Goal: Transaction & Acquisition: Purchase product/service

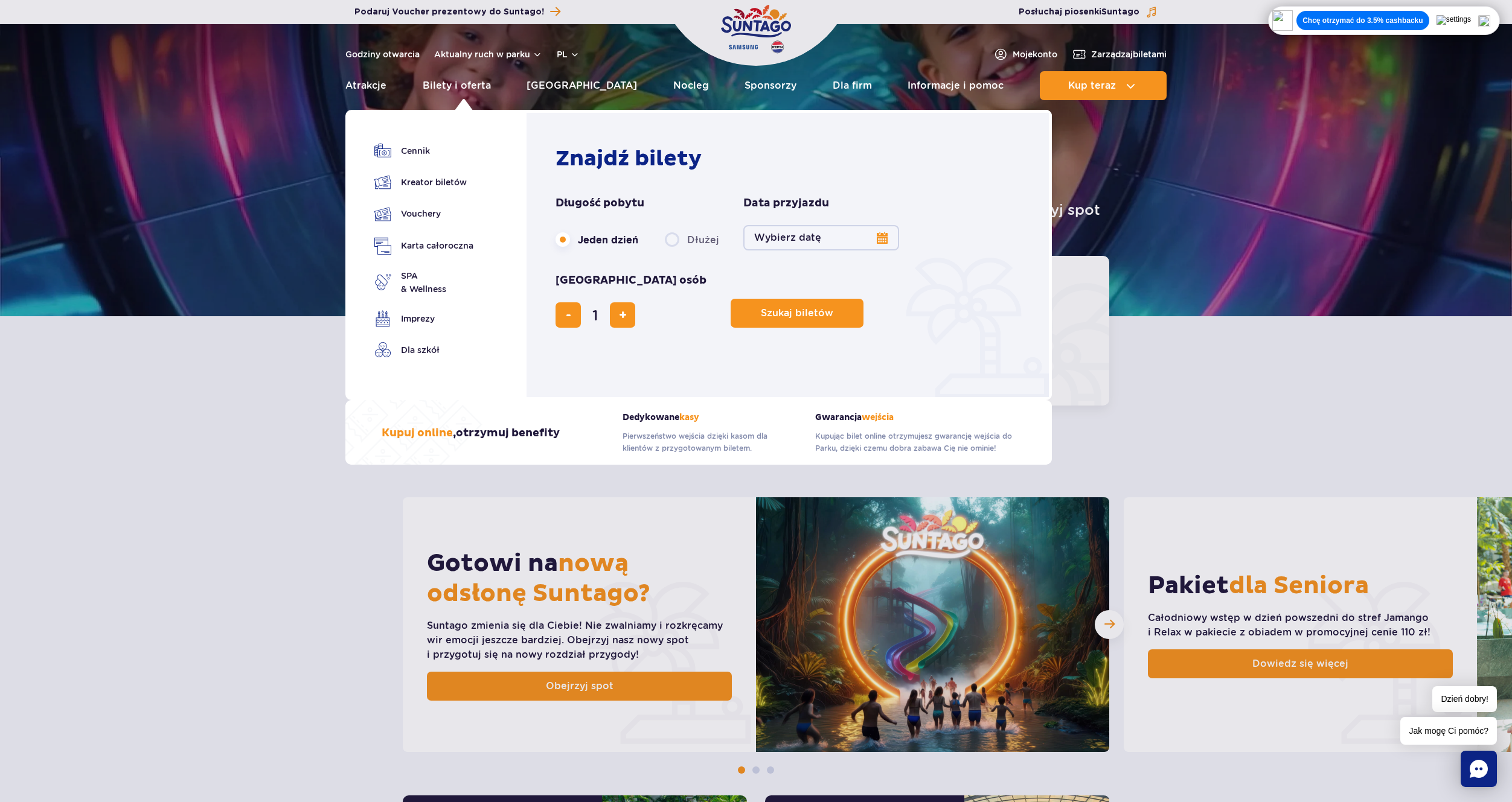
scroll to position [483, 0]
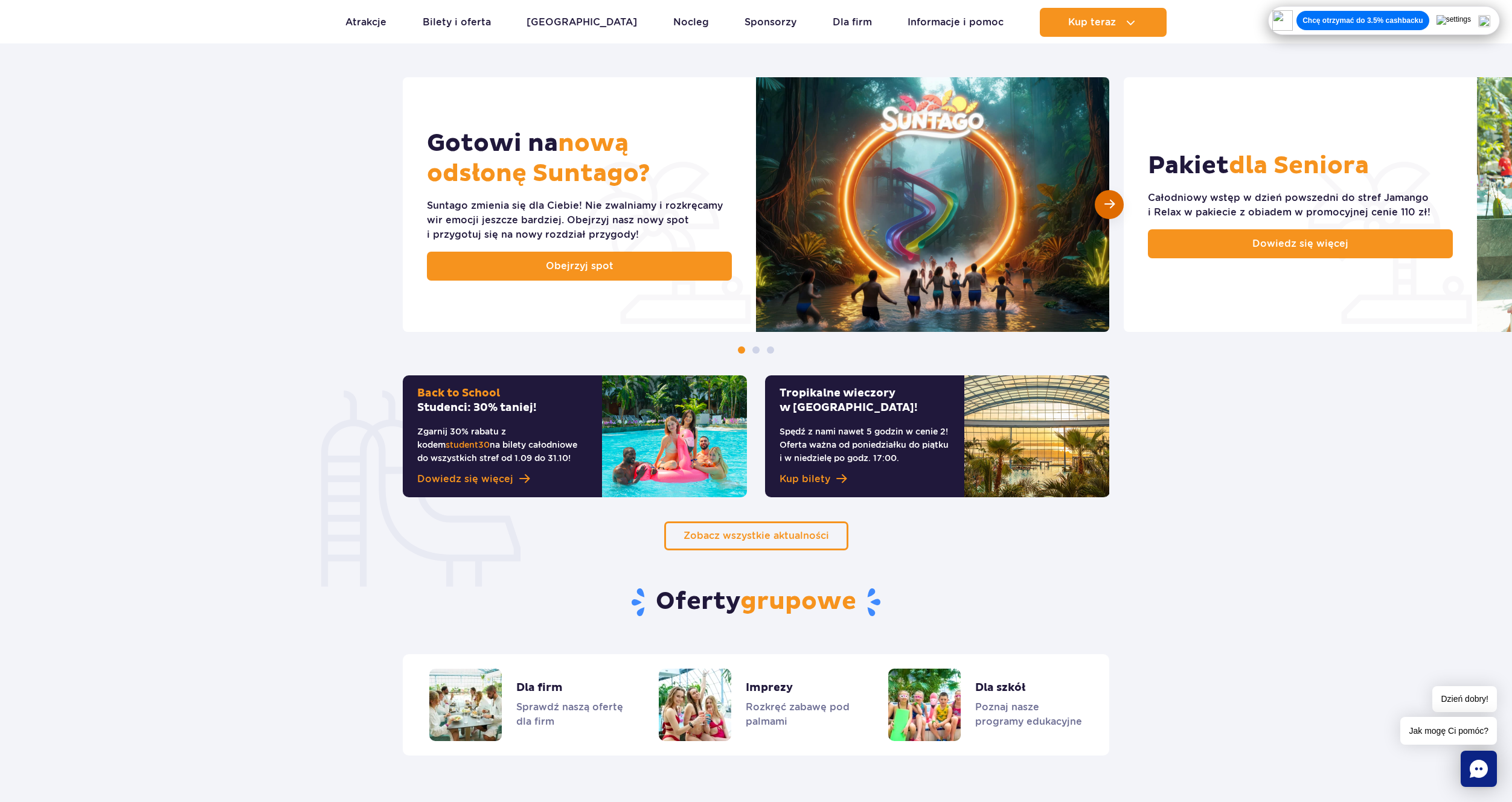
click at [1106, 209] on span "Następny slajd" at bounding box center [1109, 204] width 10 height 11
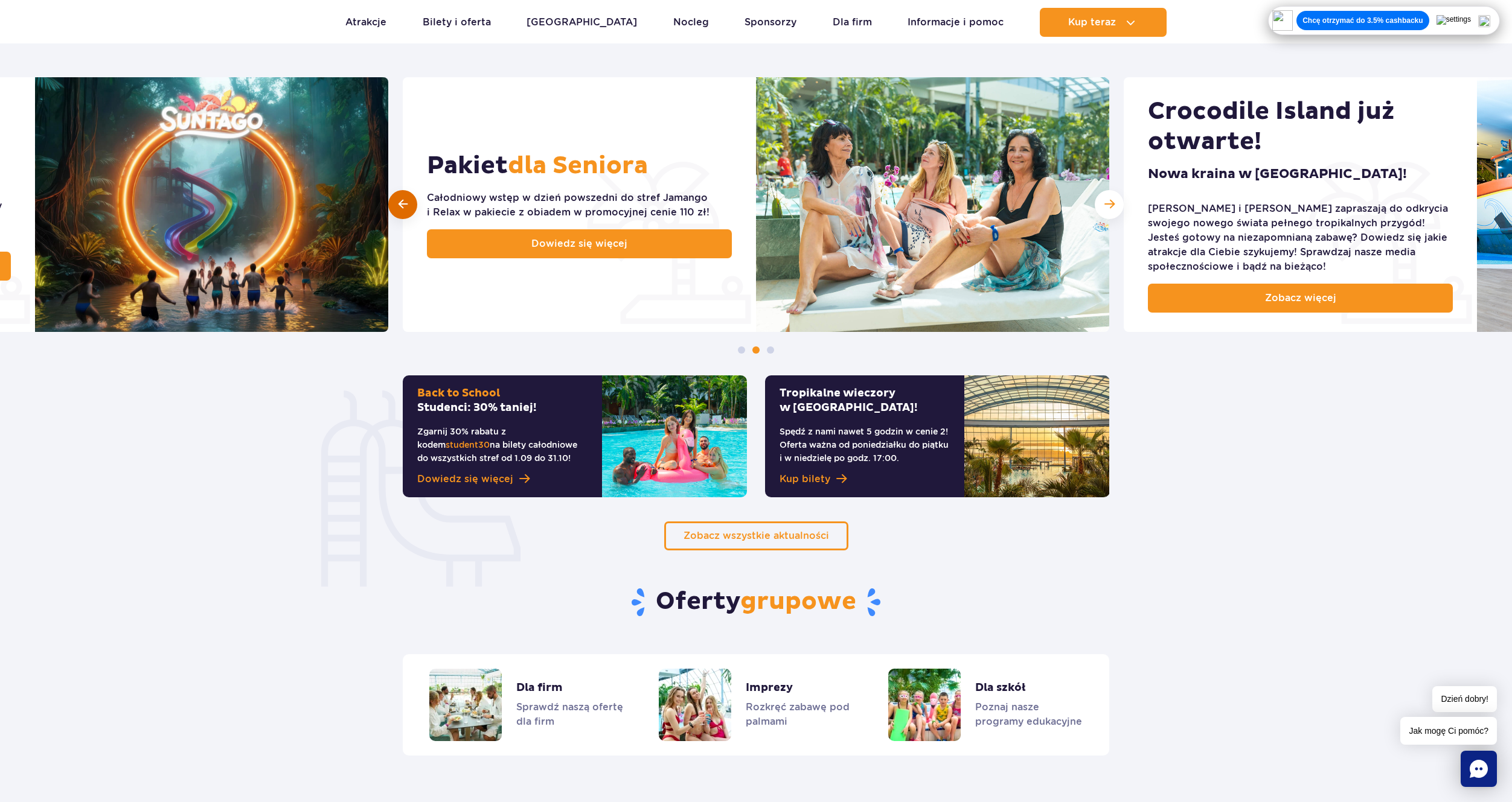
click at [412, 207] on div at bounding box center [402, 204] width 29 height 29
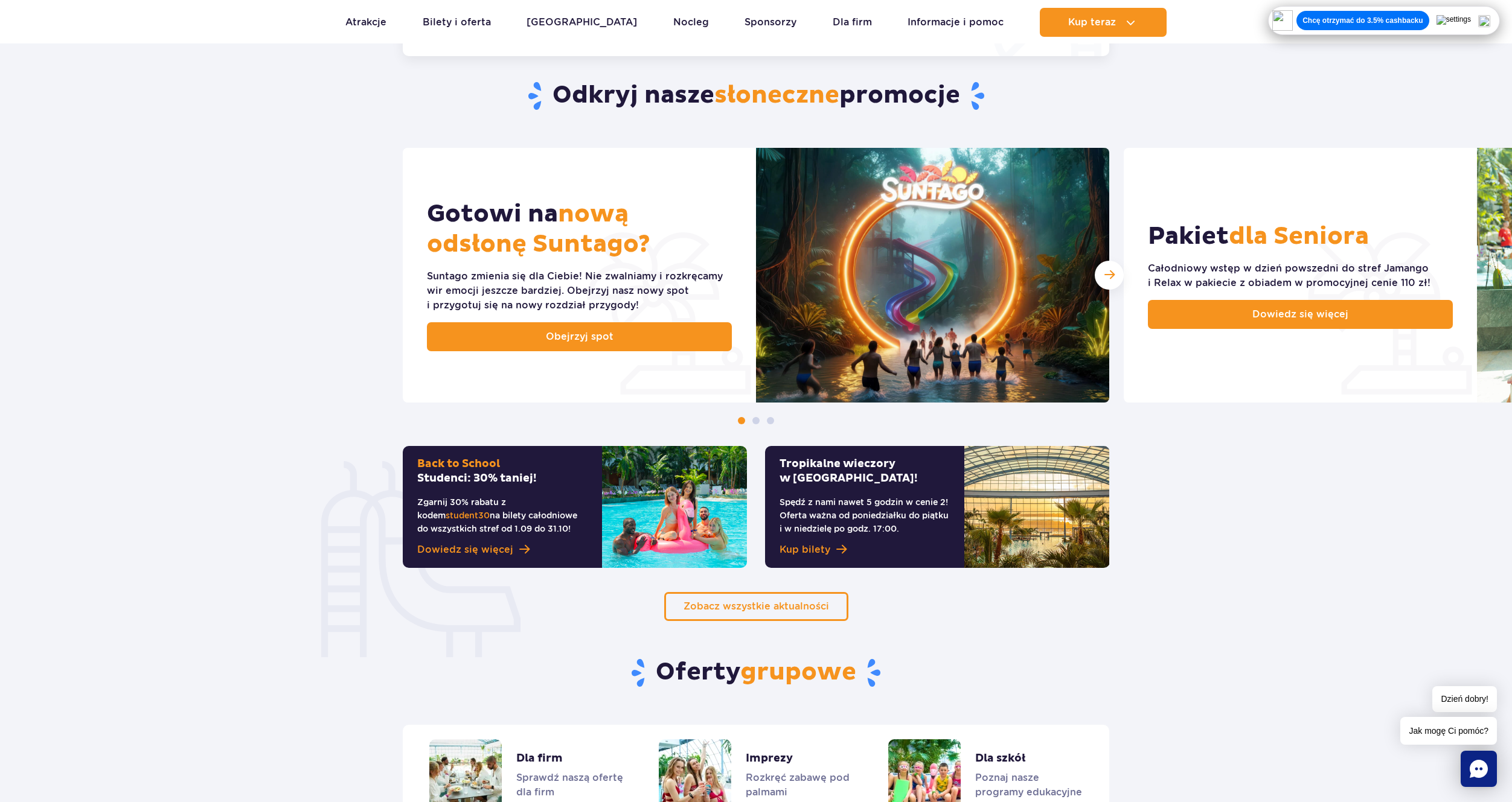
scroll to position [0, 0]
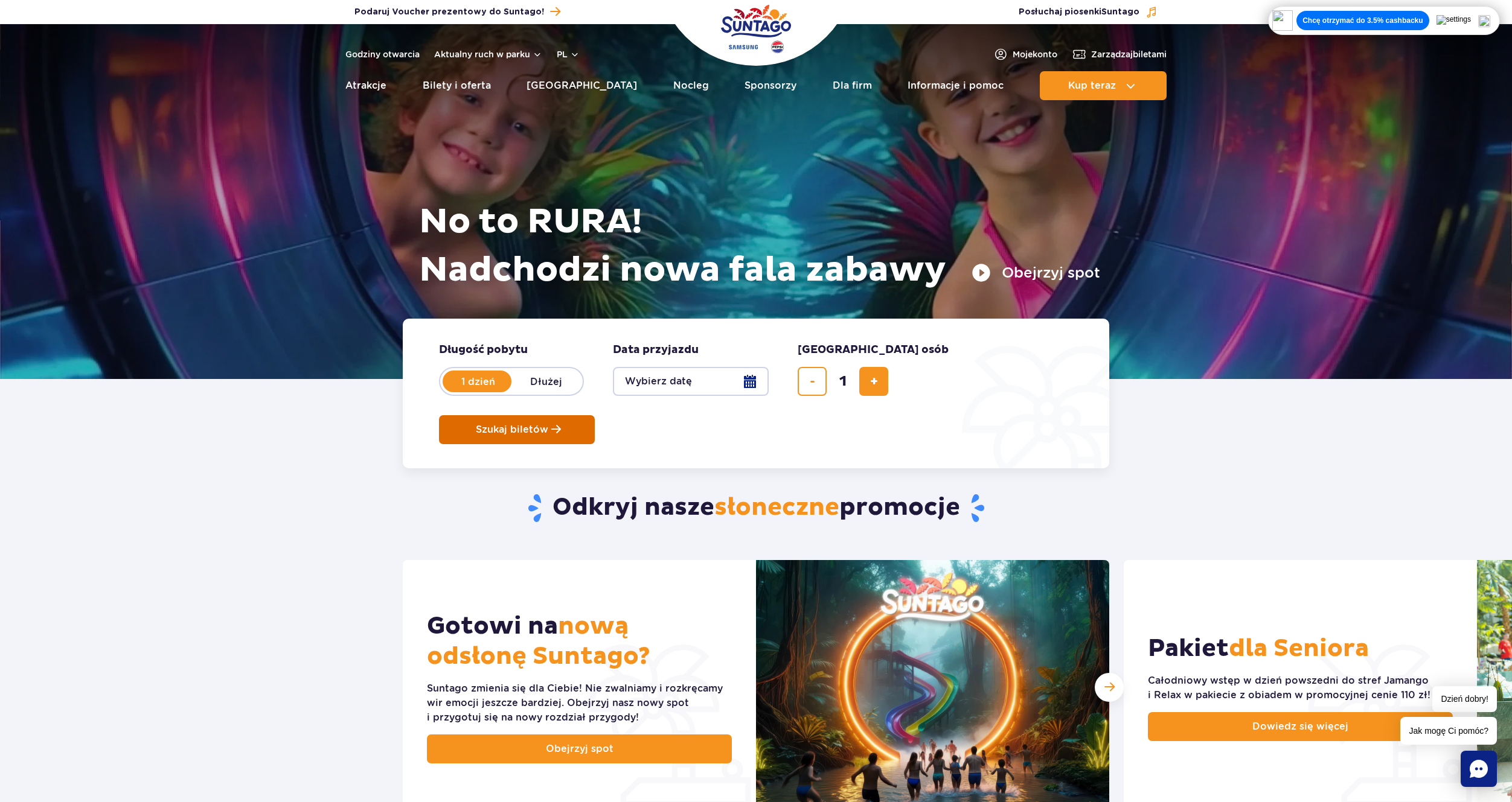
click at [548, 424] on span "Szukaj biletów" at bounding box center [512, 429] width 73 height 11
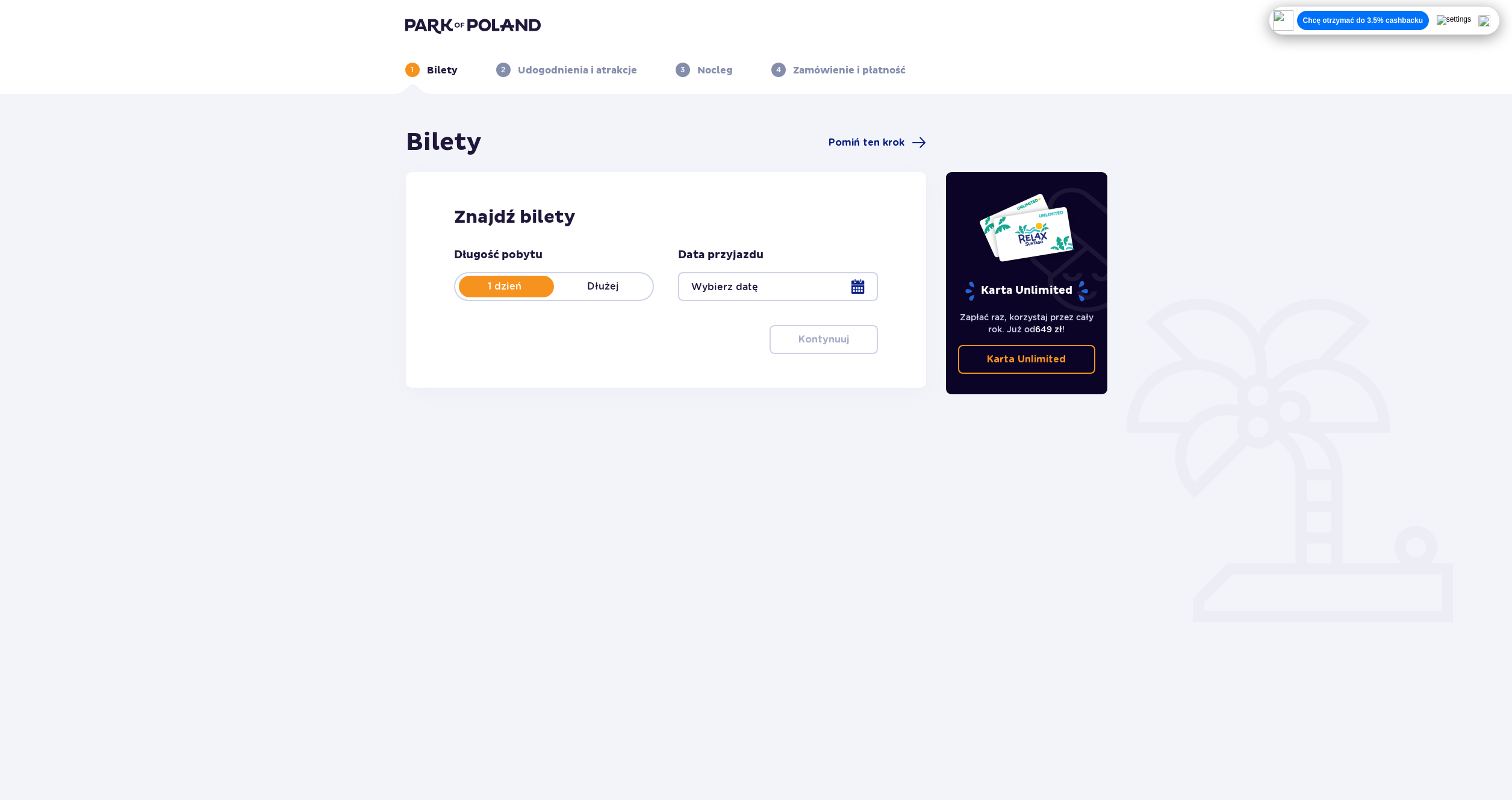
click at [748, 293] on div at bounding box center [778, 286] width 200 height 29
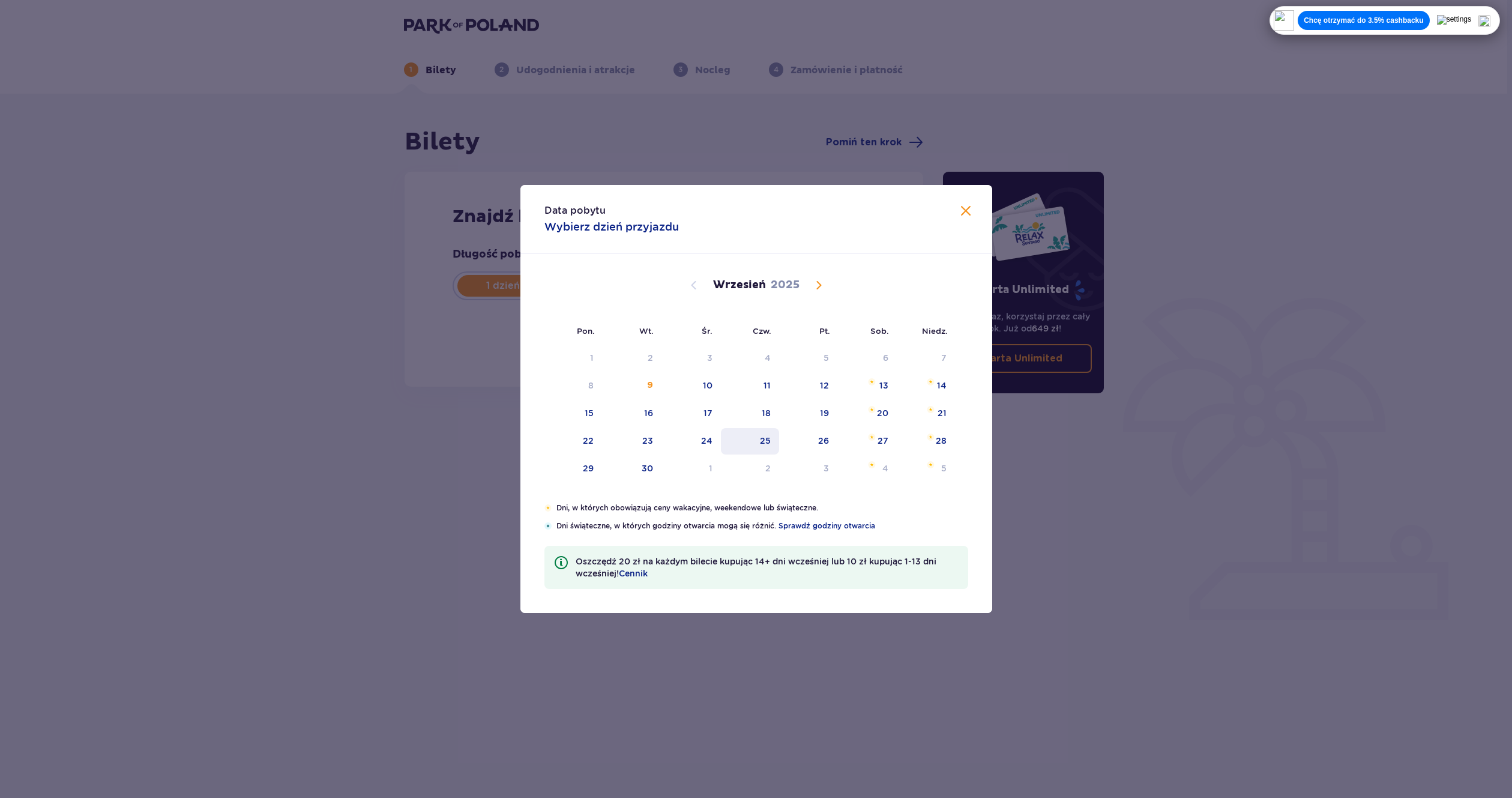
click at [762, 440] on div "25" at bounding box center [765, 440] width 11 height 12
type input "25.09.25"
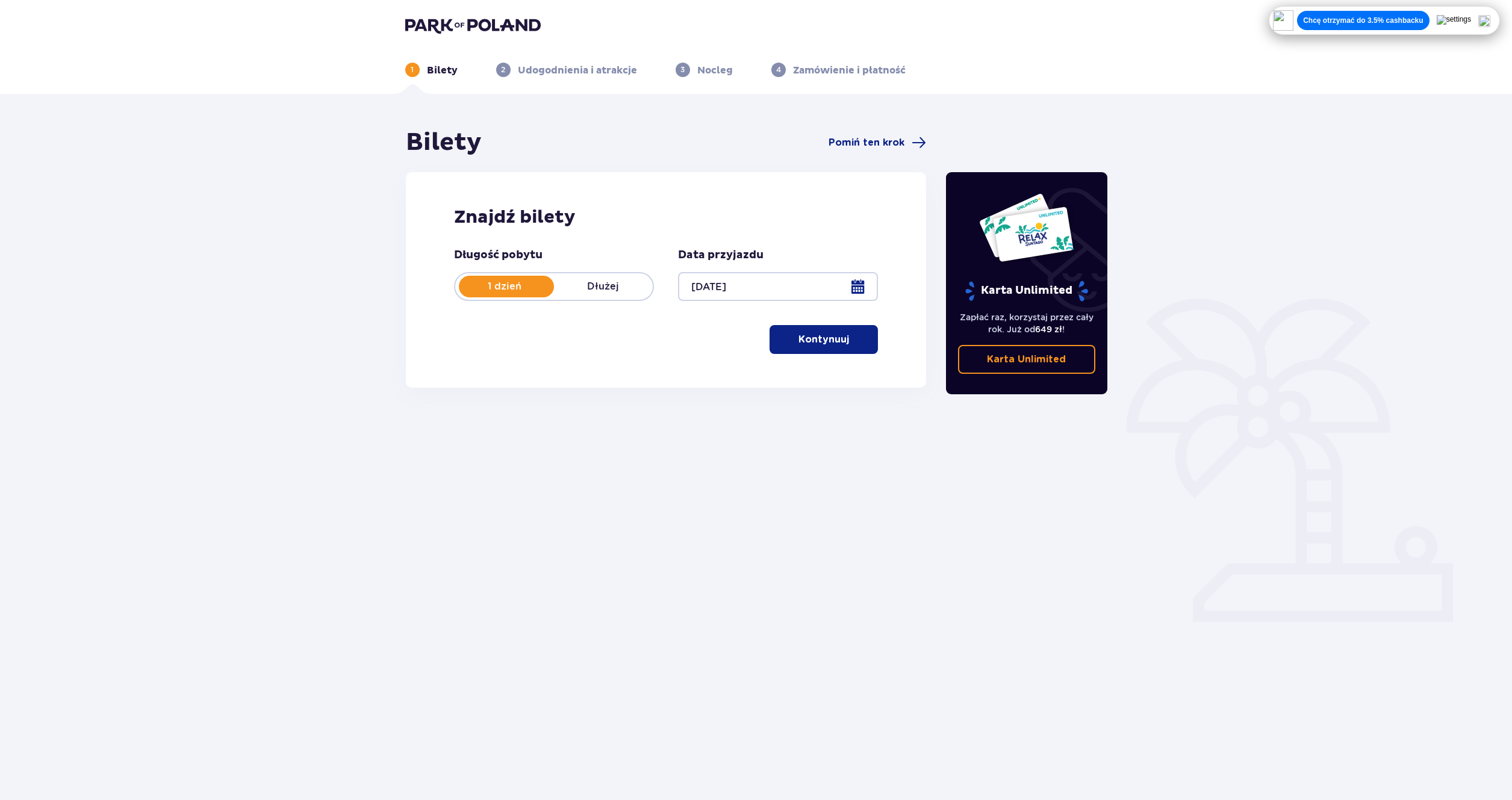
click at [820, 332] on button "Kontynuuj" at bounding box center [824, 339] width 108 height 29
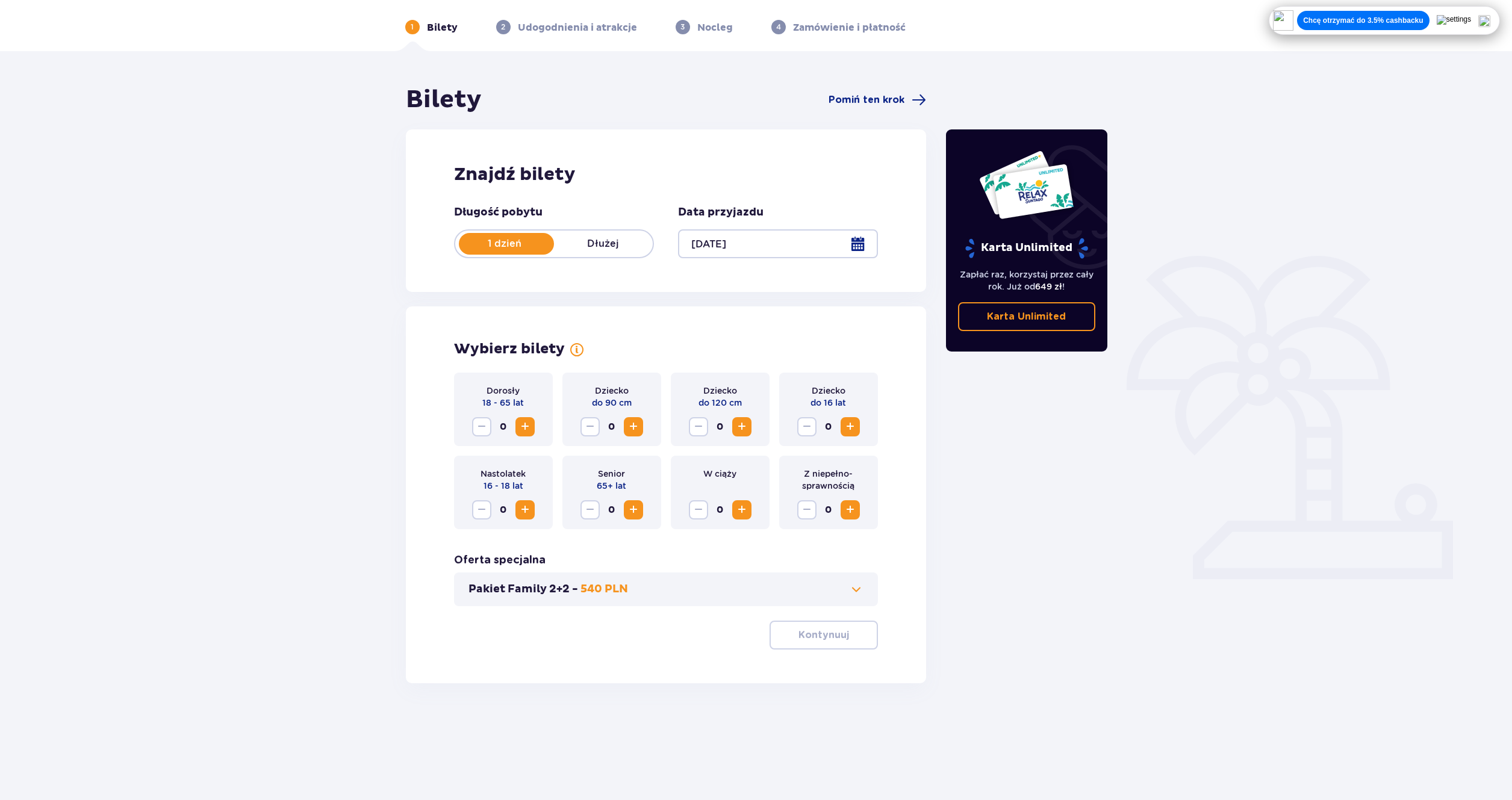
scroll to position [43, 0]
click at [94, 406] on div "Bilety Pomiń ten krok Znajdź bilety Długość pobytu 1 dzień Dłużej Data przyjazd…" at bounding box center [756, 402] width 1512 height 704
click at [1491, 22] on img at bounding box center [1485, 21] width 12 height 12
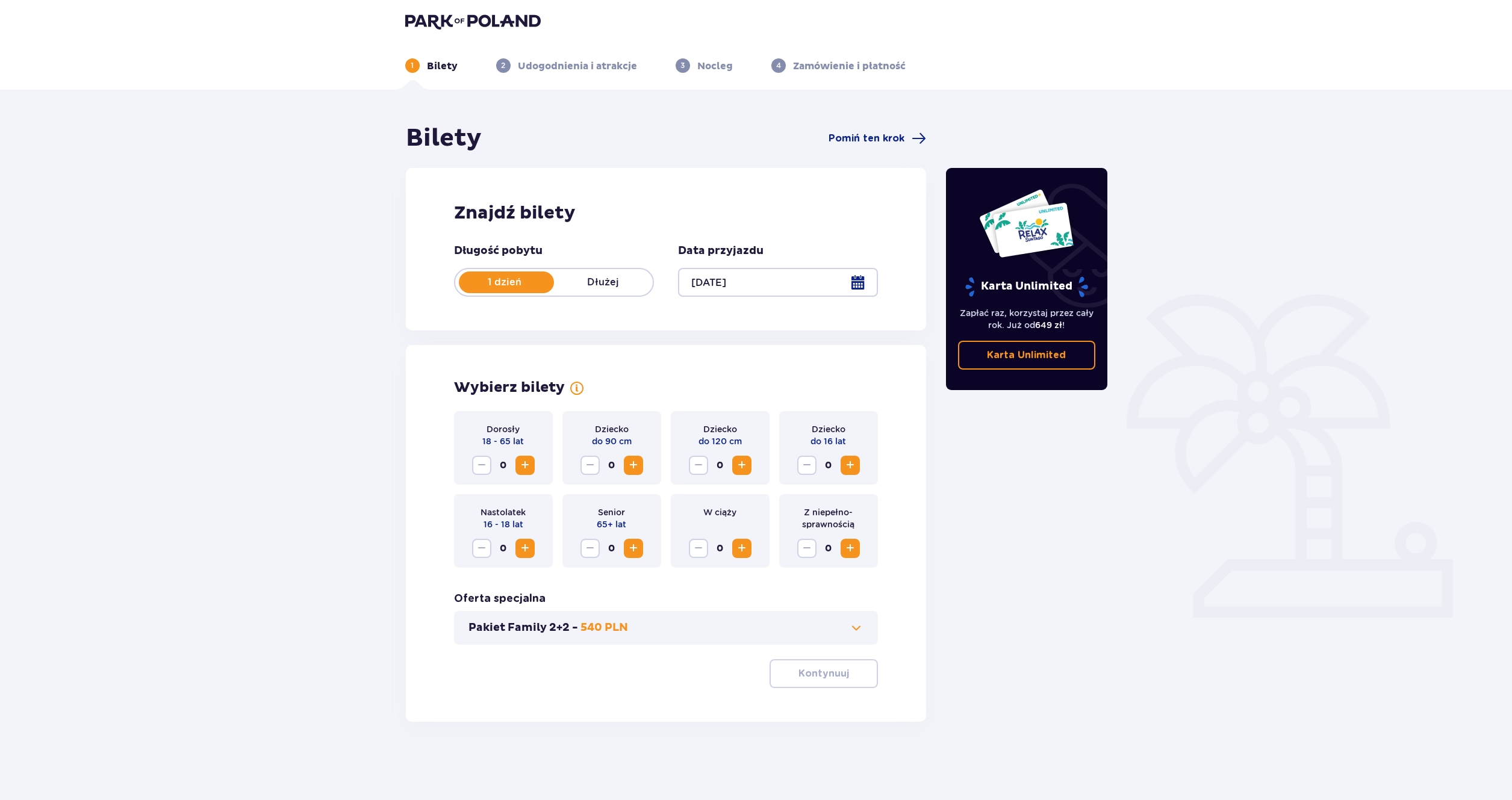
scroll to position [0, 0]
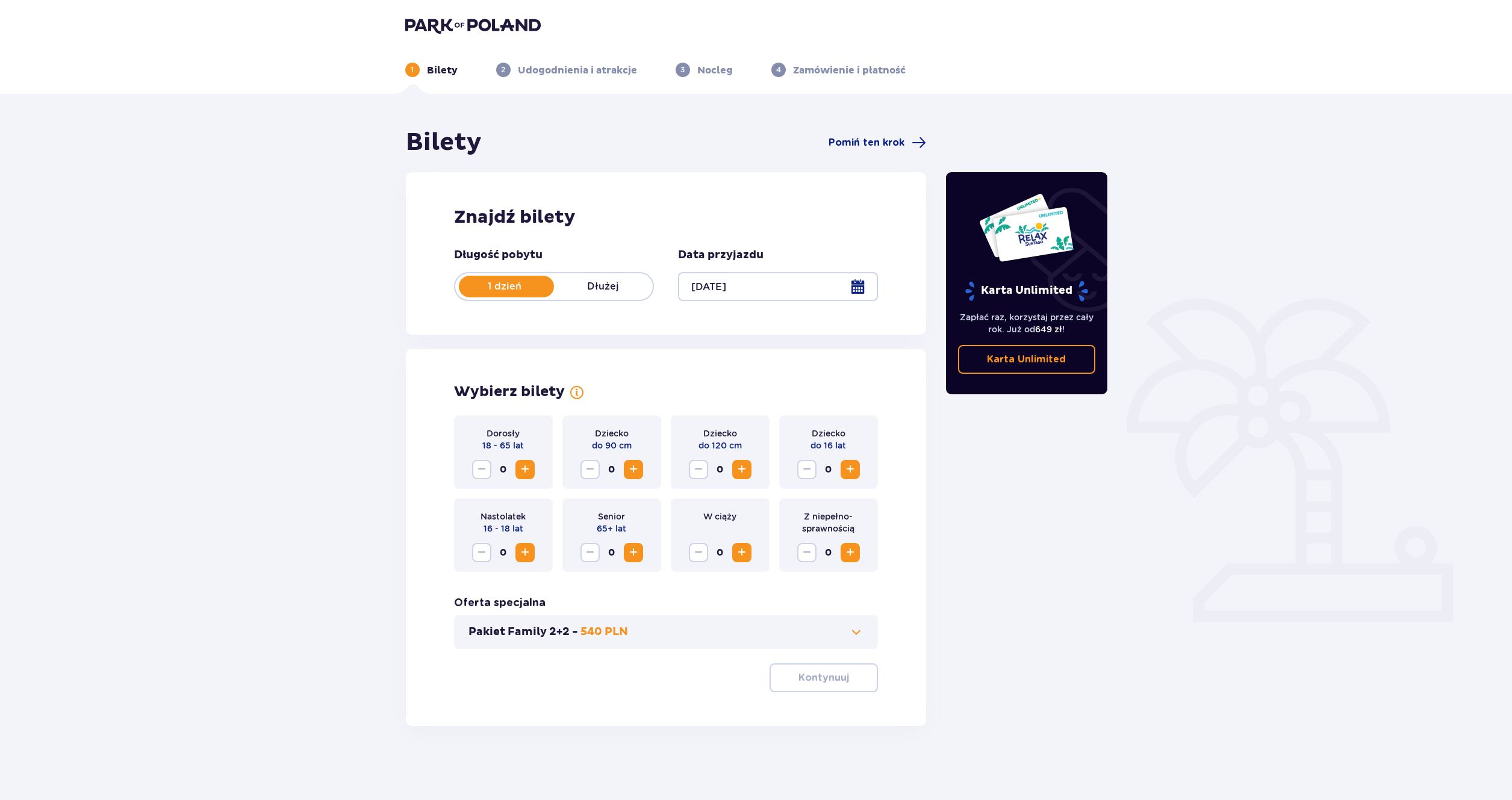
click at [502, 29] on img at bounding box center [473, 25] width 136 height 17
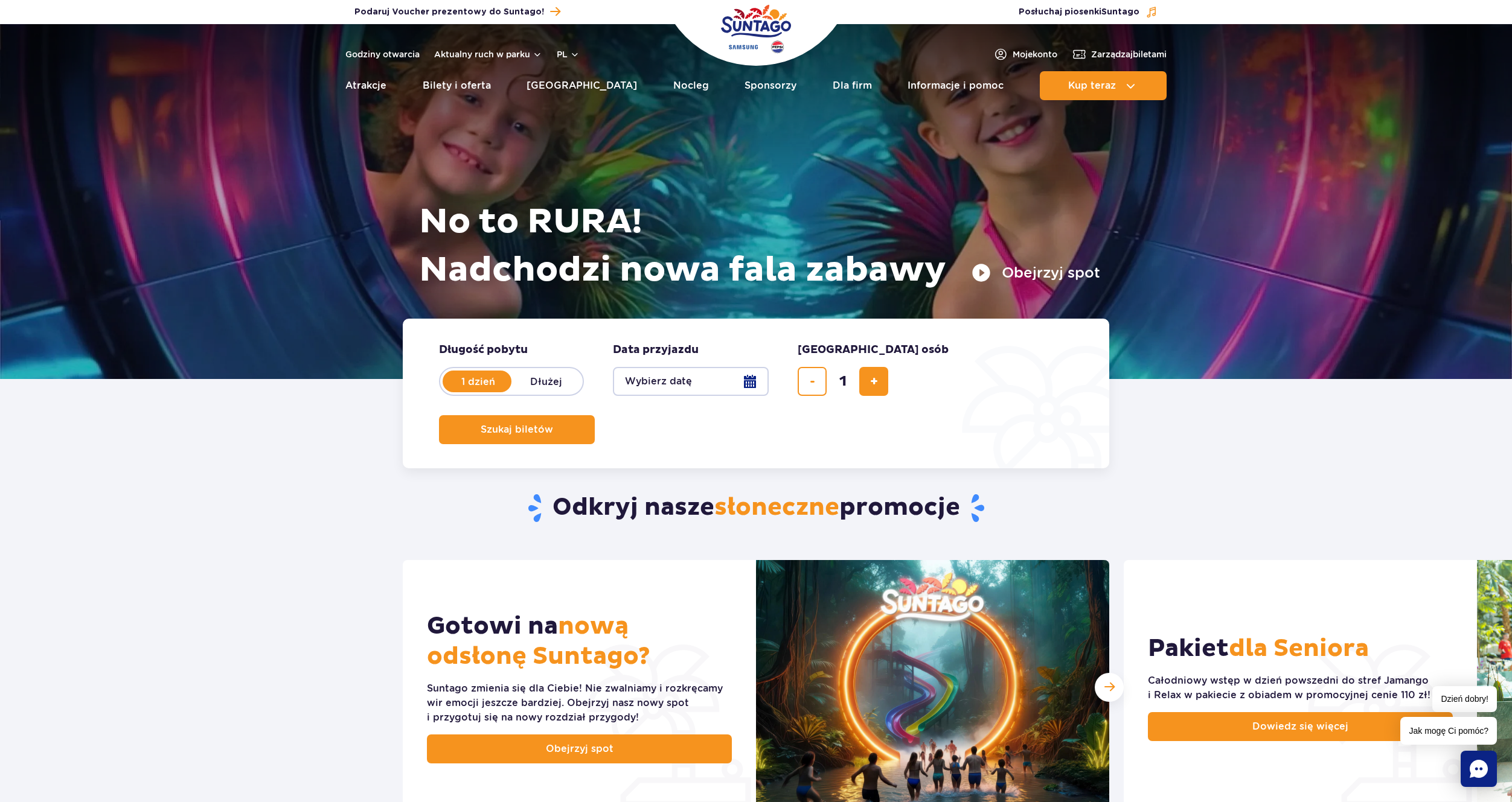
click at [171, 571] on div "Gotowi na nową odsłonę Suntago? Suntago zmienia się dla Ciebie! Nie zwalniamy i…" at bounding box center [756, 698] width 1512 height 277
click at [1091, 57] on span "Zarządzaj biletami" at bounding box center [1128, 54] width 75 height 12
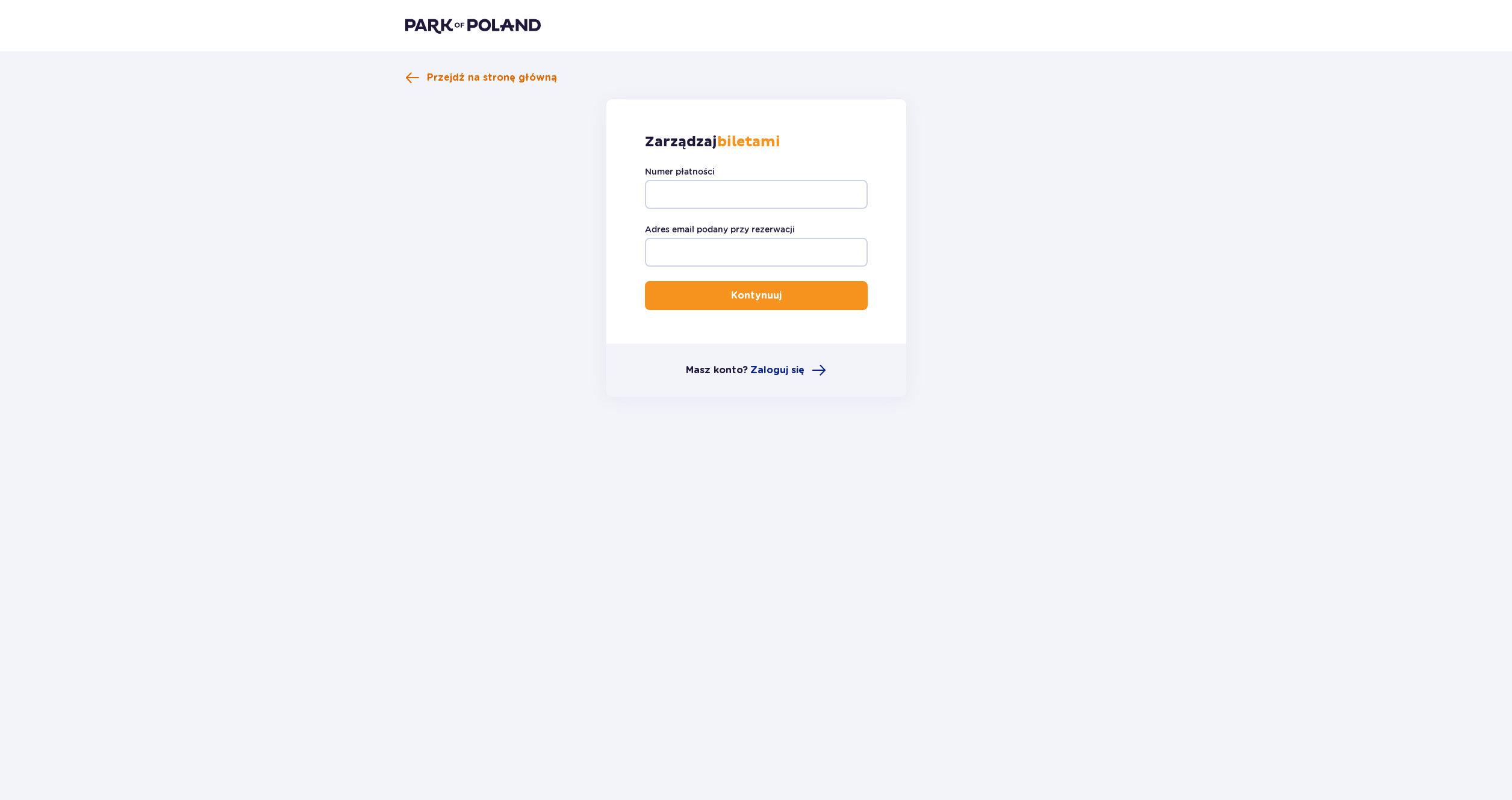
click at [428, 77] on span "Przejdź na stronę główną" at bounding box center [492, 78] width 130 height 13
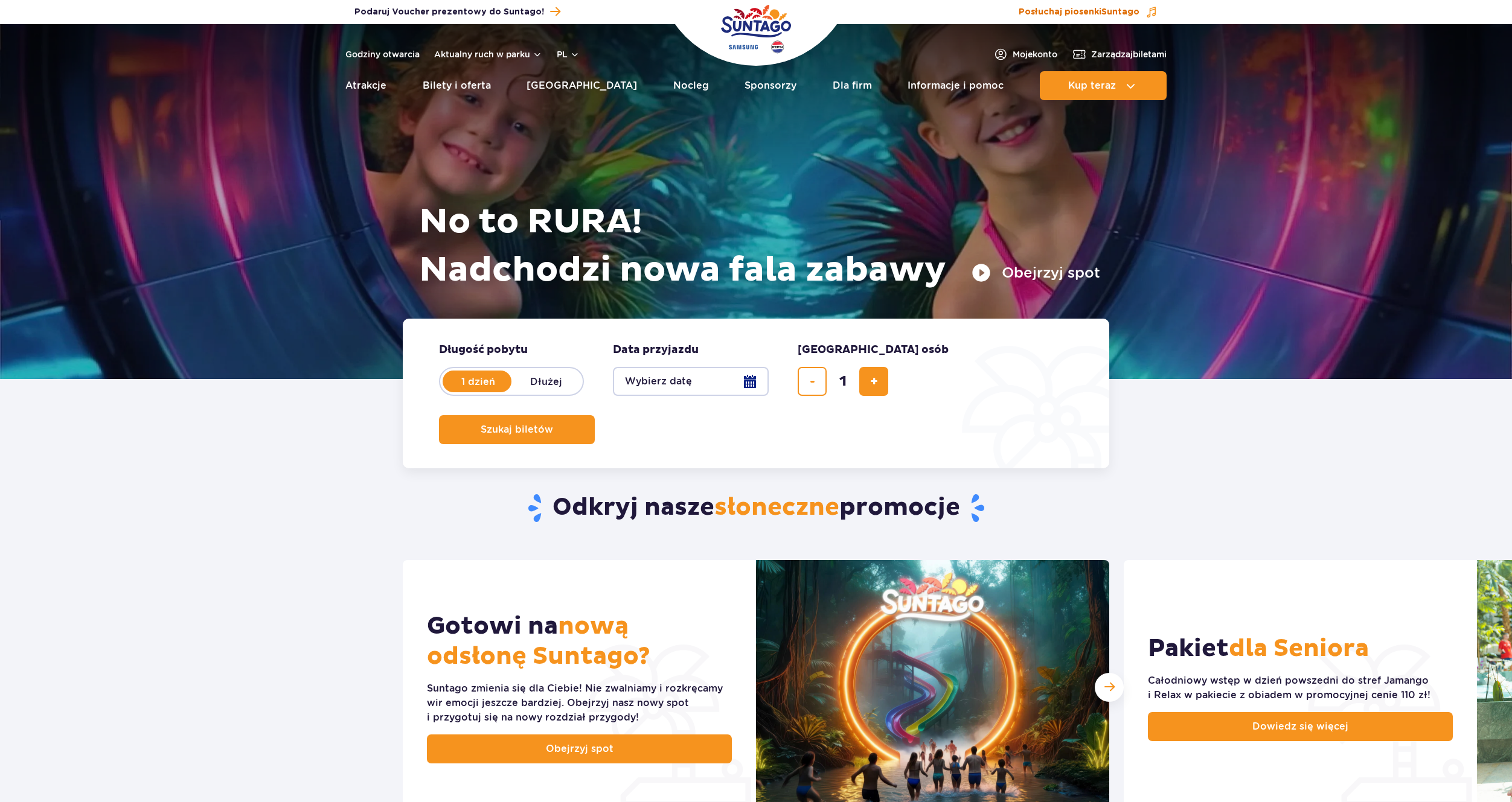
click at [1122, 12] on span "Suntago" at bounding box center [1120, 12] width 38 height 9
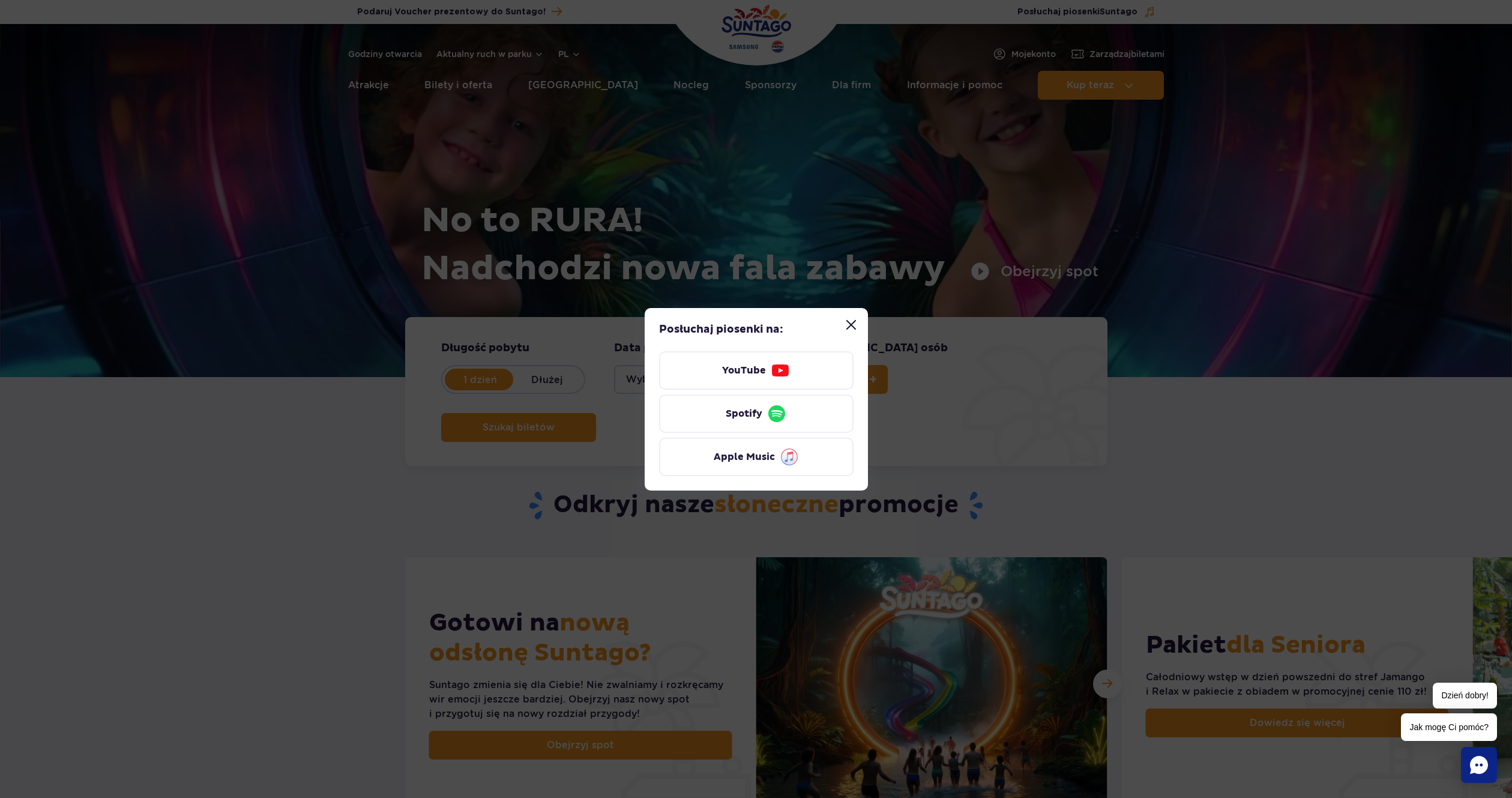
click at [1357, 325] on div "Posłuchaj piosenki na: YouTube Spotify Apple Music" at bounding box center [756, 399] width 1512 height 798
click at [846, 323] on button "Zamknij modal “Posłuchaj piosenki Suntago”" at bounding box center [851, 325] width 24 height 24
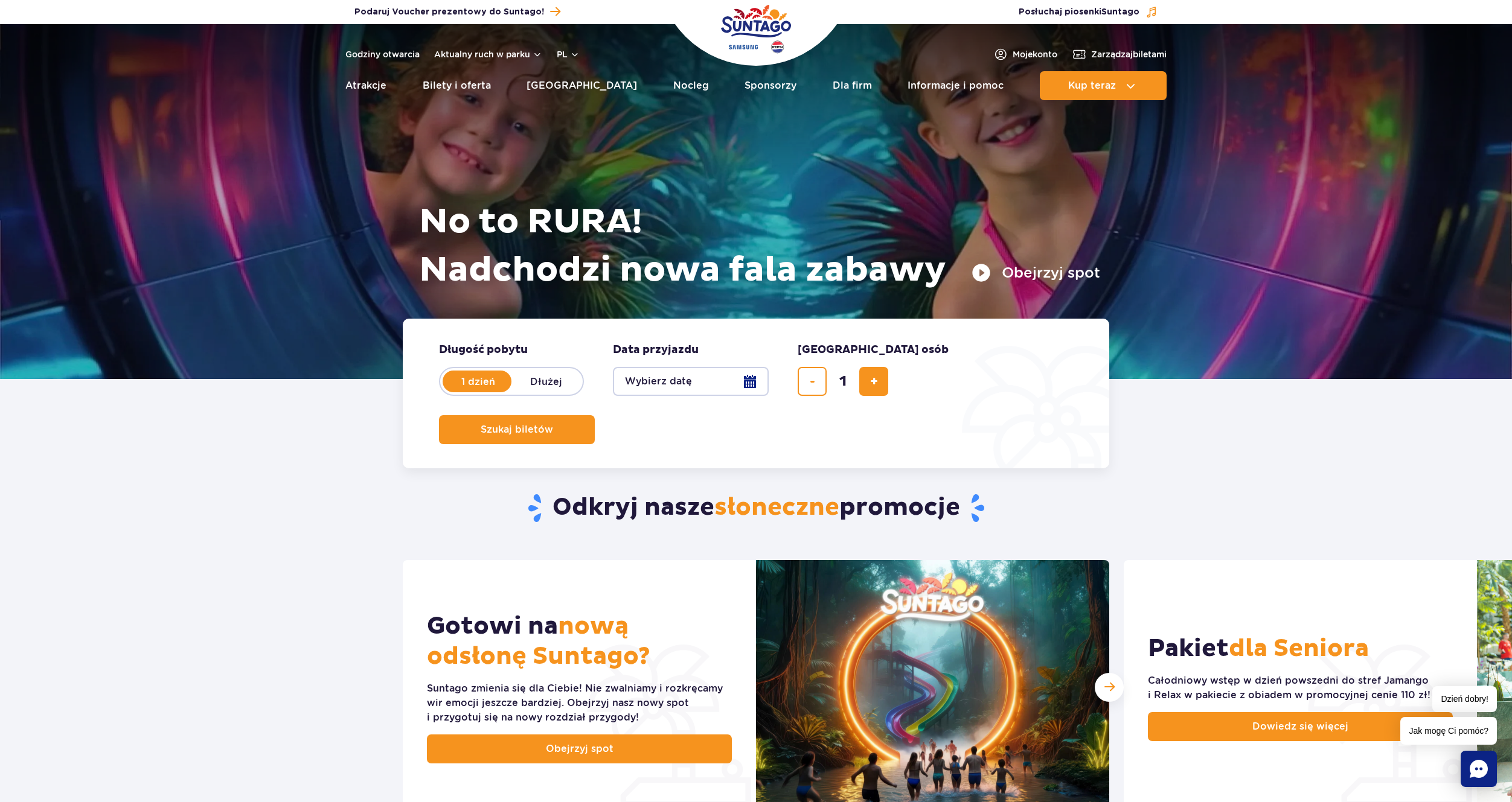
drag, startPoint x: 1134, startPoint y: 353, endPoint x: 1203, endPoint y: 353, distance: 69.0
click at [1203, 353] on div at bounding box center [756, 201] width 1512 height 355
drag, startPoint x: 1481, startPoint y: 497, endPoint x: 1475, endPoint y: 487, distance: 11.7
click at [1481, 497] on section "Odkryj nasze słoneczne promocje Gotowi na nową odsłonę Suntago? [PERSON_NAME] z…" at bounding box center [756, 727] width 1512 height 613
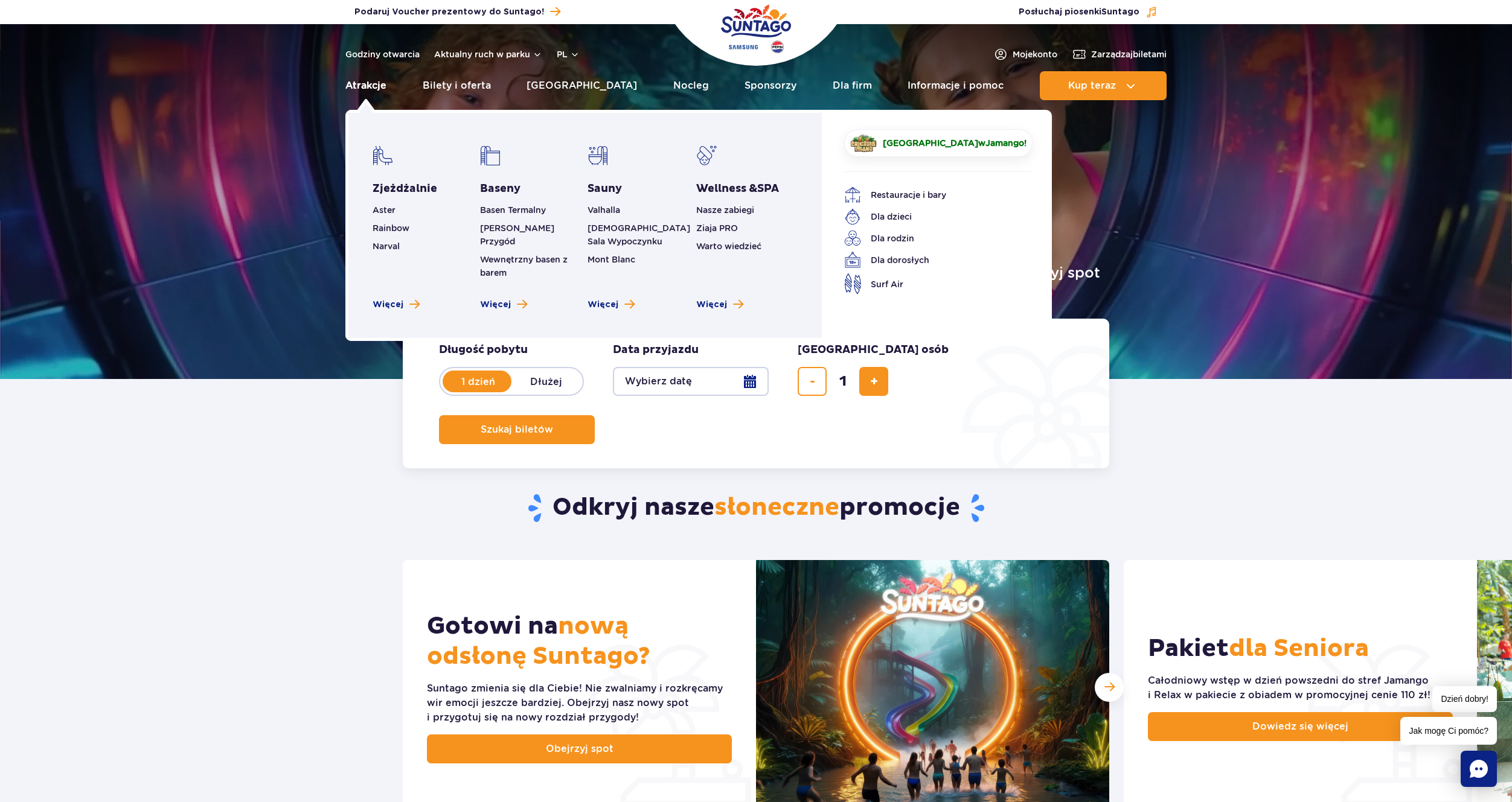
click at [371, 89] on link "Atrakcje" at bounding box center [366, 85] width 41 height 29
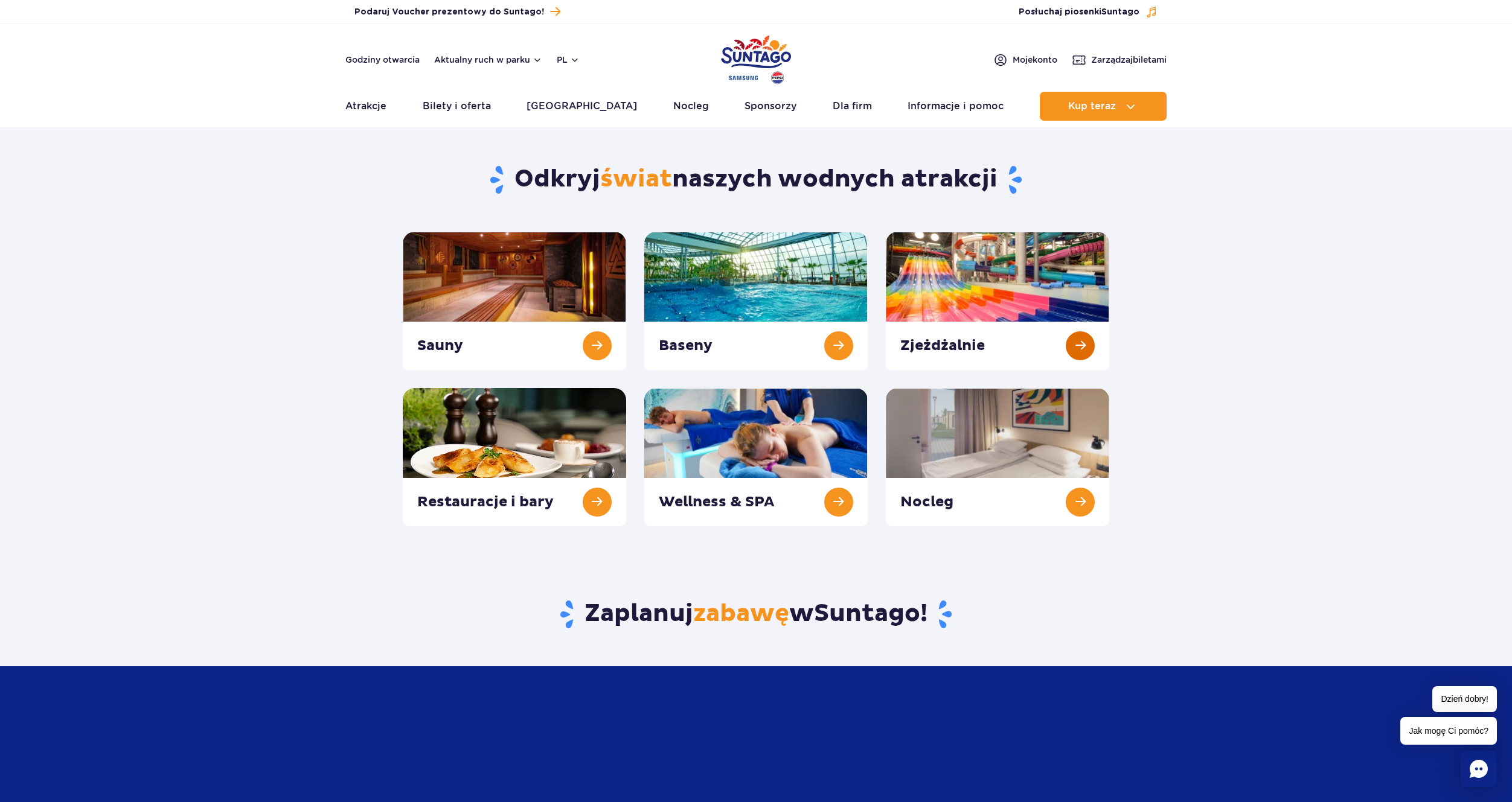
click at [1057, 335] on link at bounding box center [997, 301] width 223 height 138
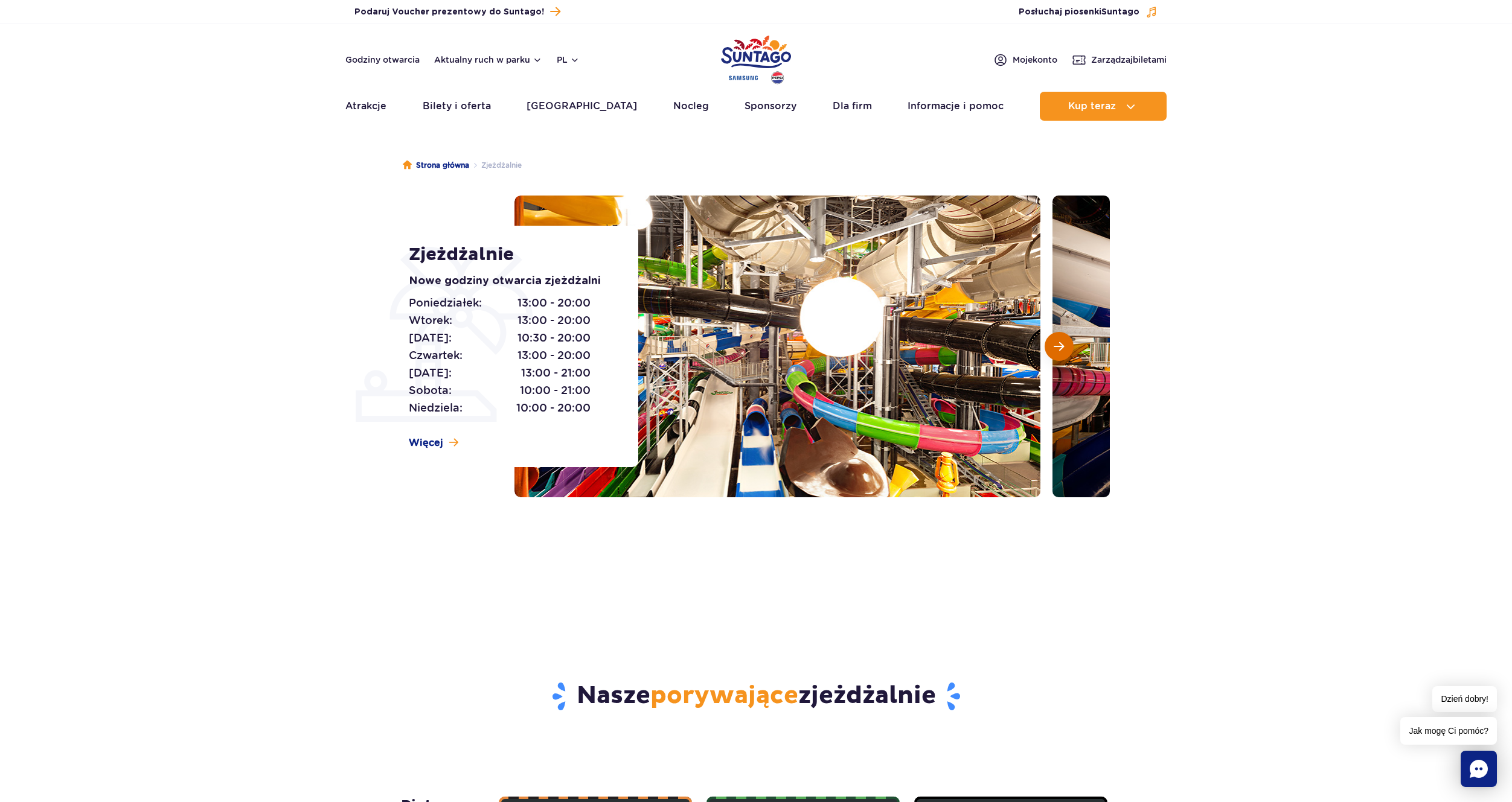
click at [1068, 345] on button "Następny slajd" at bounding box center [1058, 346] width 29 height 29
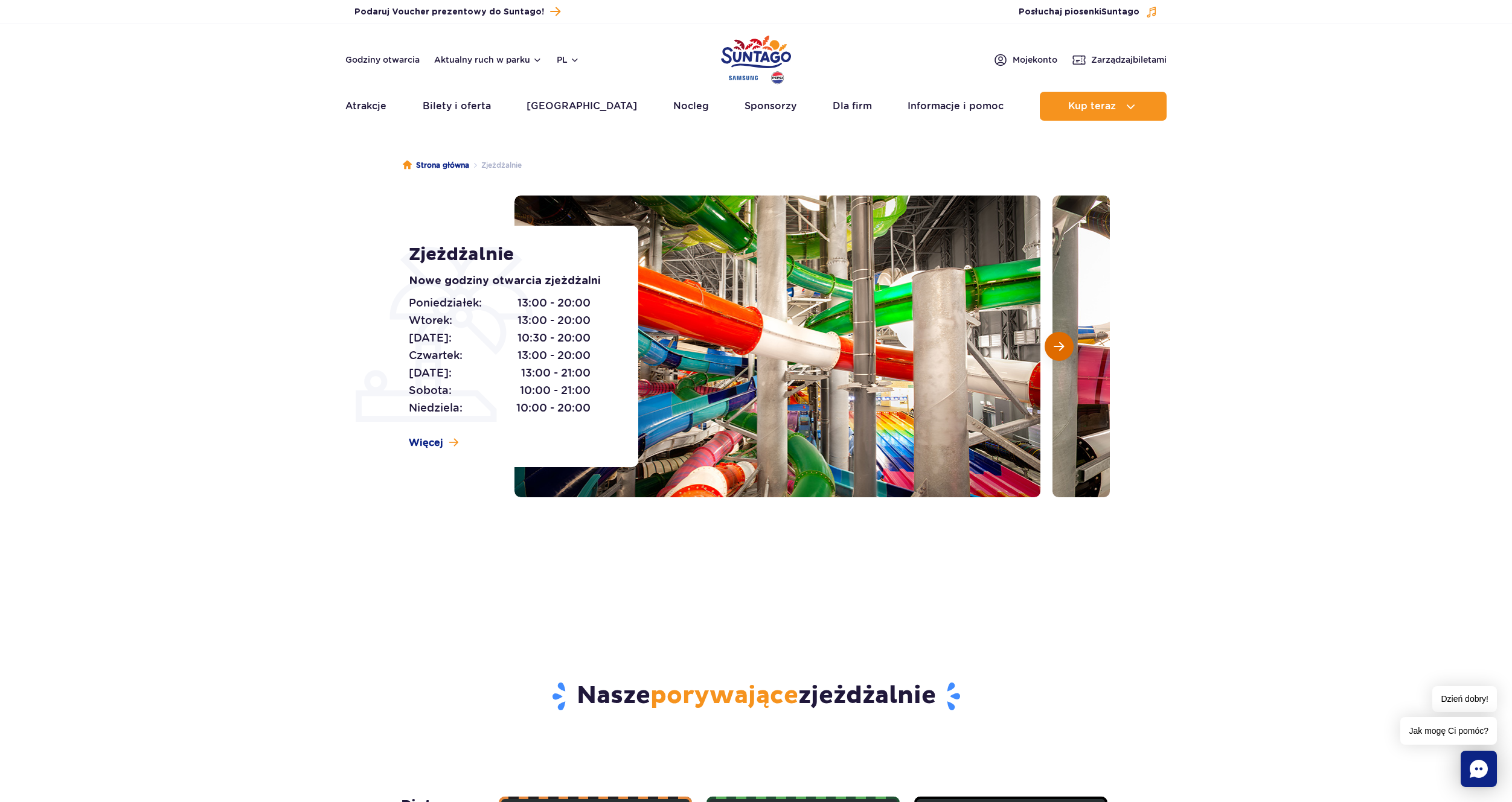
click at [1060, 352] on span "Następny slajd" at bounding box center [1058, 346] width 10 height 11
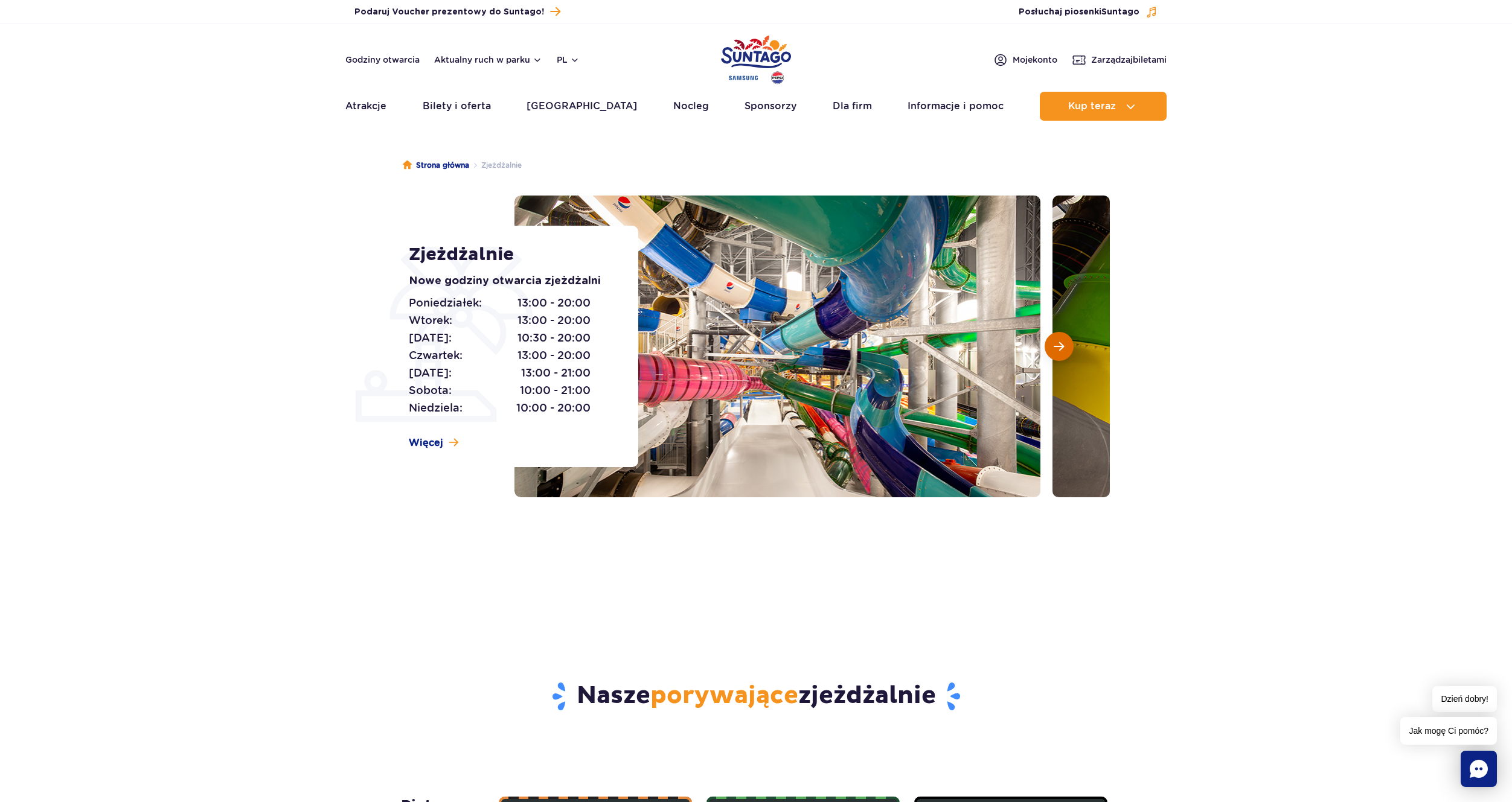
click at [1060, 351] on span "Następny slajd" at bounding box center [1058, 346] width 10 height 11
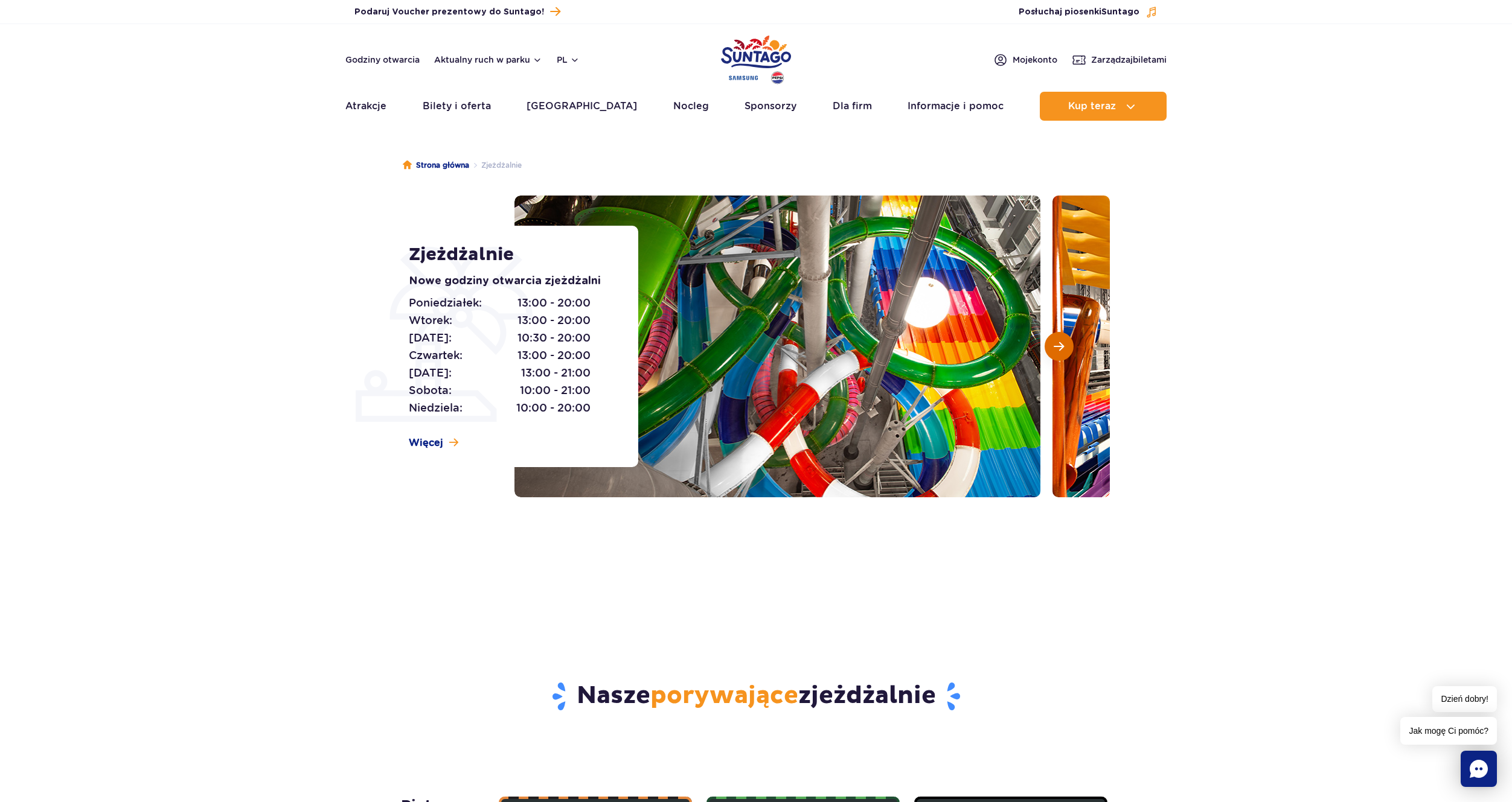
click at [1055, 347] on span "Następny slajd" at bounding box center [1058, 346] width 10 height 11
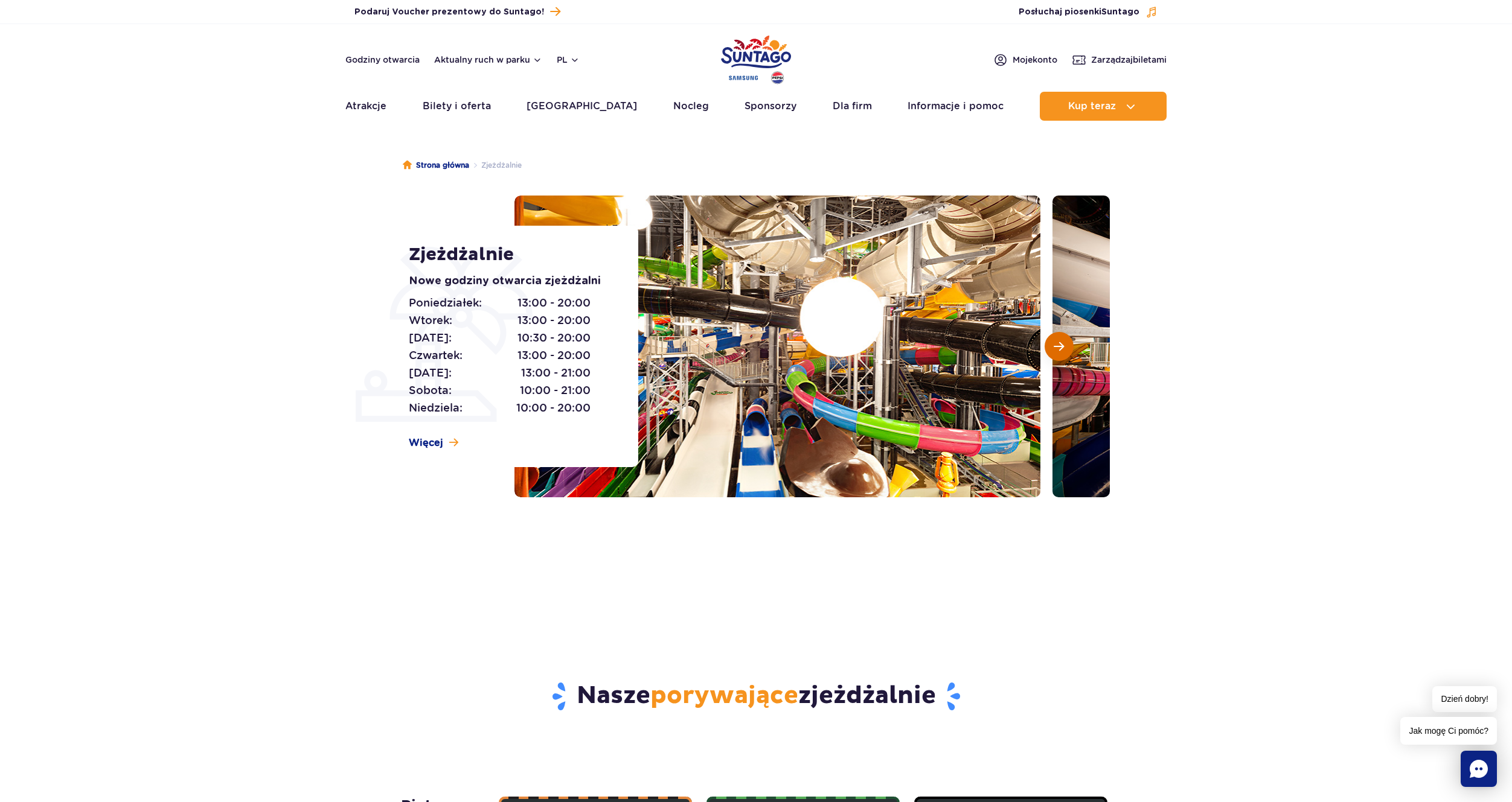
click at [1055, 347] on span "Następny slajd" at bounding box center [1058, 346] width 10 height 11
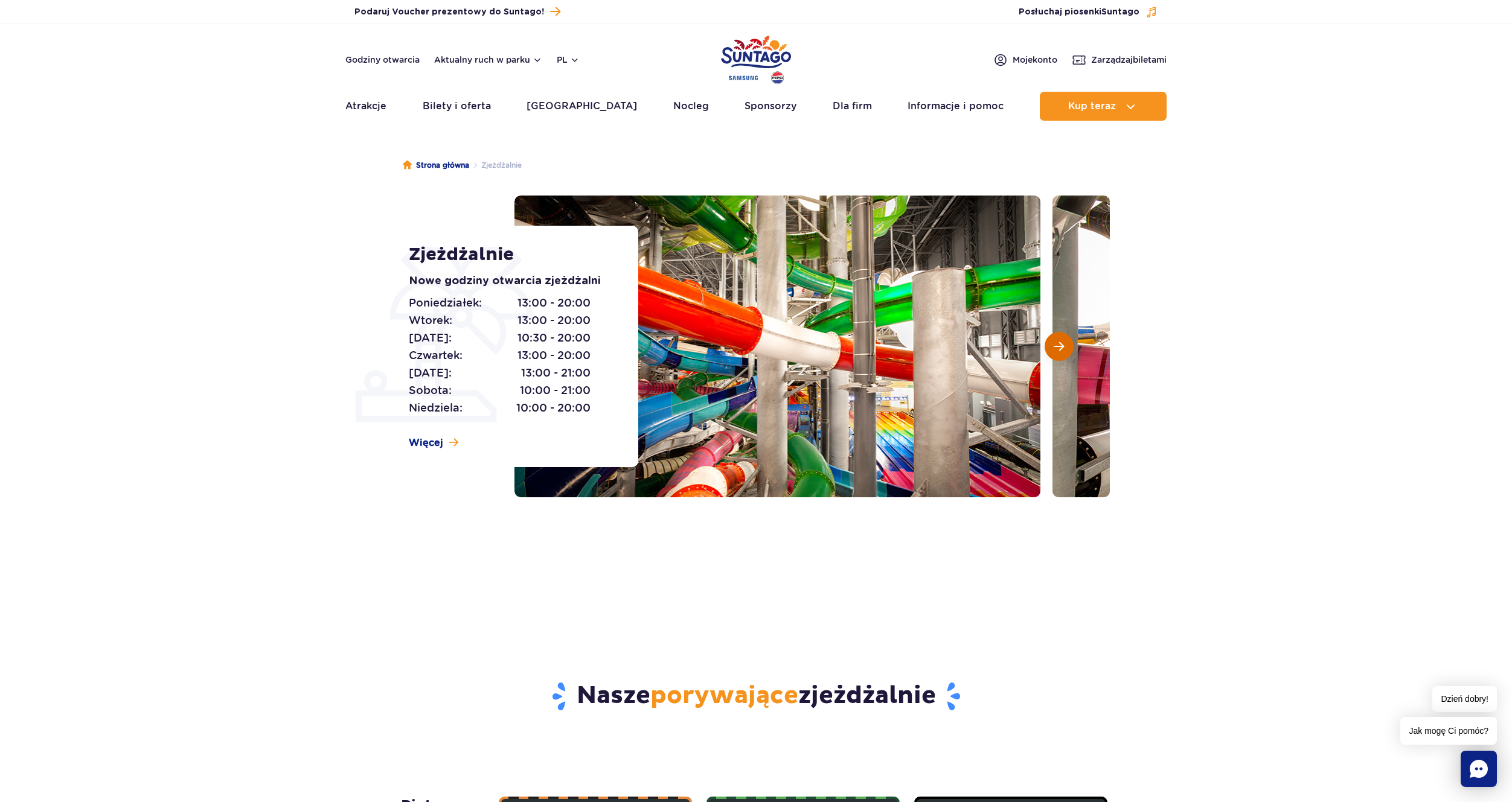
click at [1055, 347] on span "Następny slajd" at bounding box center [1058, 346] width 10 height 11
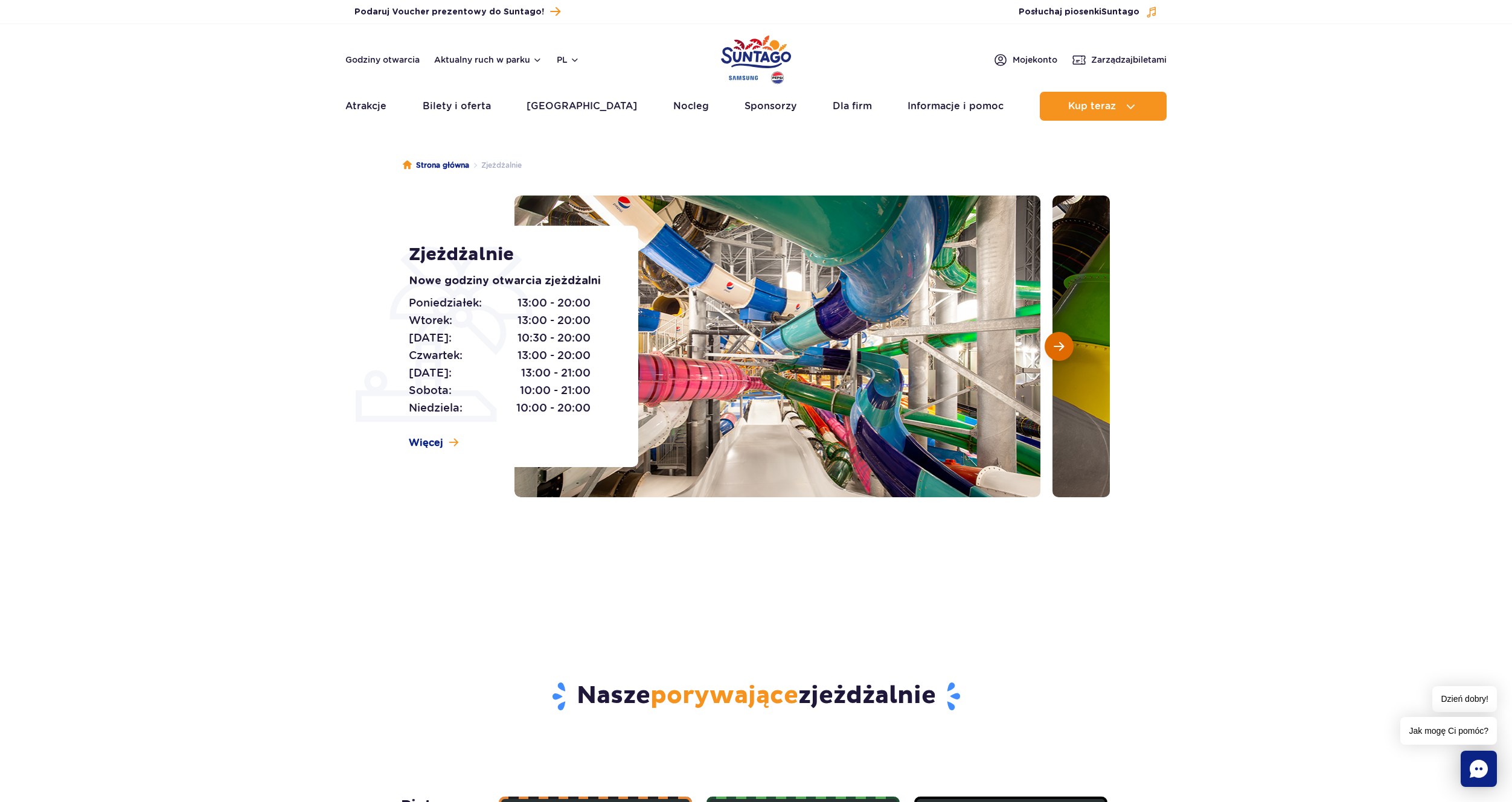
click at [1055, 347] on span "Następny slajd" at bounding box center [1058, 346] width 10 height 11
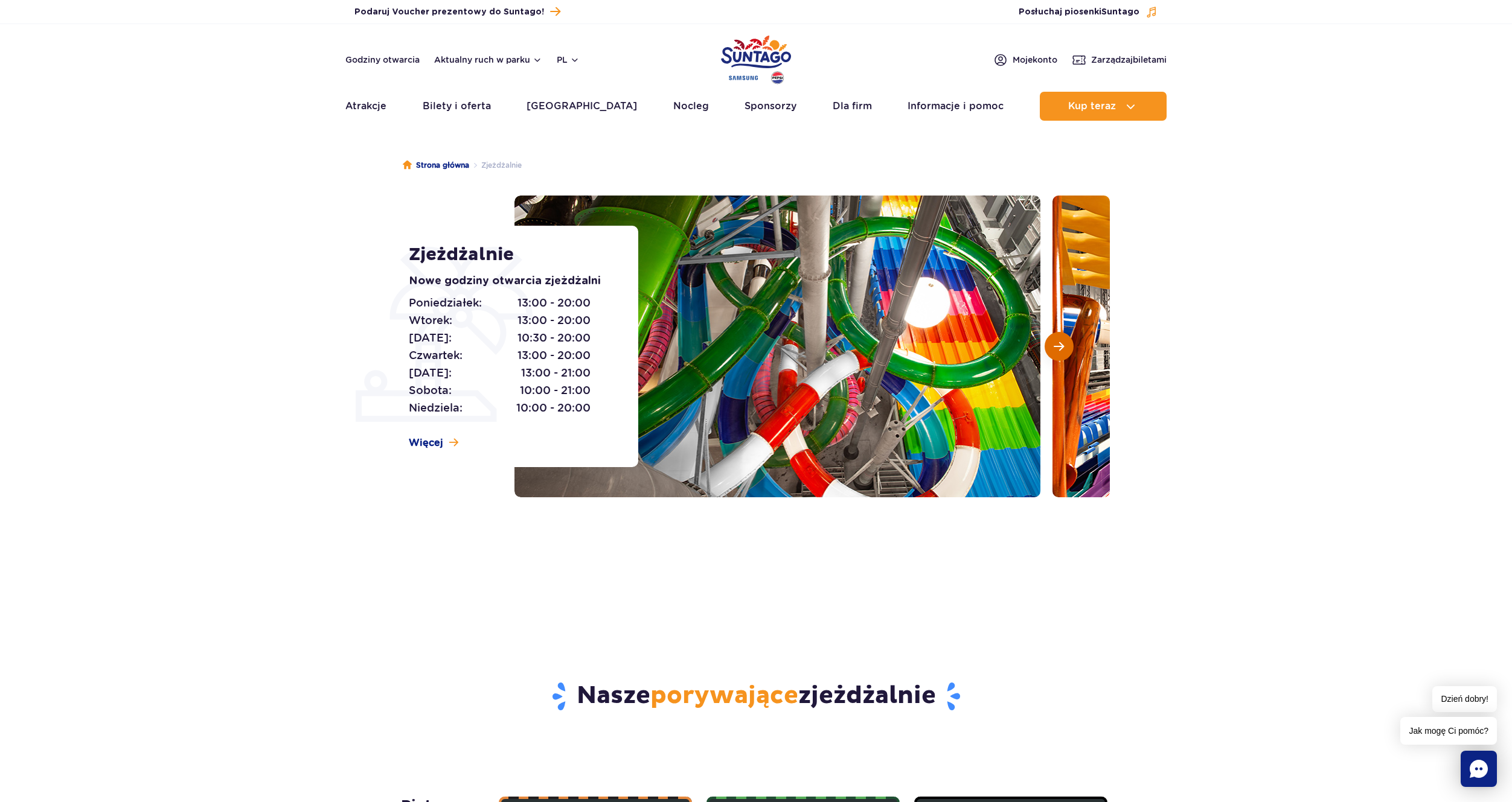
click at [1055, 347] on span "Następny slajd" at bounding box center [1058, 346] width 10 height 11
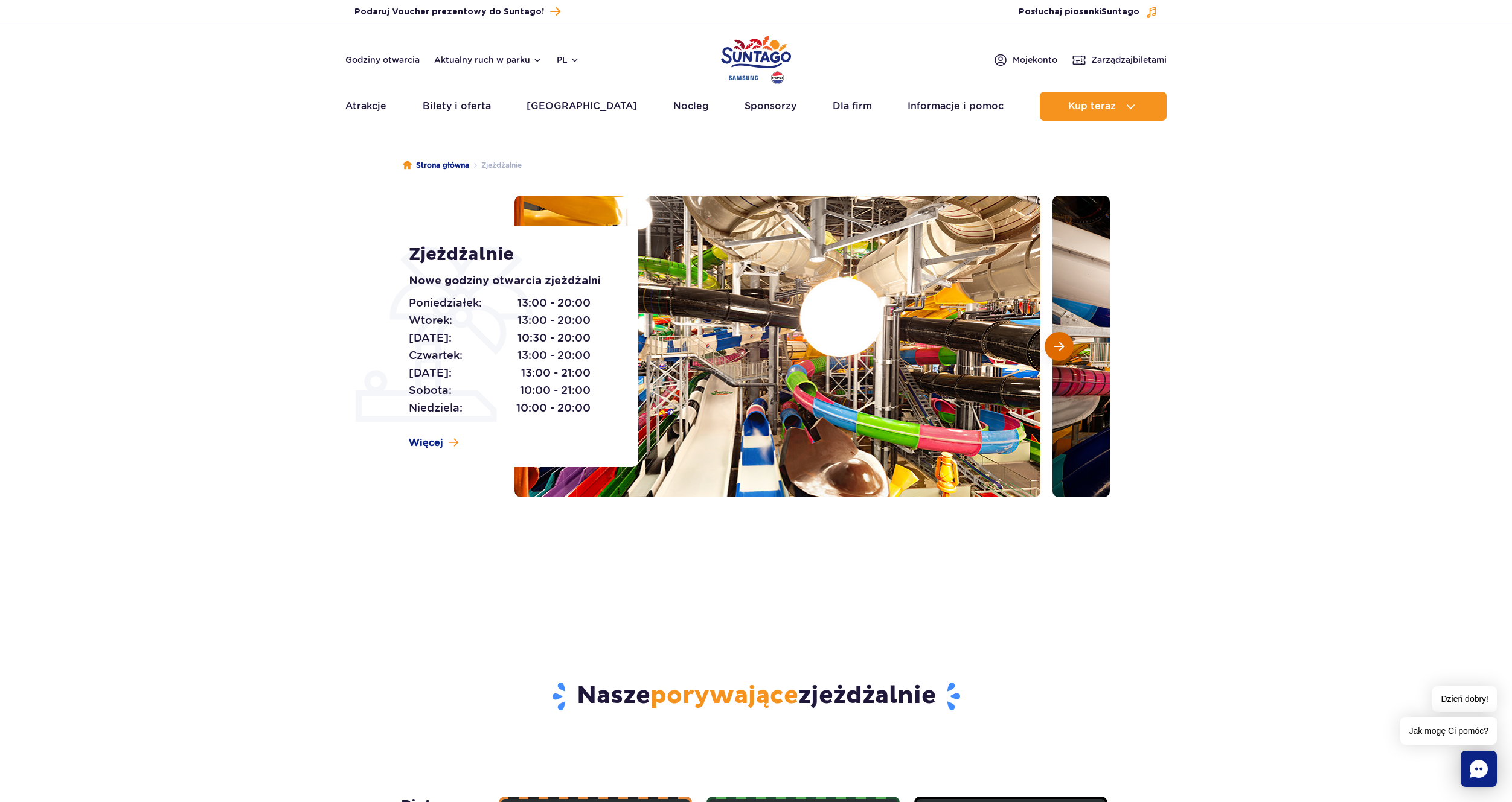
click at [1055, 347] on span "Następny slajd" at bounding box center [1058, 346] width 10 height 11
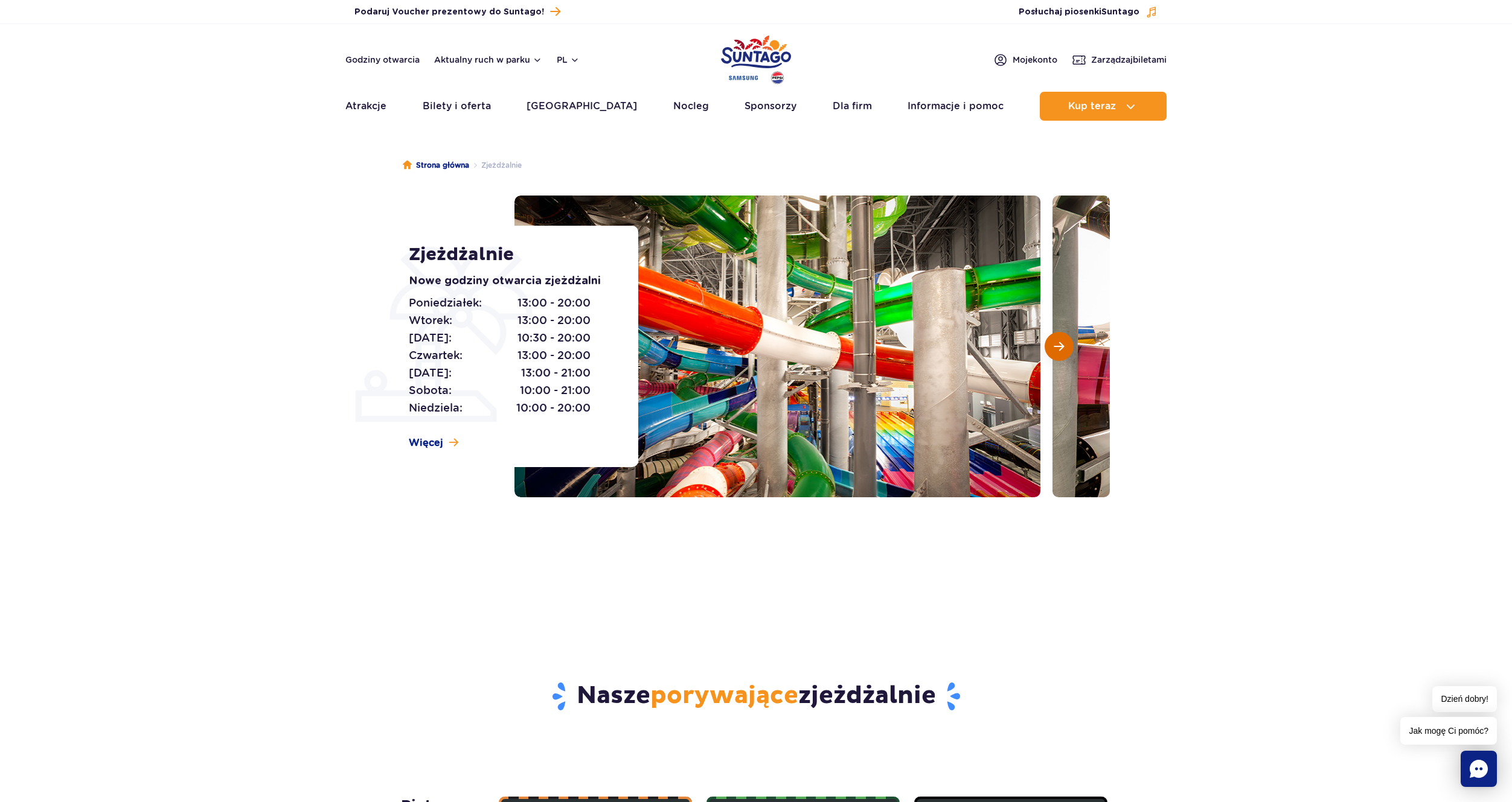
click at [1055, 347] on span "Następny slajd" at bounding box center [1058, 346] width 10 height 11
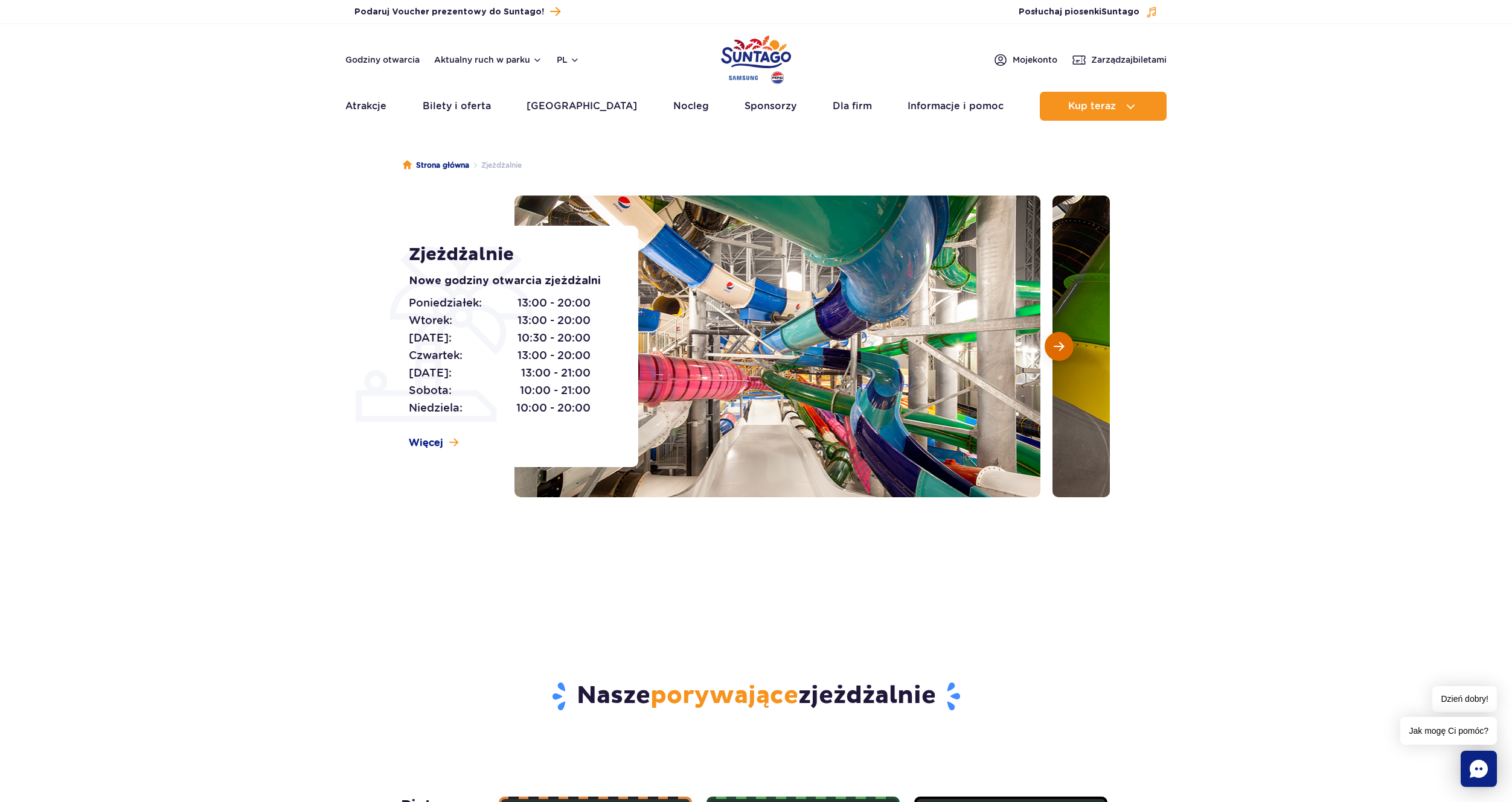
click at [1055, 347] on span "Następny slajd" at bounding box center [1058, 346] width 10 height 11
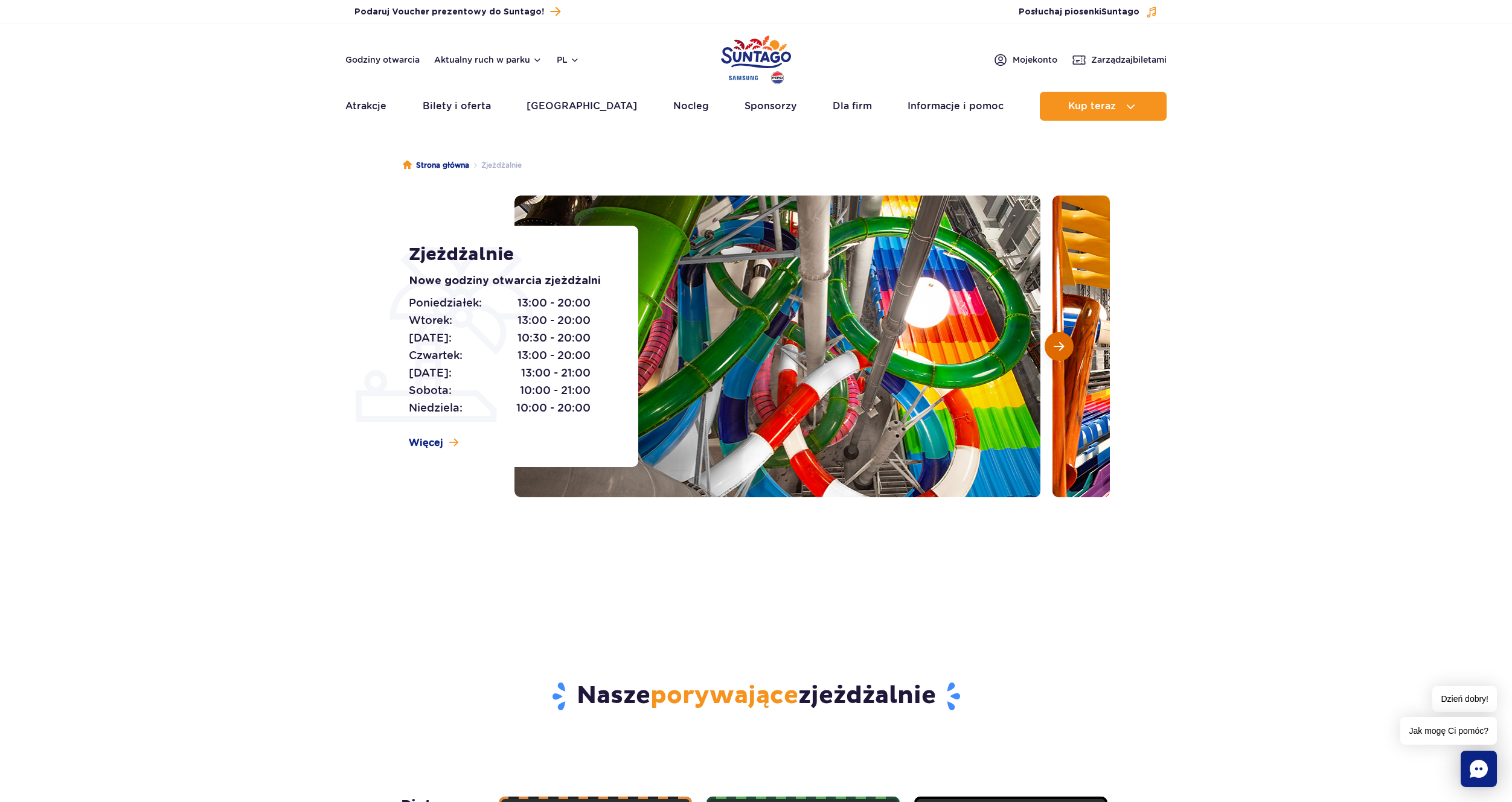
click at [1055, 347] on span "Następny slajd" at bounding box center [1058, 346] width 10 height 11
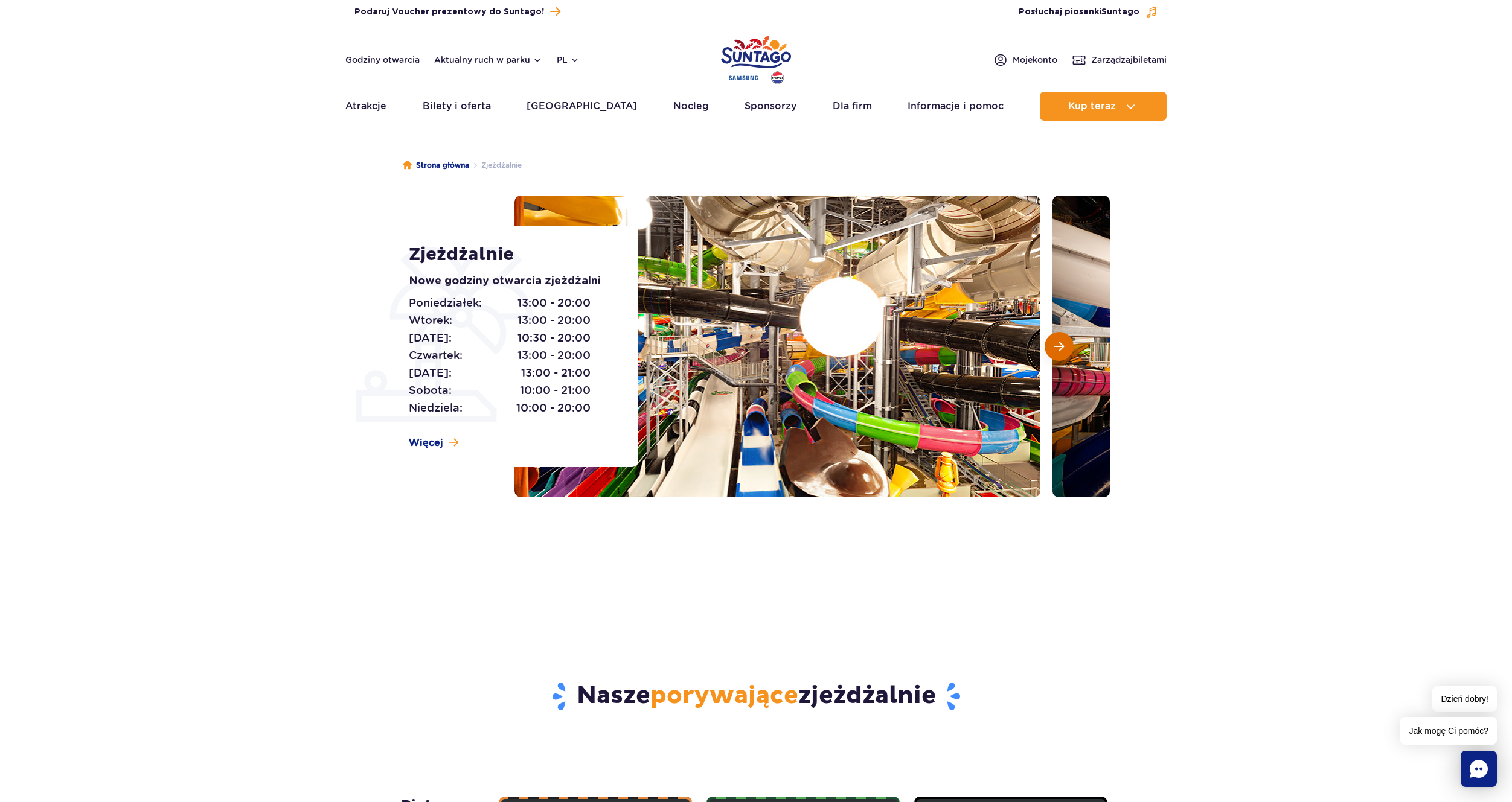
click at [1055, 347] on span "Następny slajd" at bounding box center [1058, 346] width 10 height 11
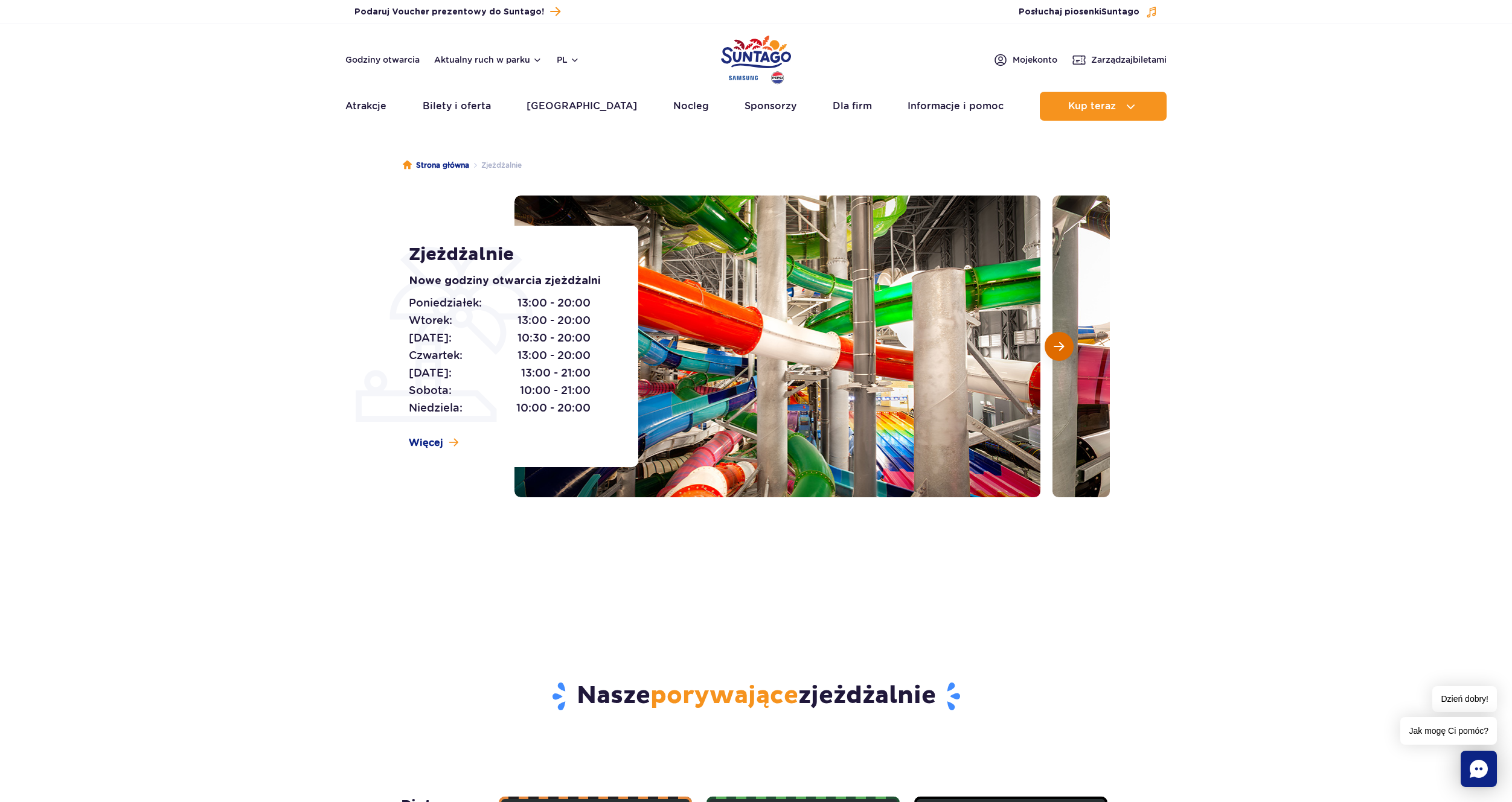
click at [1055, 347] on span "Następny slajd" at bounding box center [1058, 346] width 10 height 11
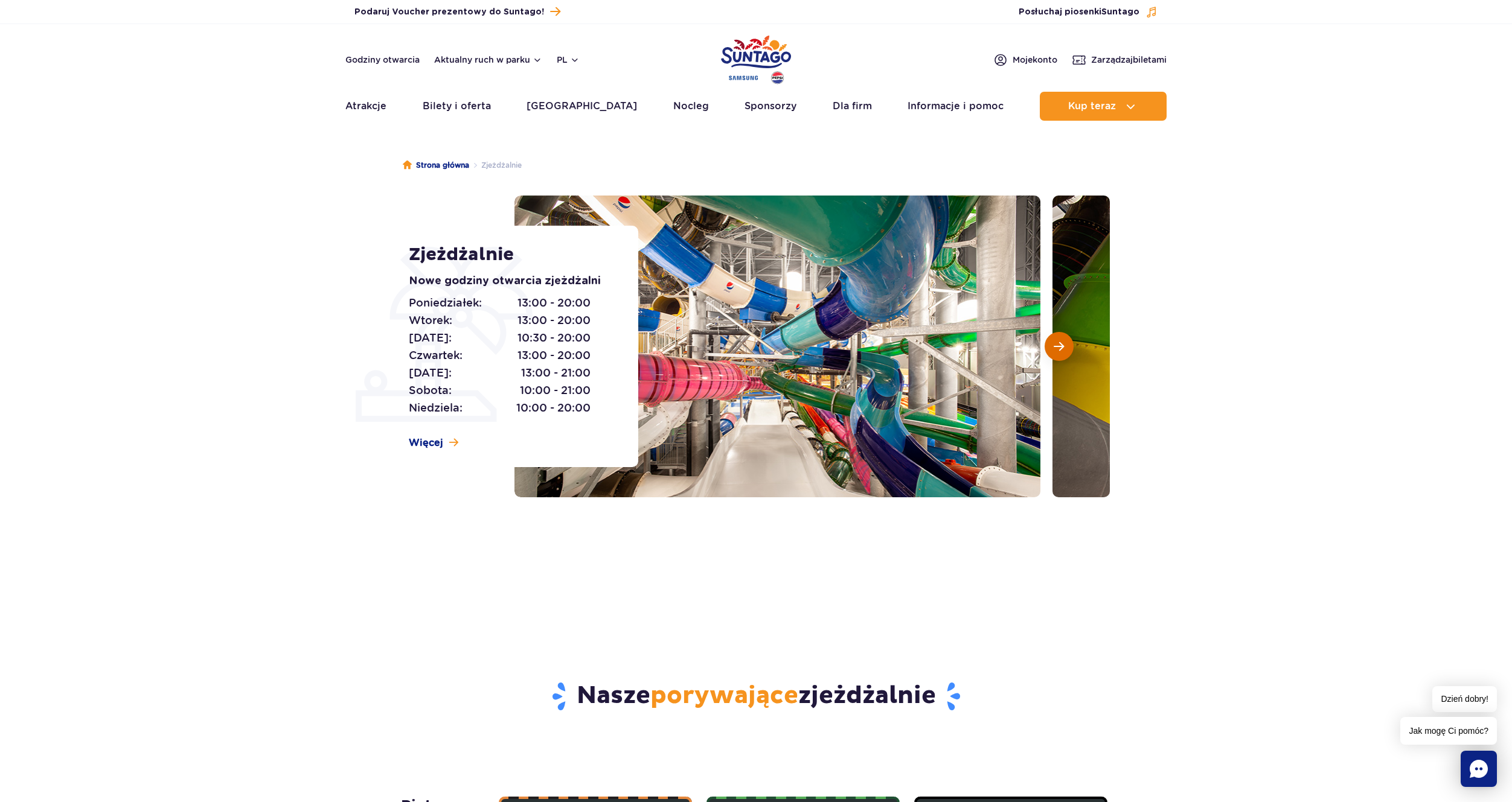
click at [1055, 347] on span "Następny slajd" at bounding box center [1058, 346] width 10 height 11
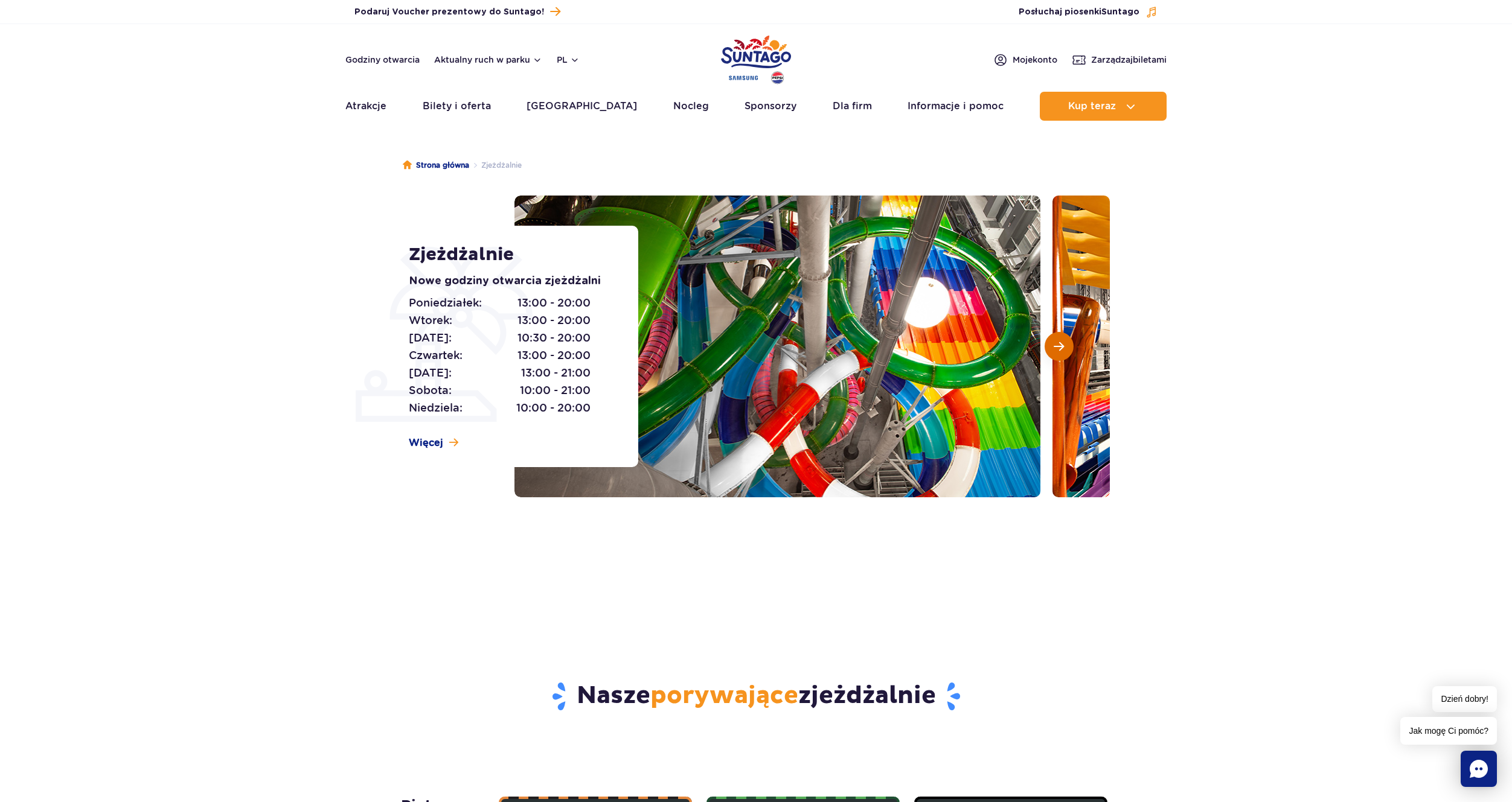
click at [1055, 347] on span "Następny slajd" at bounding box center [1058, 346] width 10 height 11
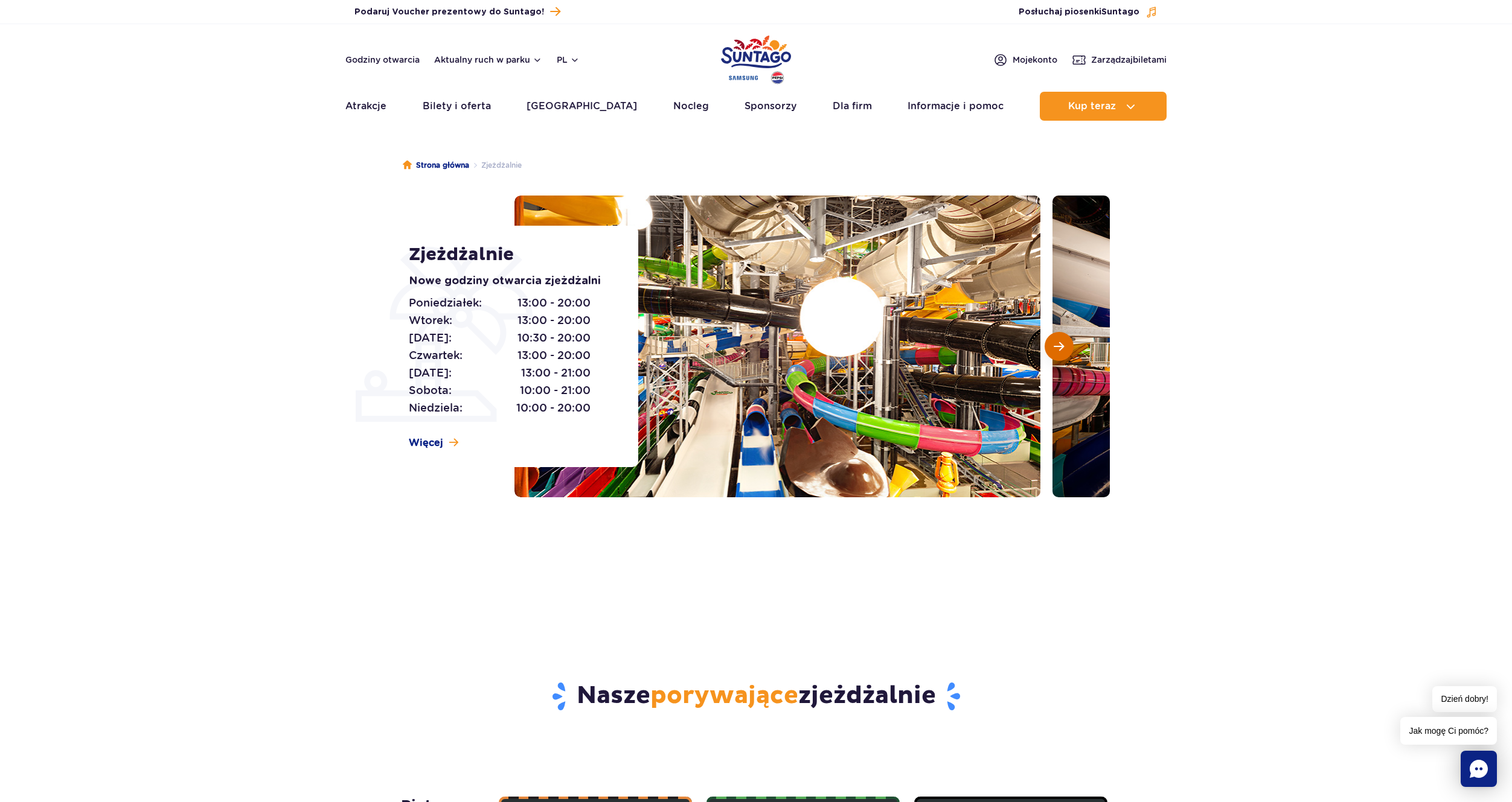
click at [1055, 347] on span "Następny slajd" at bounding box center [1058, 346] width 10 height 11
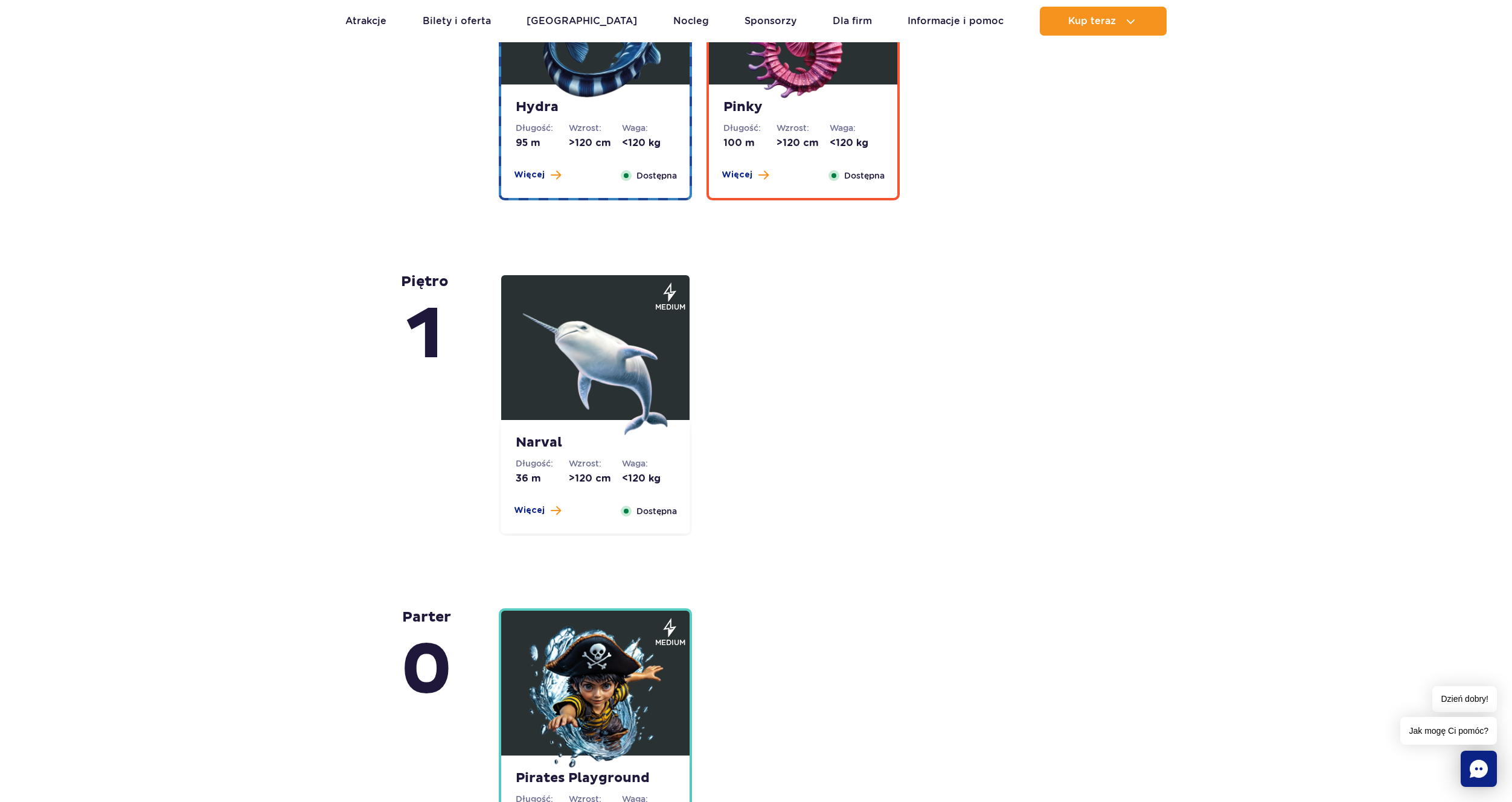
scroll to position [2354, 0]
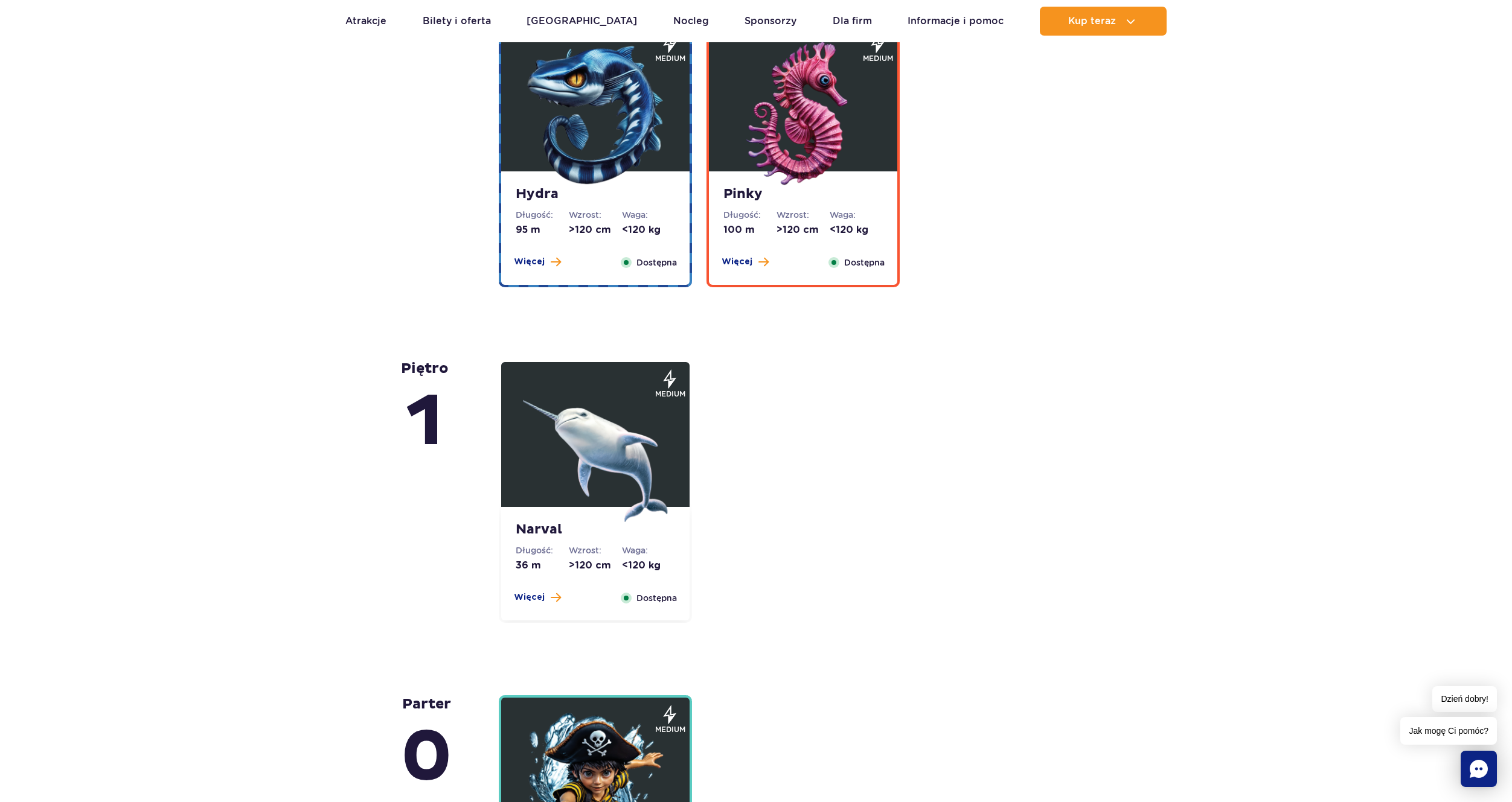
drag, startPoint x: 1448, startPoint y: 461, endPoint x: 1396, endPoint y: 447, distance: 53.9
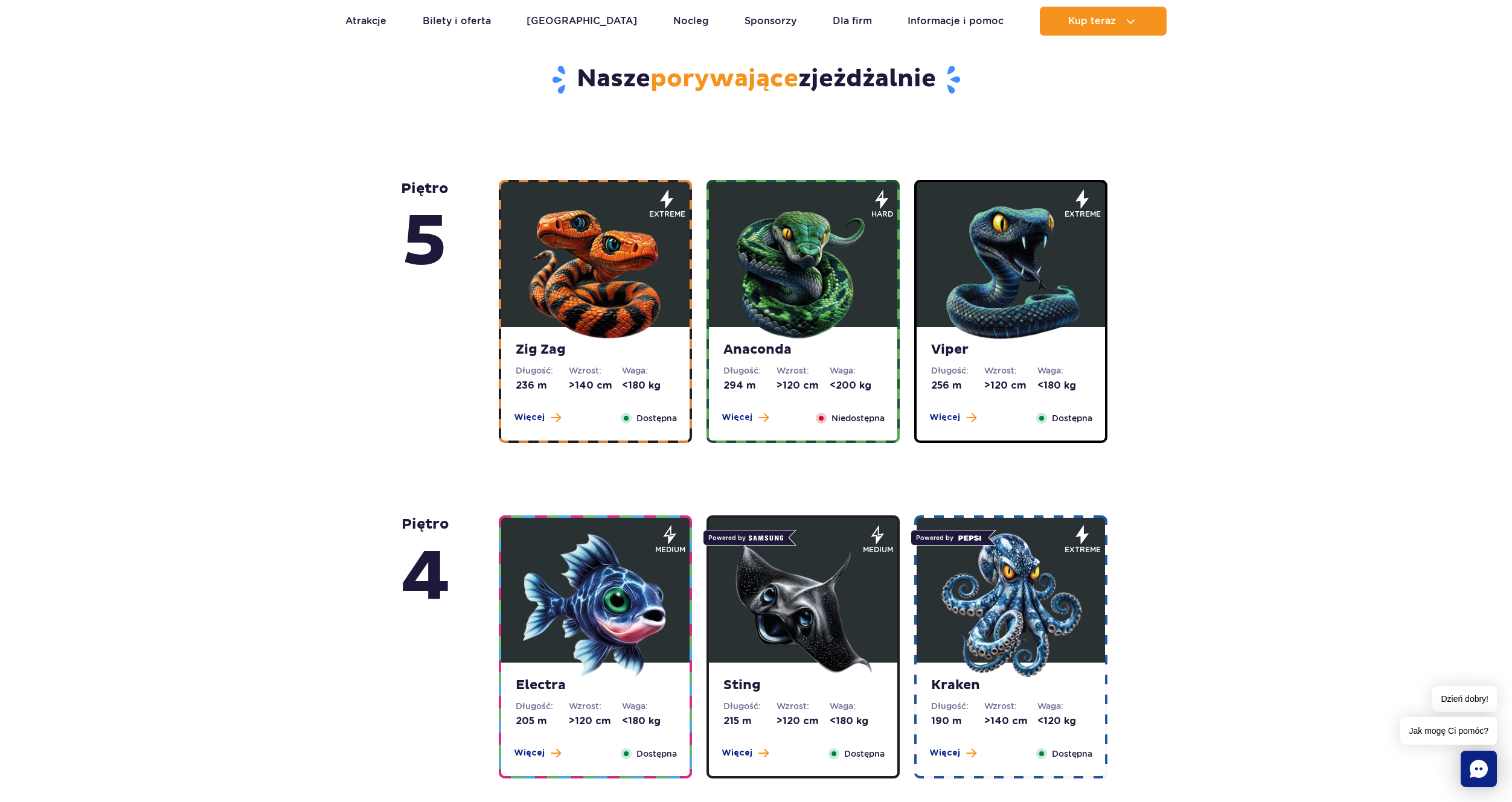
scroll to position [603, 0]
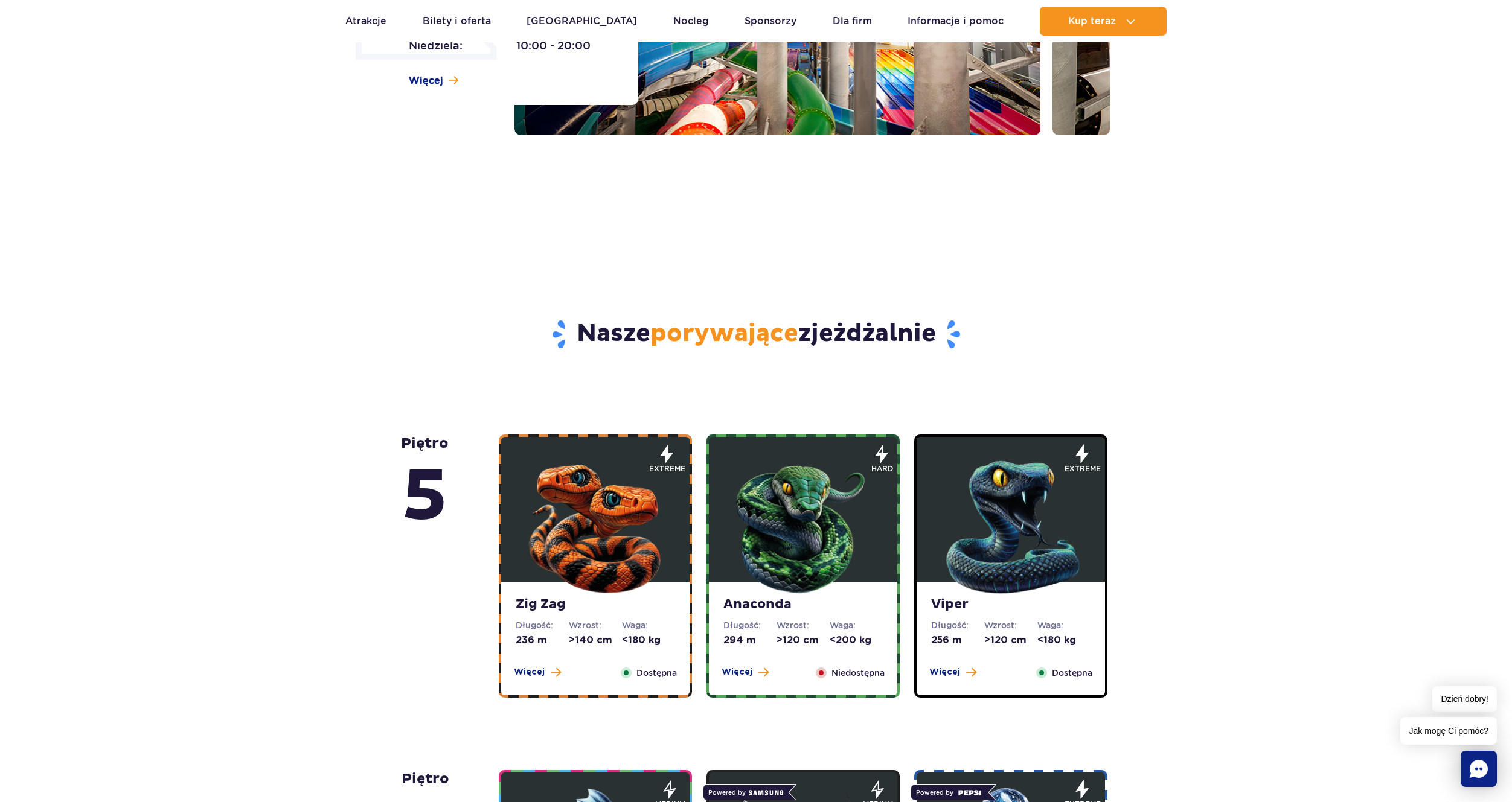
click at [857, 567] on img at bounding box center [802, 524] width 145 height 145
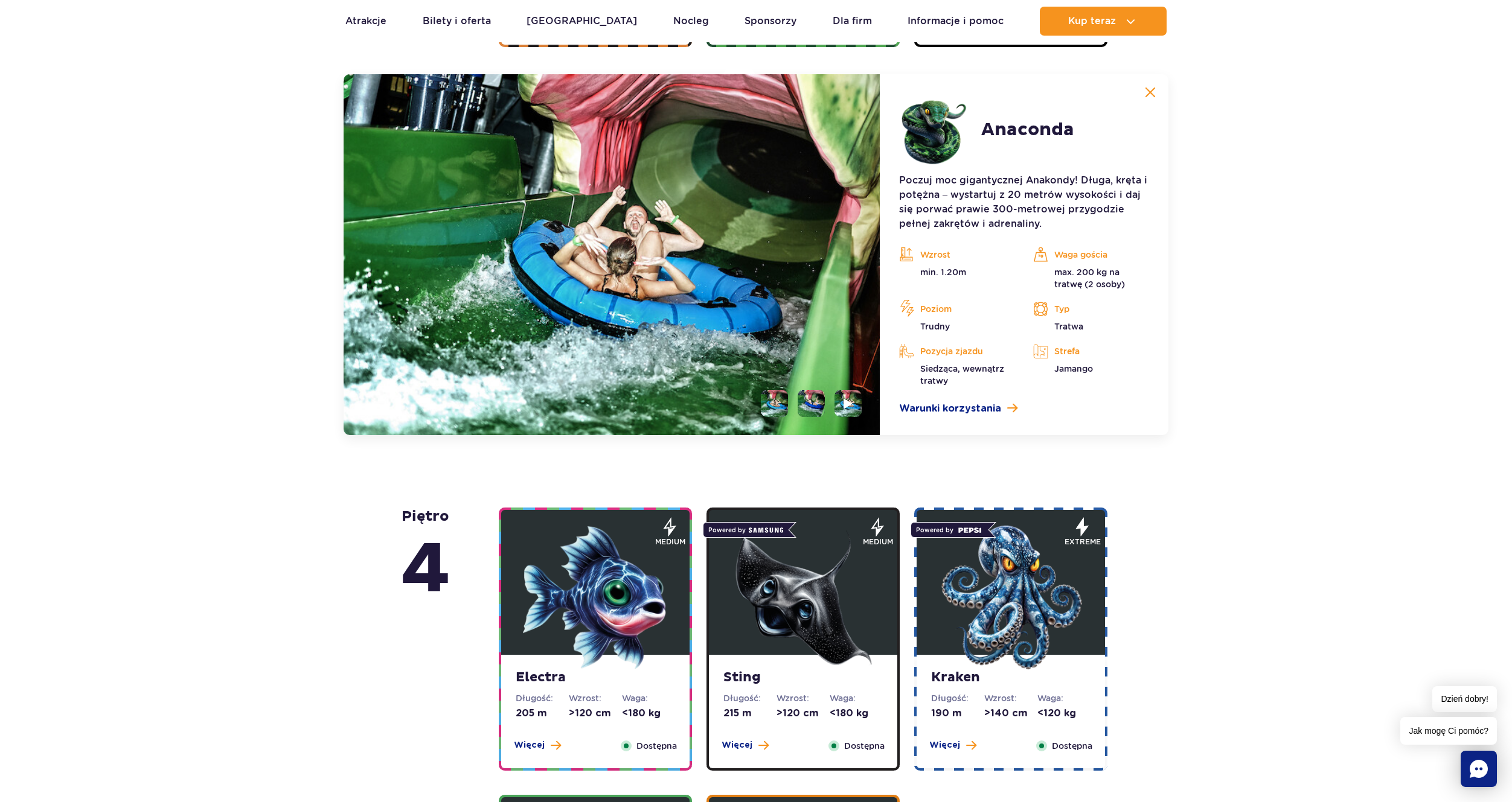
scroll to position [1015, 0]
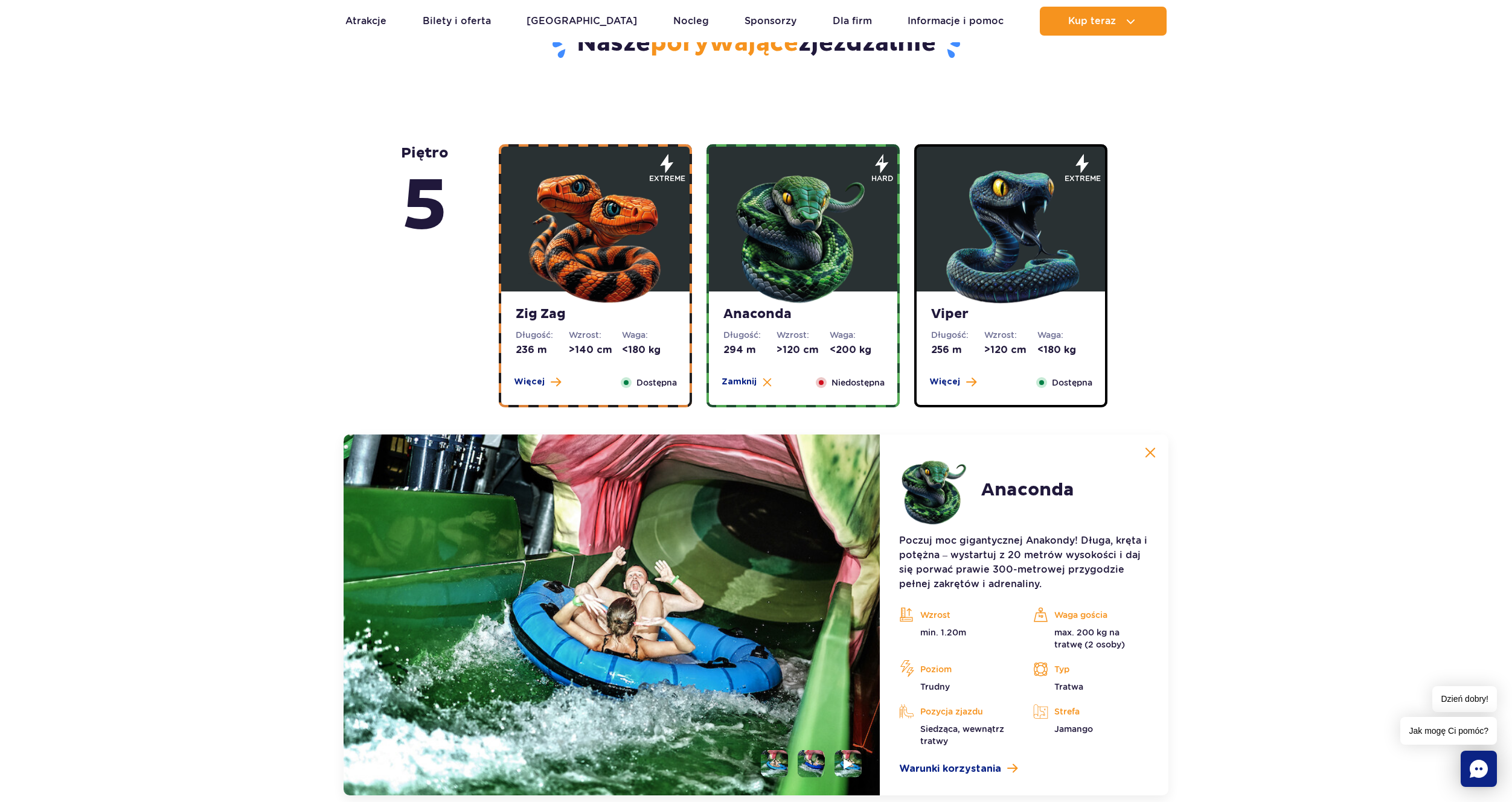
click at [654, 257] on img at bounding box center [595, 234] width 145 height 145
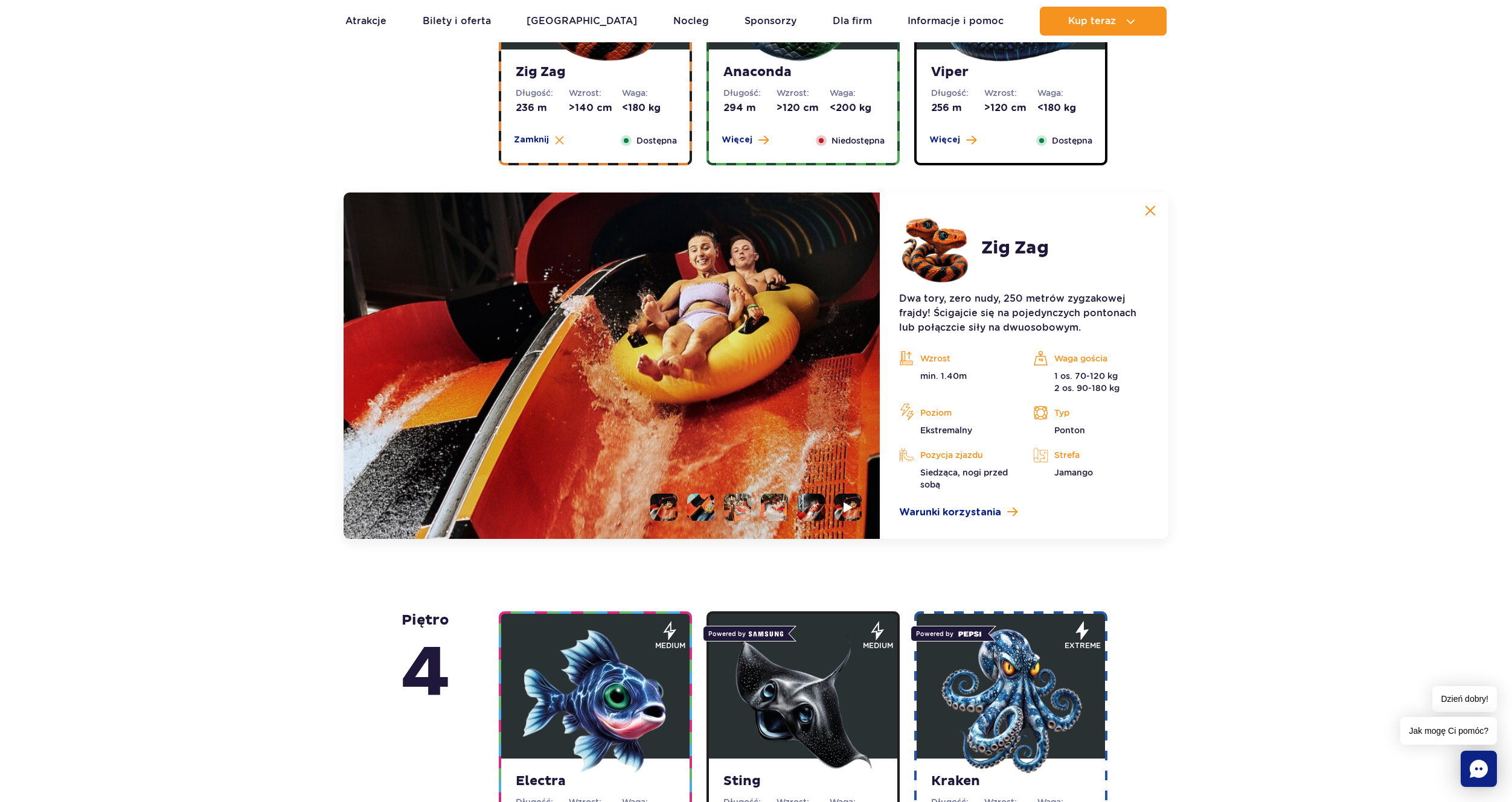
scroll to position [894, 0]
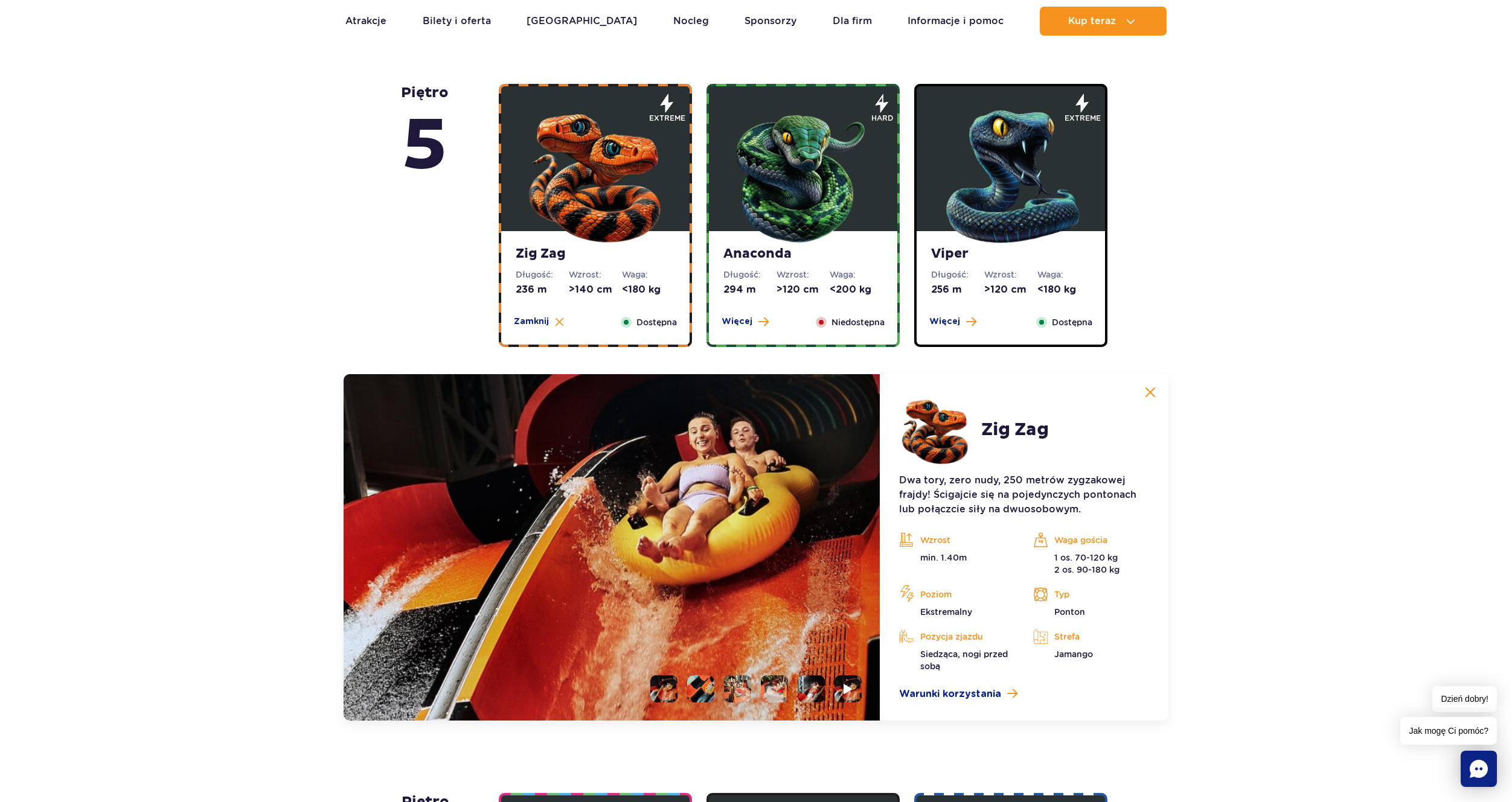
click at [969, 196] on img at bounding box center [1010, 173] width 145 height 145
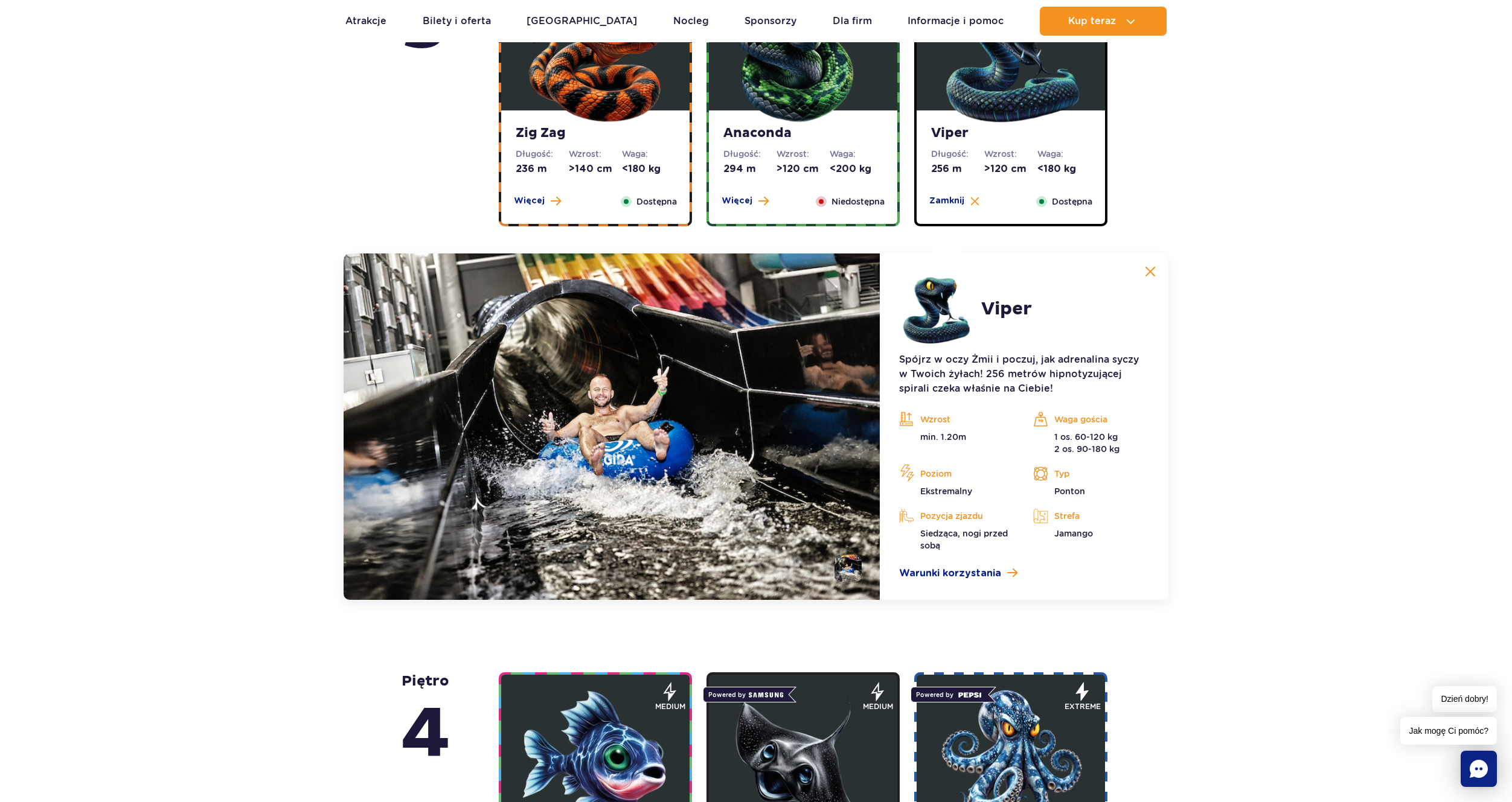
click at [658, 107] on img at bounding box center [595, 53] width 145 height 145
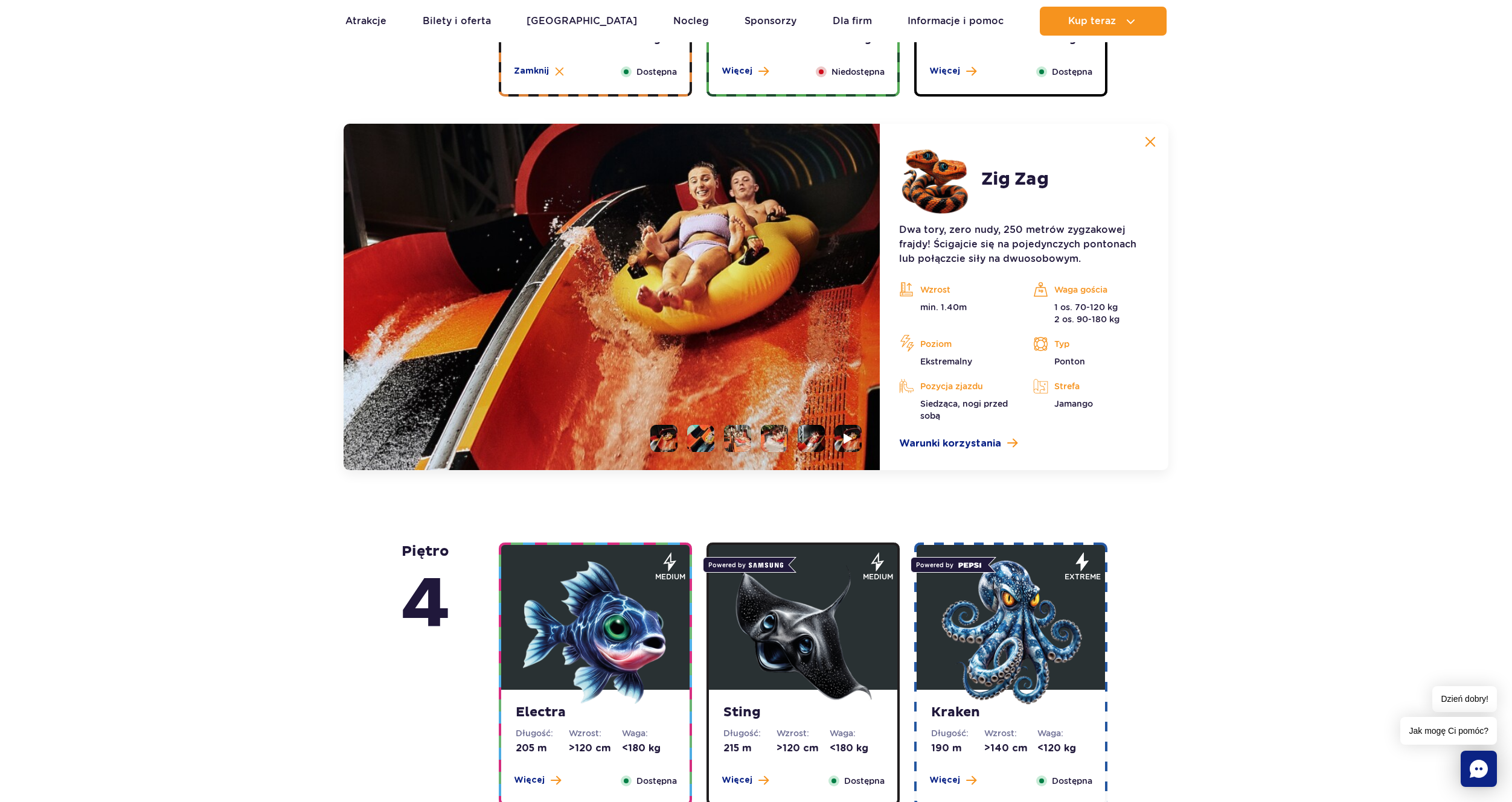
scroll to position [773, 0]
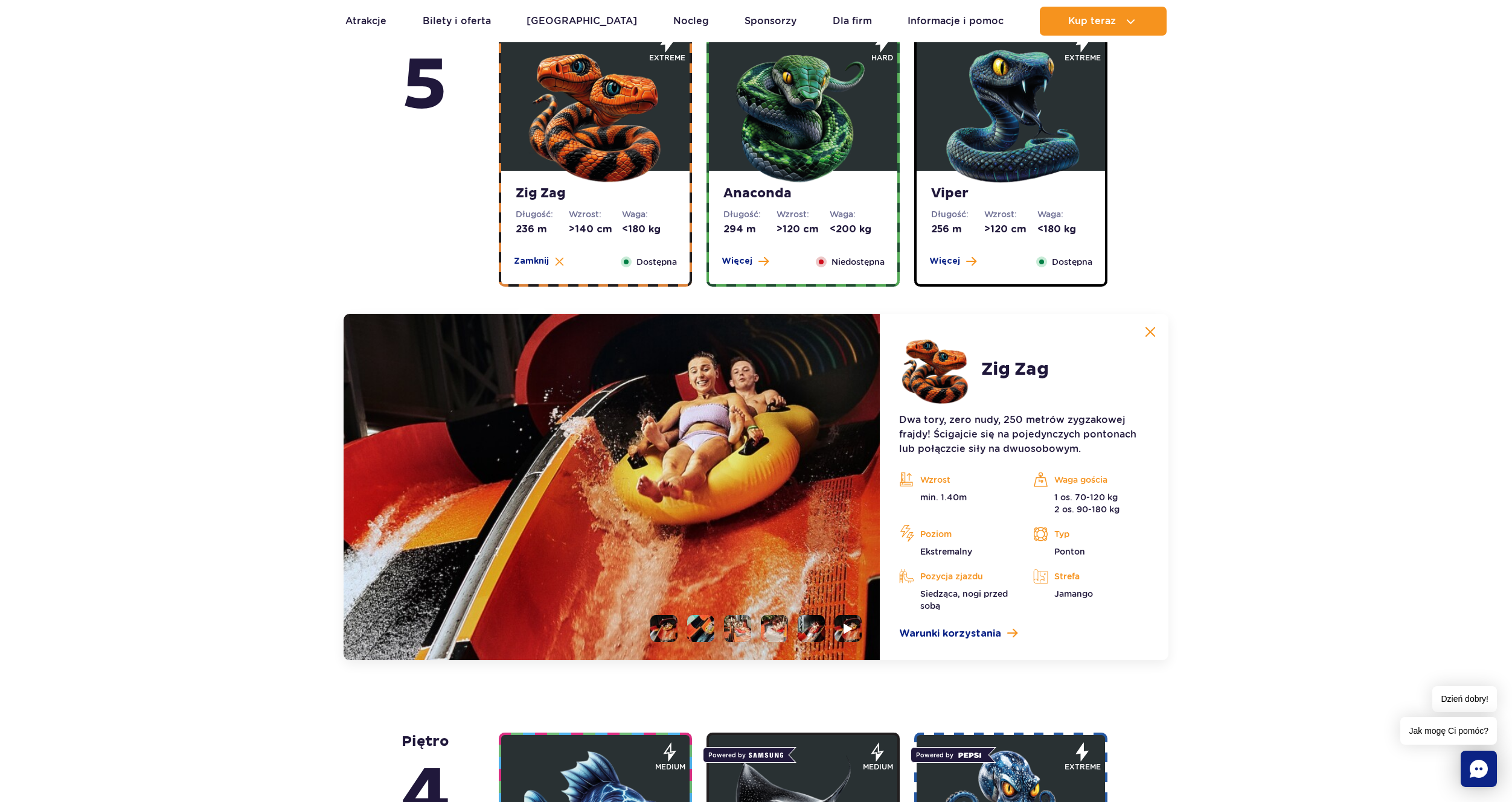
click at [826, 150] on img at bounding box center [802, 113] width 145 height 145
click at [822, 111] on img at bounding box center [802, 113] width 145 height 145
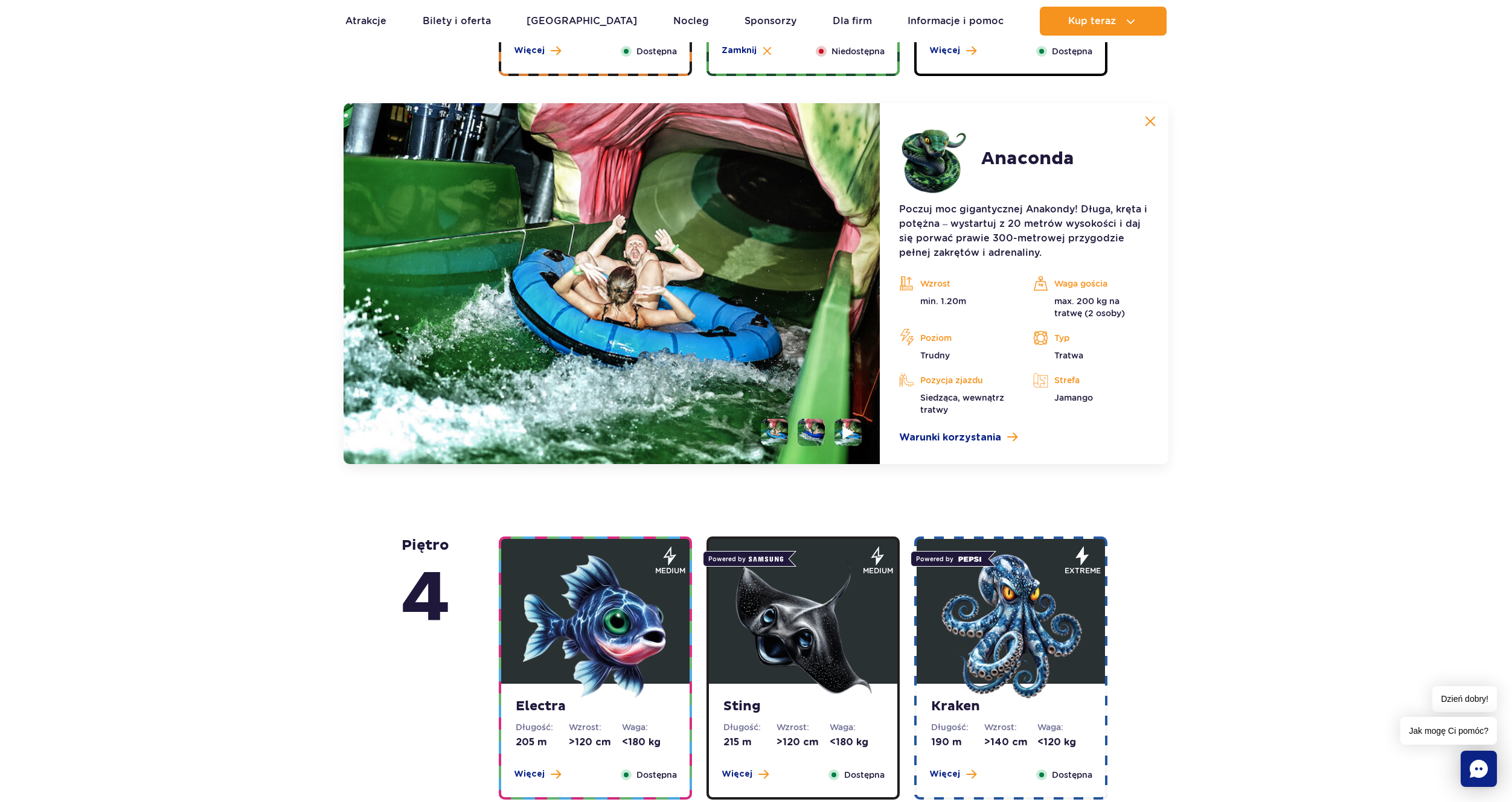
scroll to position [833, 0]
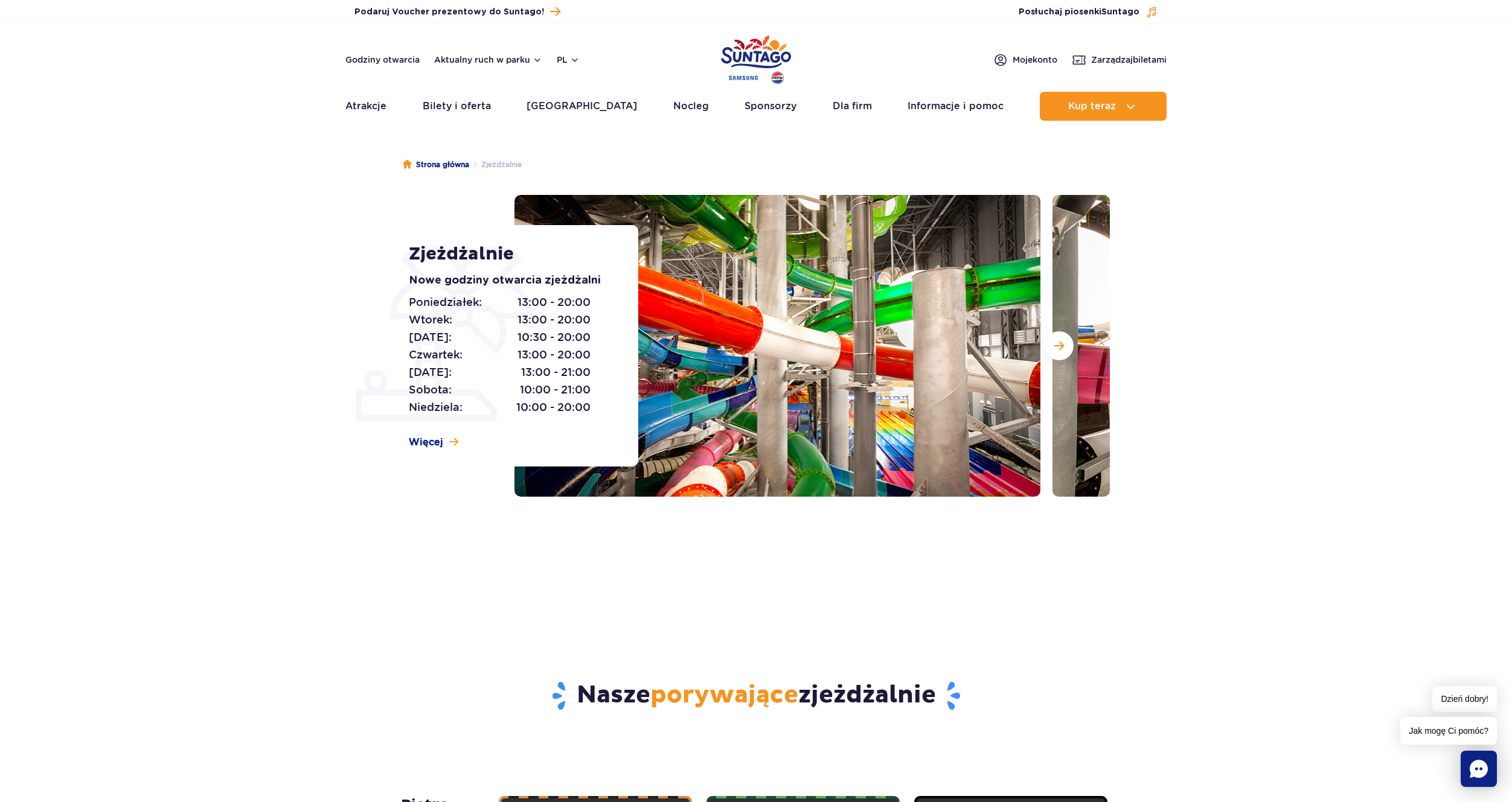
scroll to position [0, 0]
click at [744, 94] on link "Sponsorzy" at bounding box center [770, 106] width 52 height 29
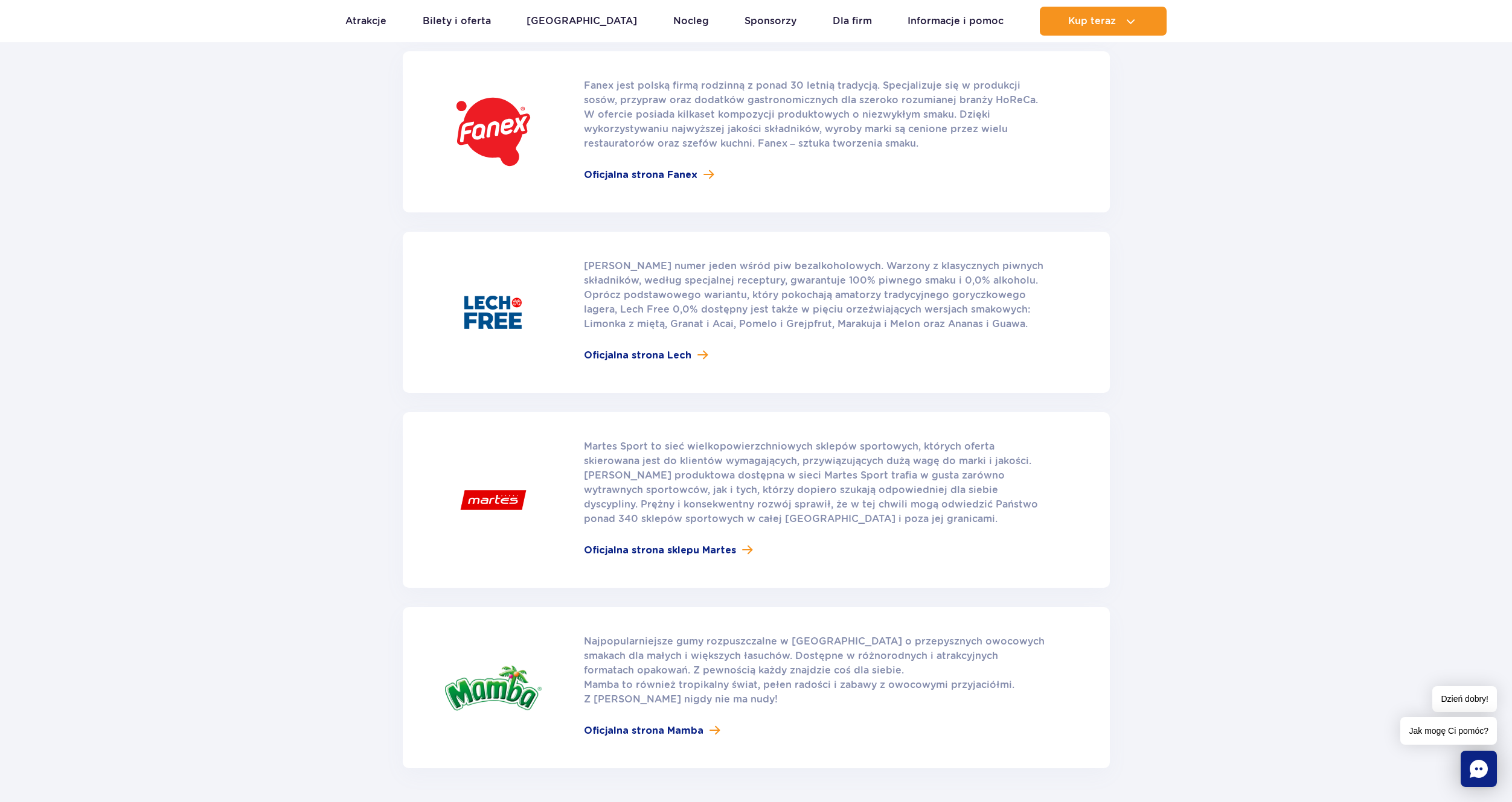
scroll to position [1207, 0]
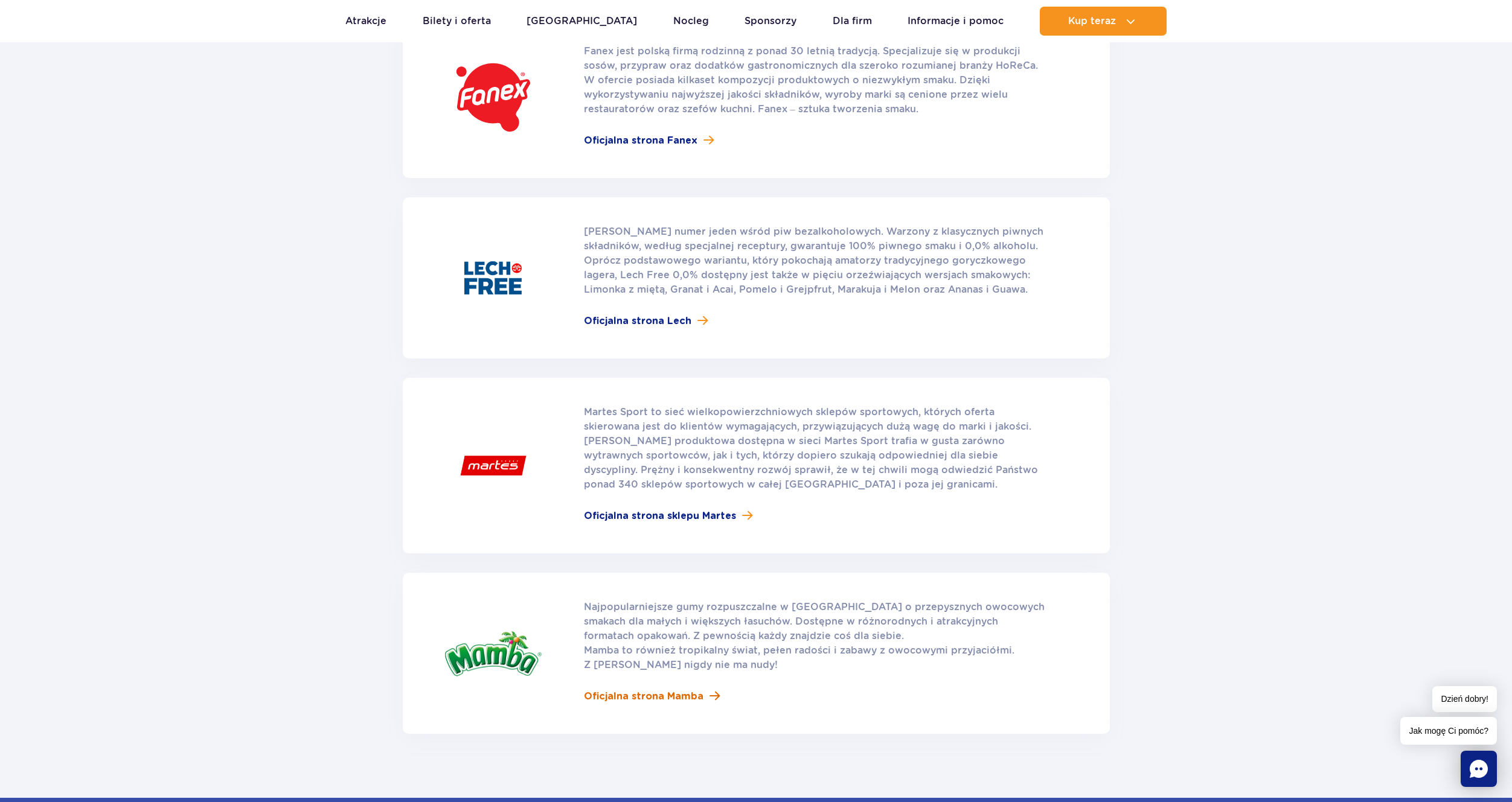
click at [632, 689] on span "Oficjalna strona Mamba" at bounding box center [643, 697] width 119 height 15
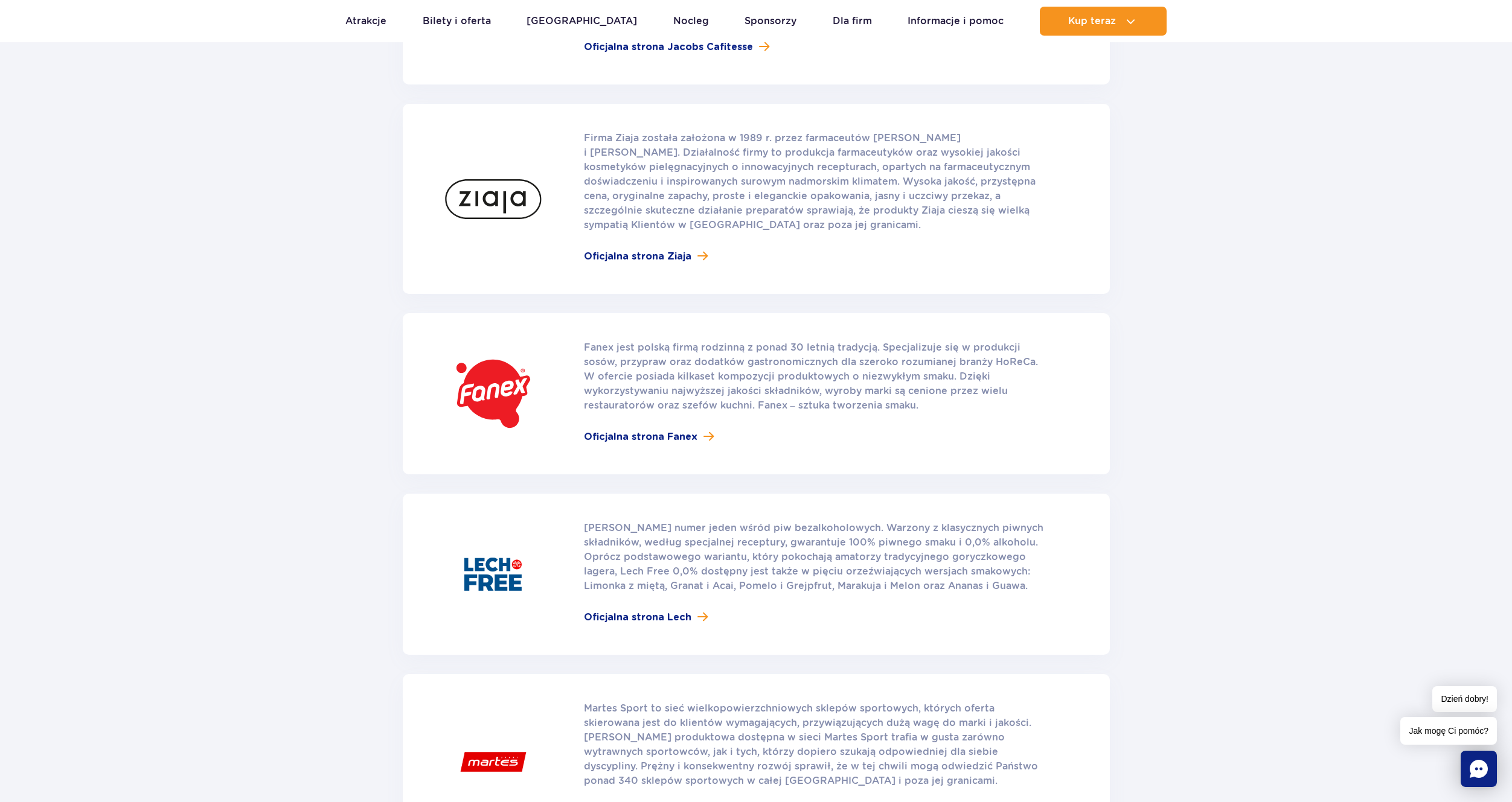
scroll to position [905, 0]
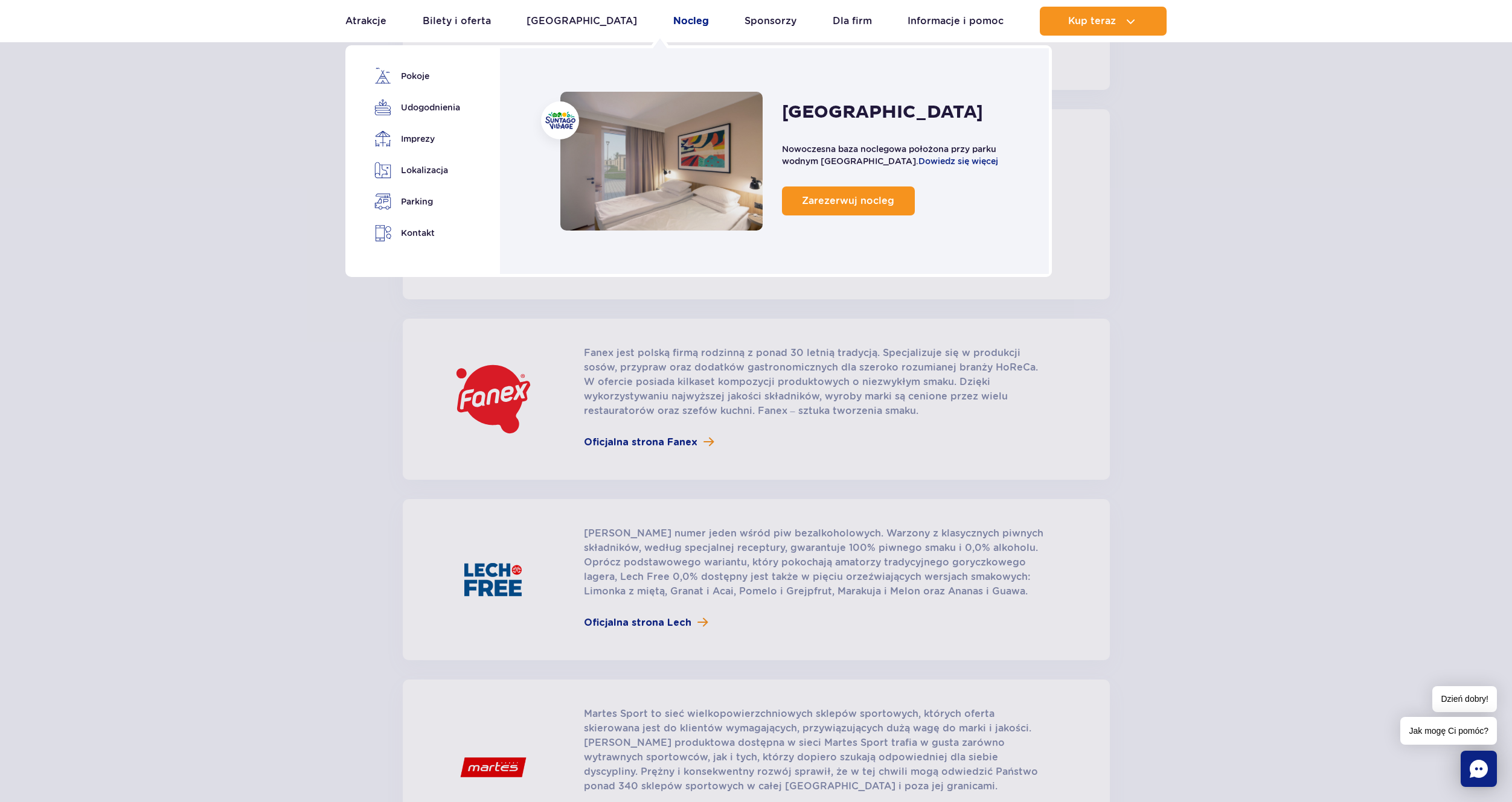
click at [673, 18] on link "Nocleg" at bounding box center [690, 21] width 35 height 29
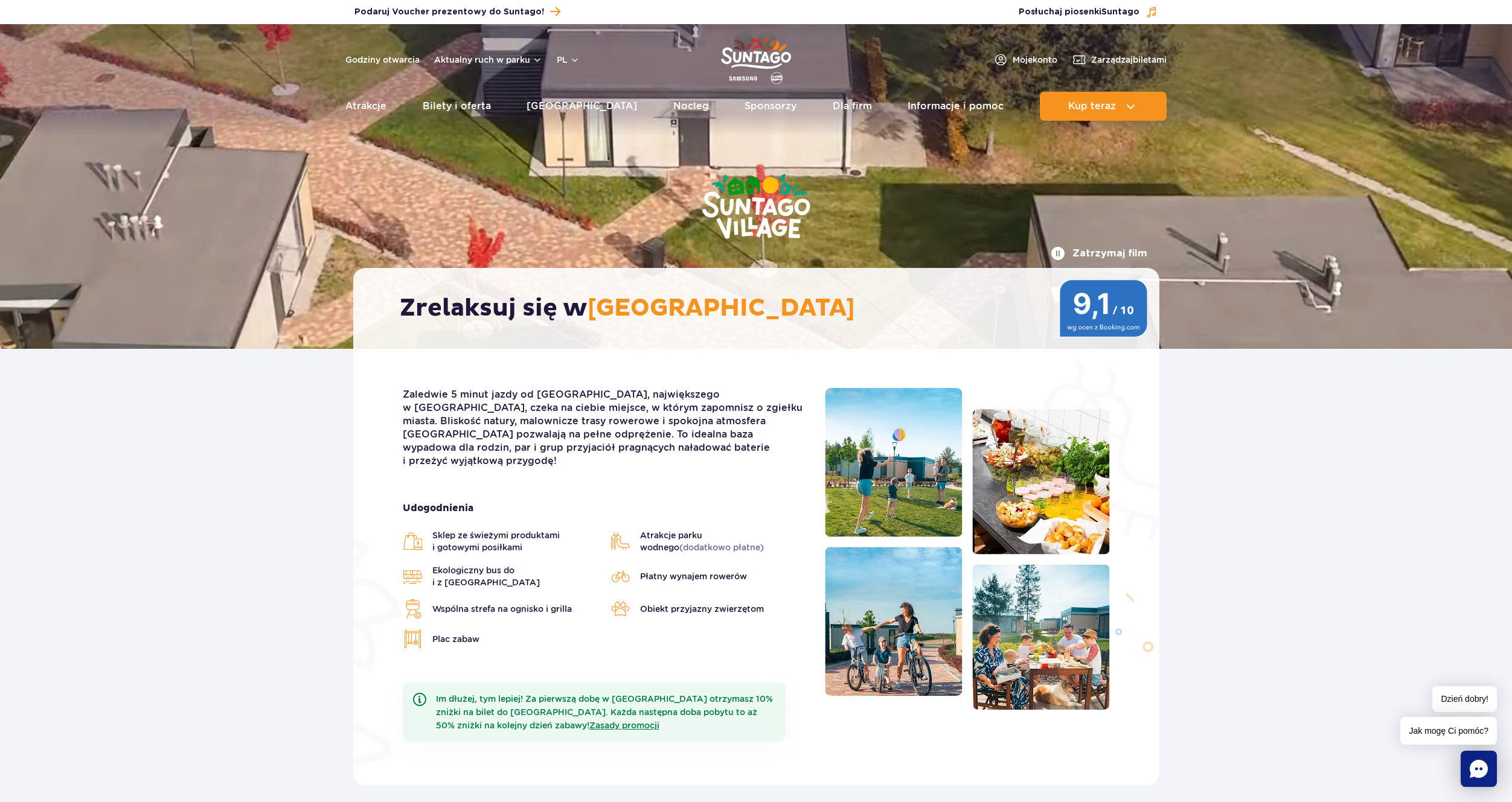
click at [756, 64] on img "Park of Poland" at bounding box center [756, 59] width 70 height 55
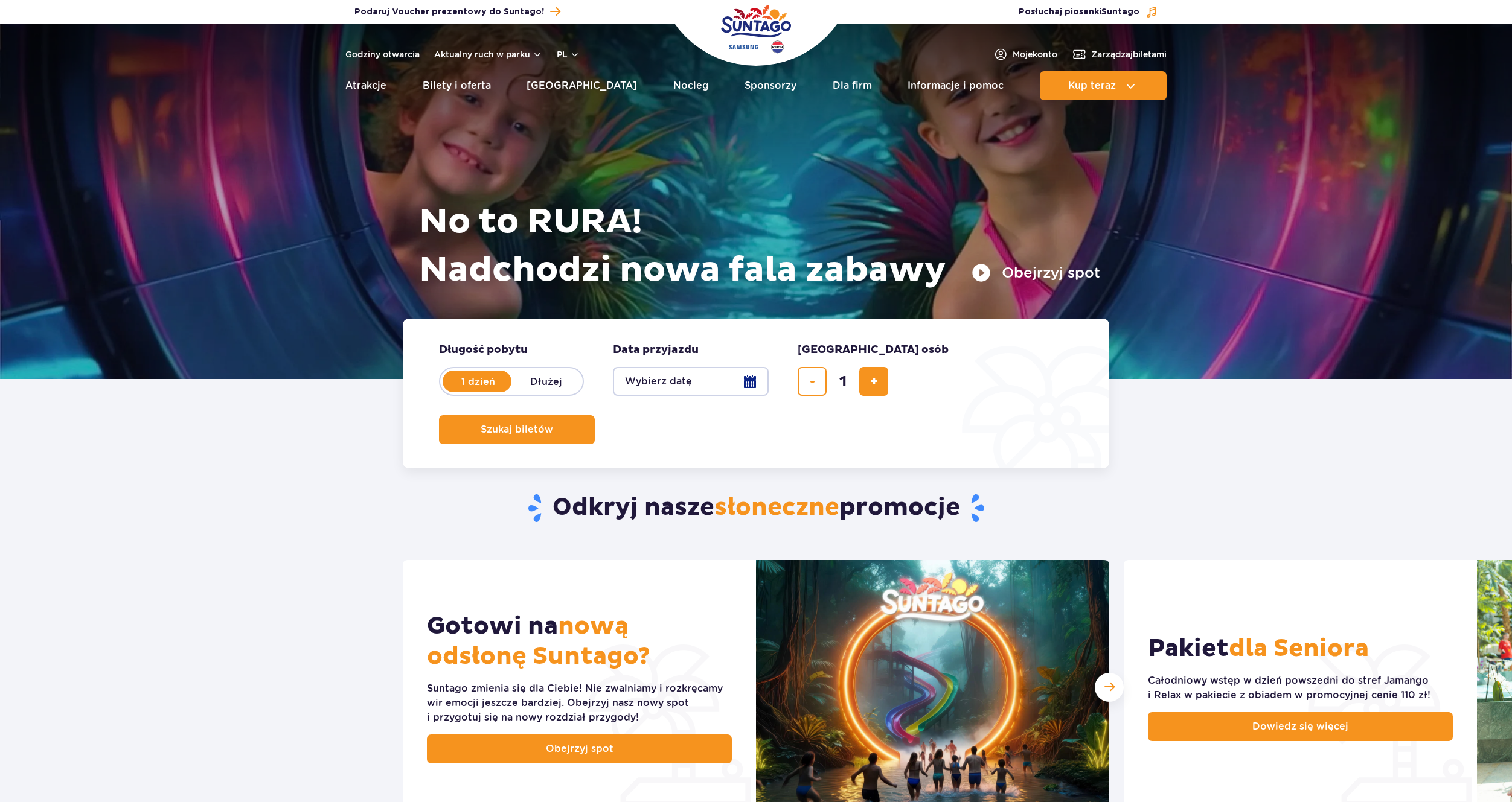
click at [1243, 452] on section "Odkryj nasze słoneczne promocje Gotowi na nową odsłonę Suntago? [PERSON_NAME] z…" at bounding box center [756, 727] width 1512 height 613
click at [972, 271] on button "Obejrzyj spot" at bounding box center [1036, 273] width 129 height 19
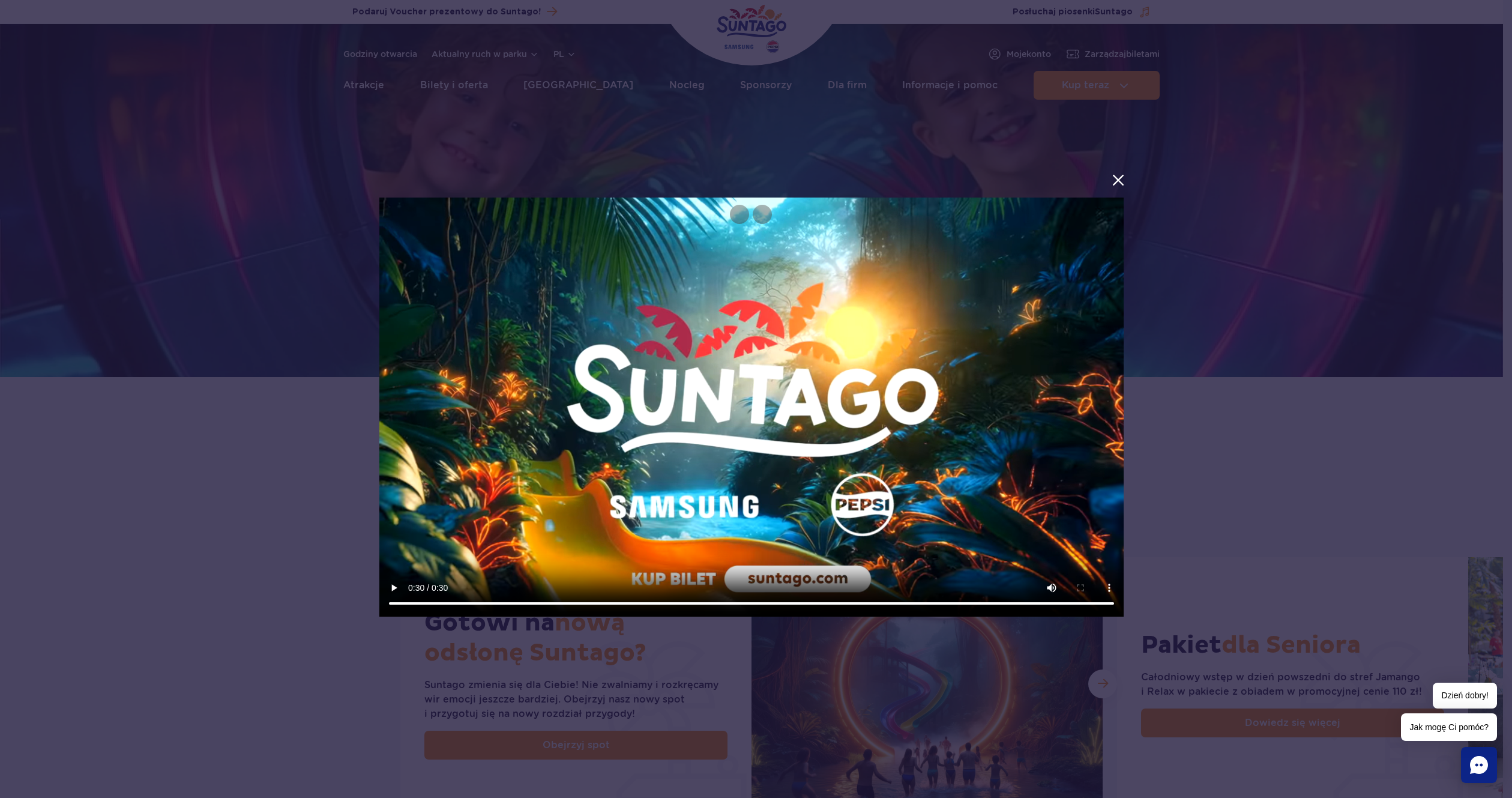
click at [733, 338] on video at bounding box center [751, 407] width 745 height 419
click at [842, 382] on video at bounding box center [751, 407] width 745 height 419
click at [131, 430] on div at bounding box center [751, 399] width 1503 height 779
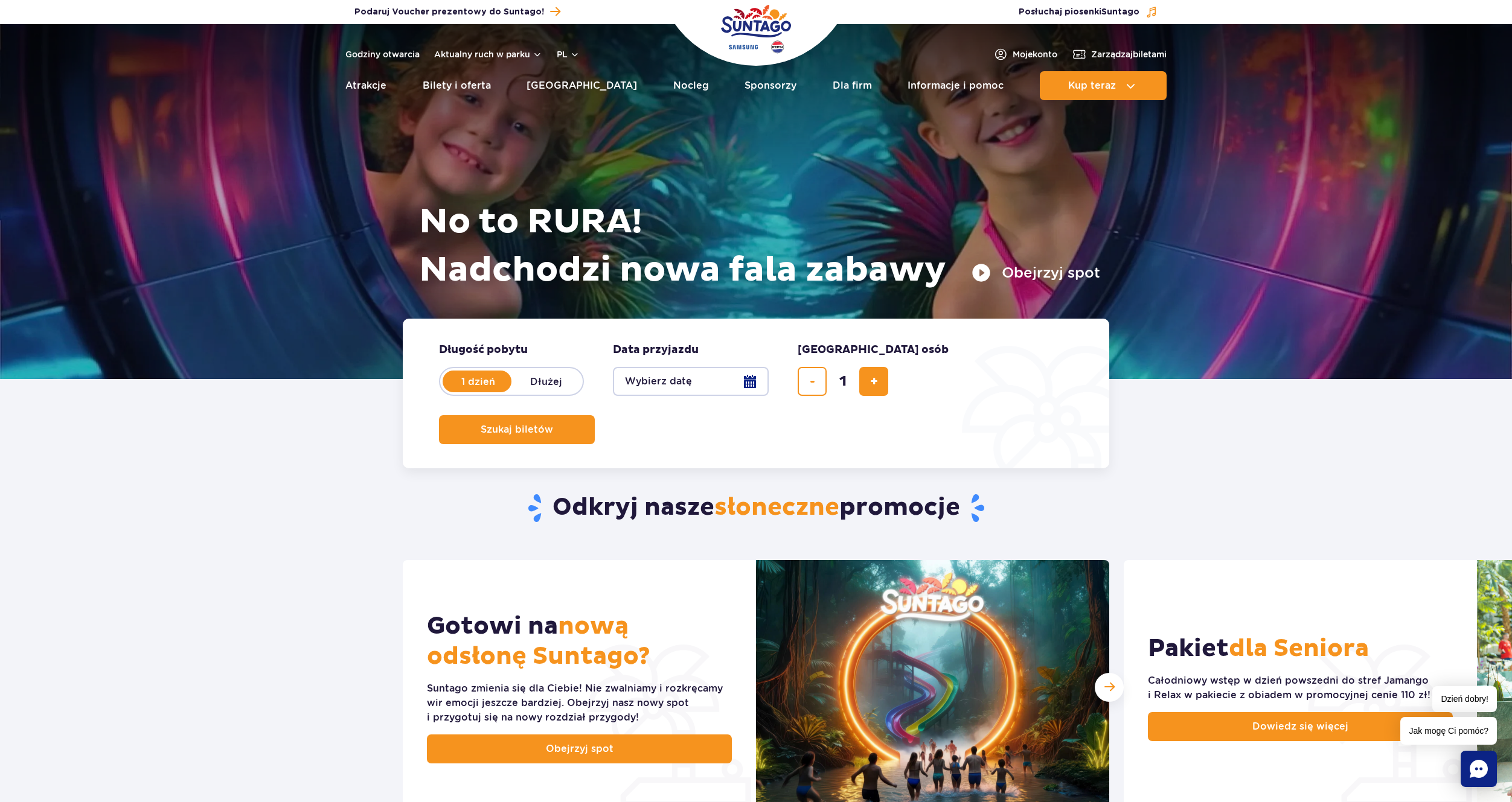
click at [1062, 264] on button "Obejrzyj spot" at bounding box center [1036, 273] width 129 height 19
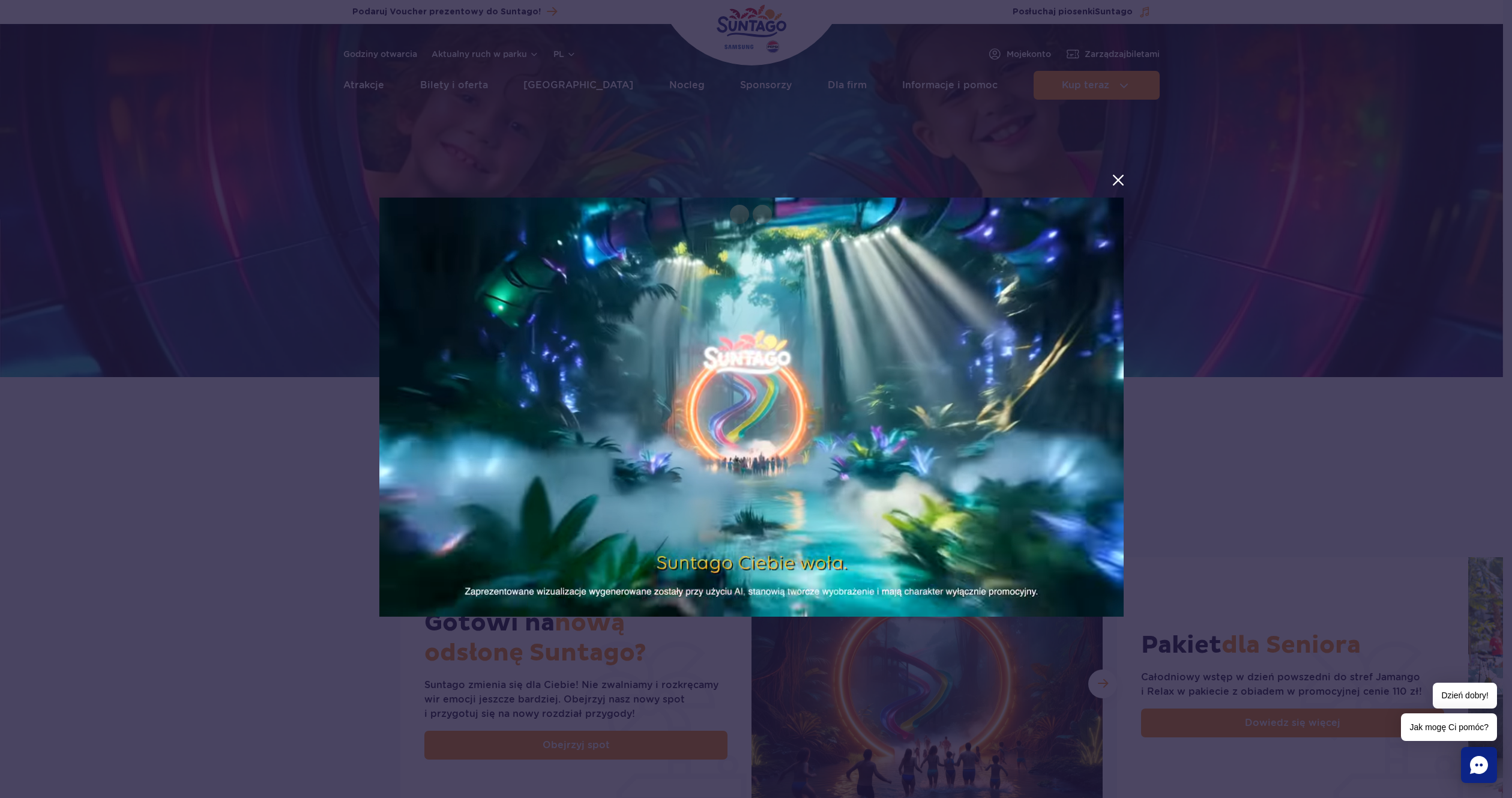
drag, startPoint x: 934, startPoint y: 458, endPoint x: 985, endPoint y: 511, distance: 73.6
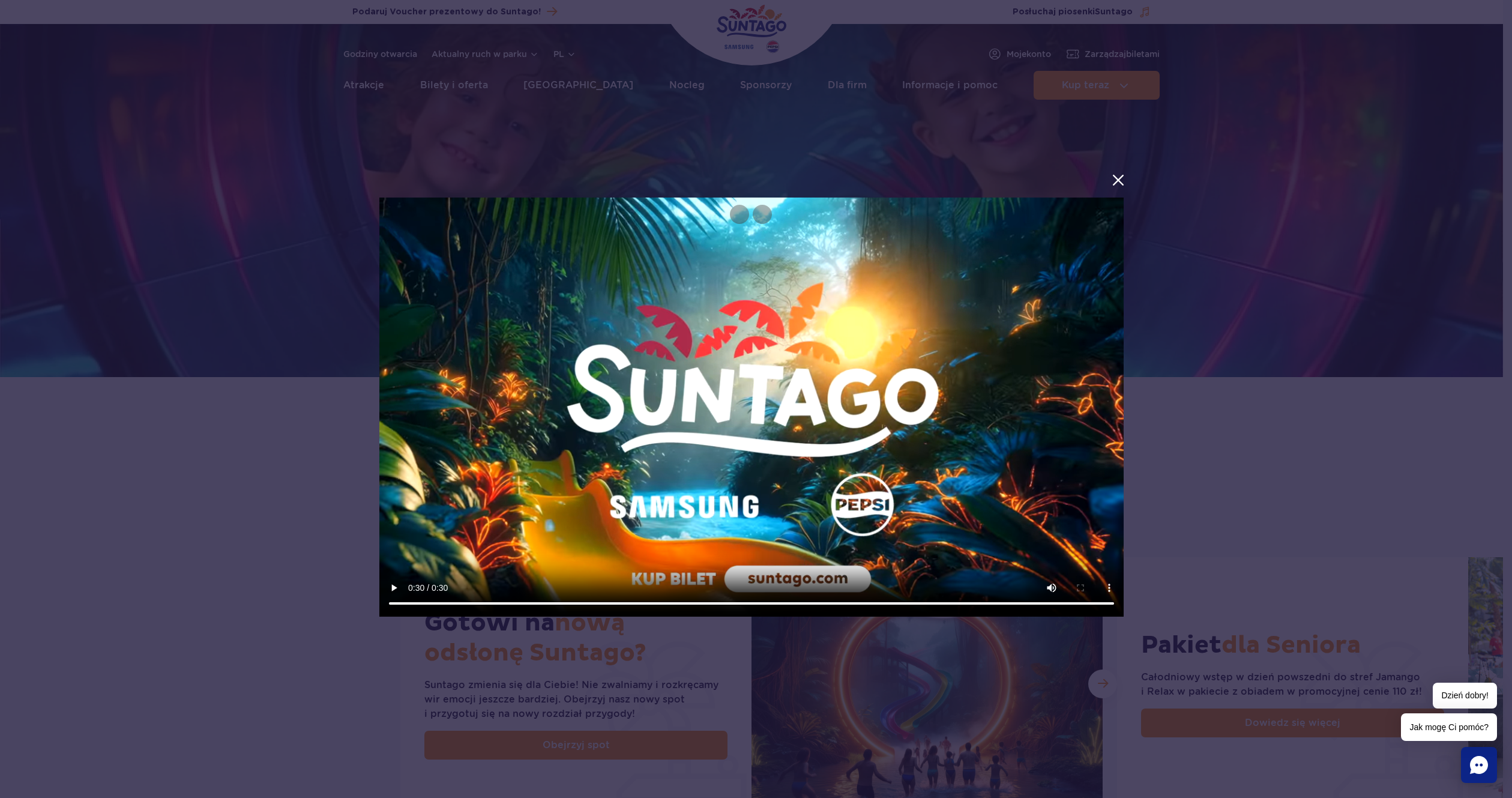
click at [935, 460] on video at bounding box center [751, 407] width 745 height 419
click at [992, 494] on video at bounding box center [751, 407] width 745 height 419
click at [818, 408] on video at bounding box center [751, 407] width 745 height 419
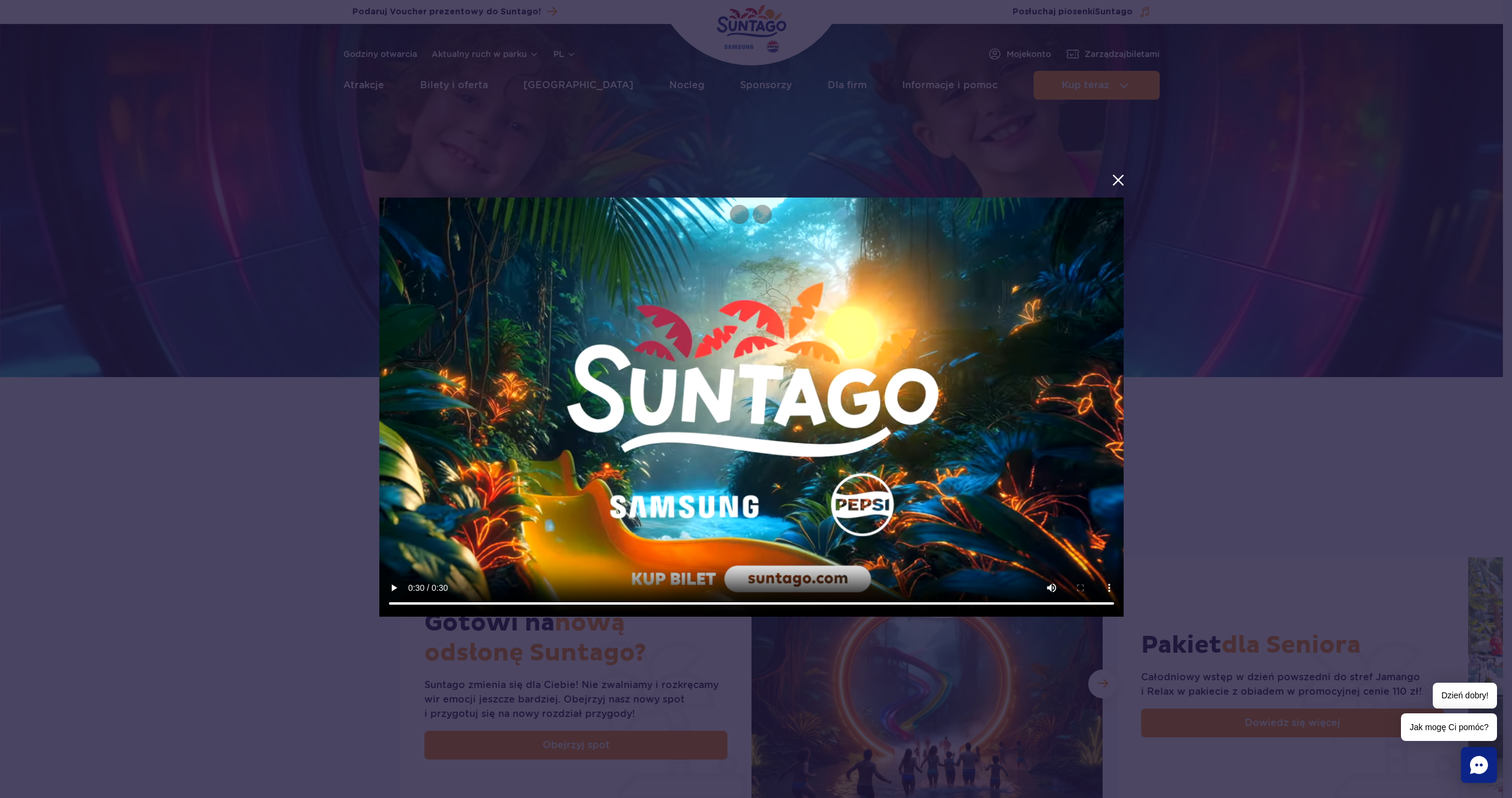
click at [661, 302] on video at bounding box center [751, 407] width 745 height 419
click at [666, 277] on video at bounding box center [751, 407] width 745 height 419
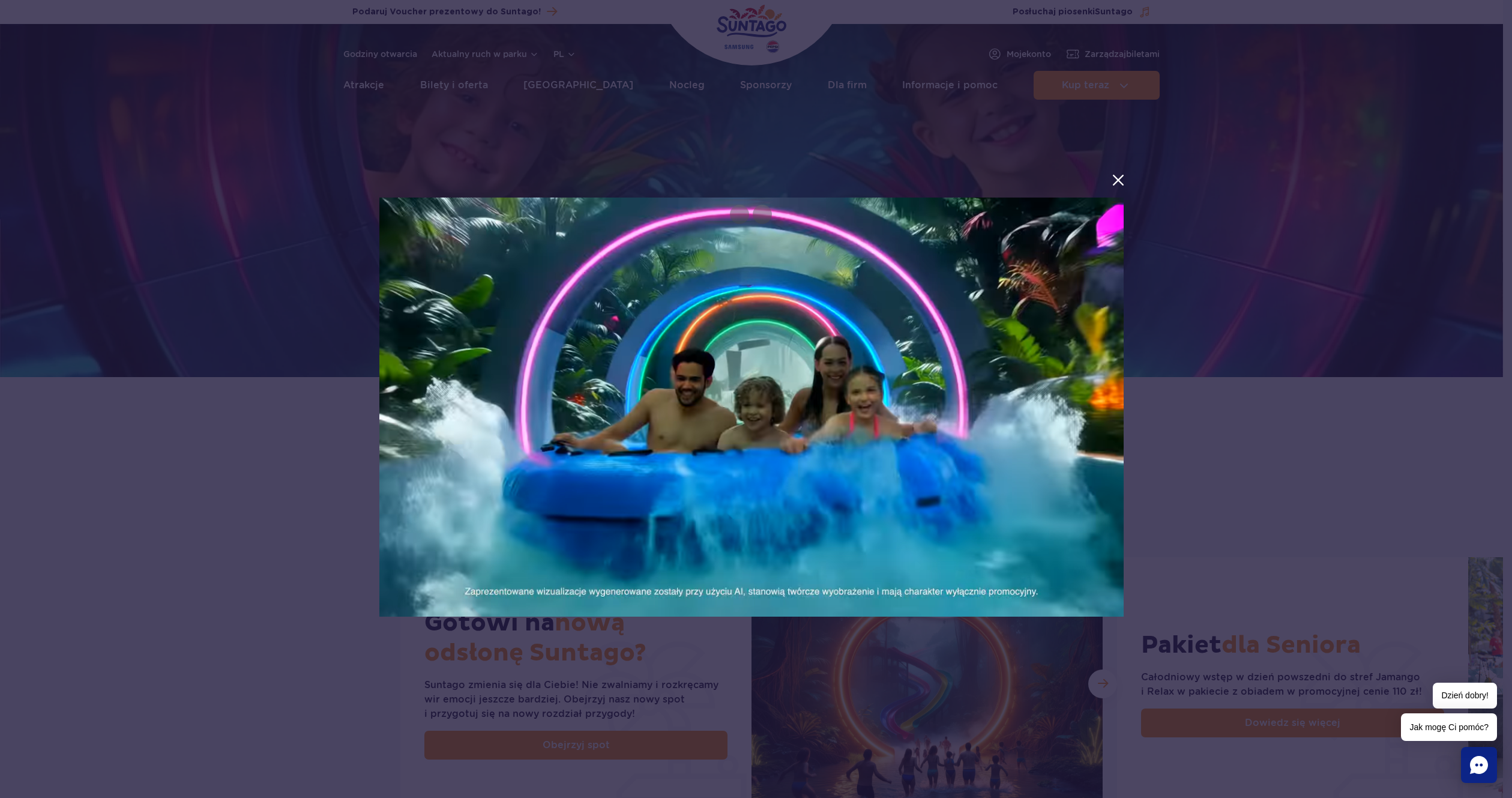
click at [766, 364] on video at bounding box center [751, 407] width 745 height 419
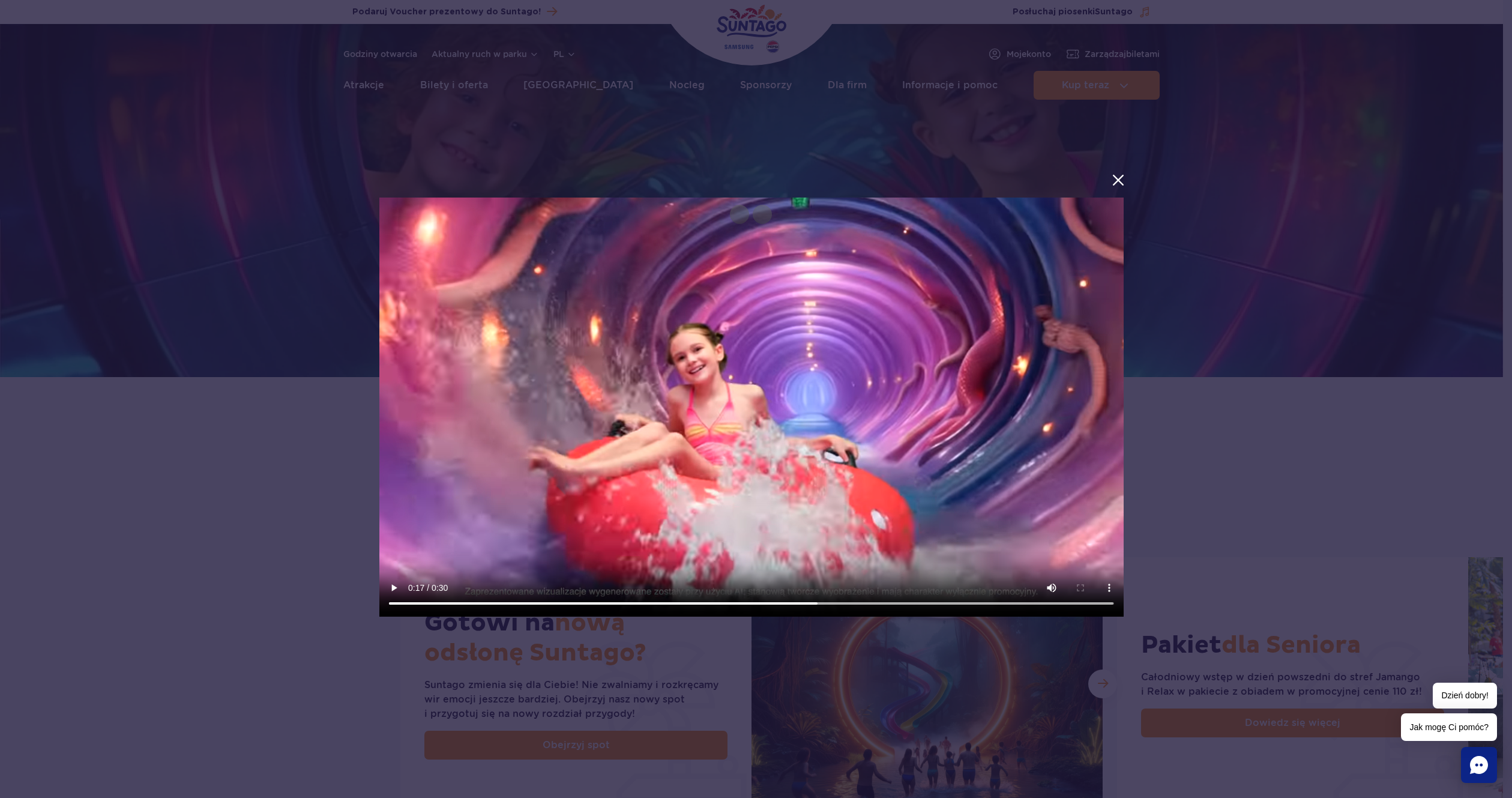
click at [763, 363] on video at bounding box center [751, 407] width 745 height 419
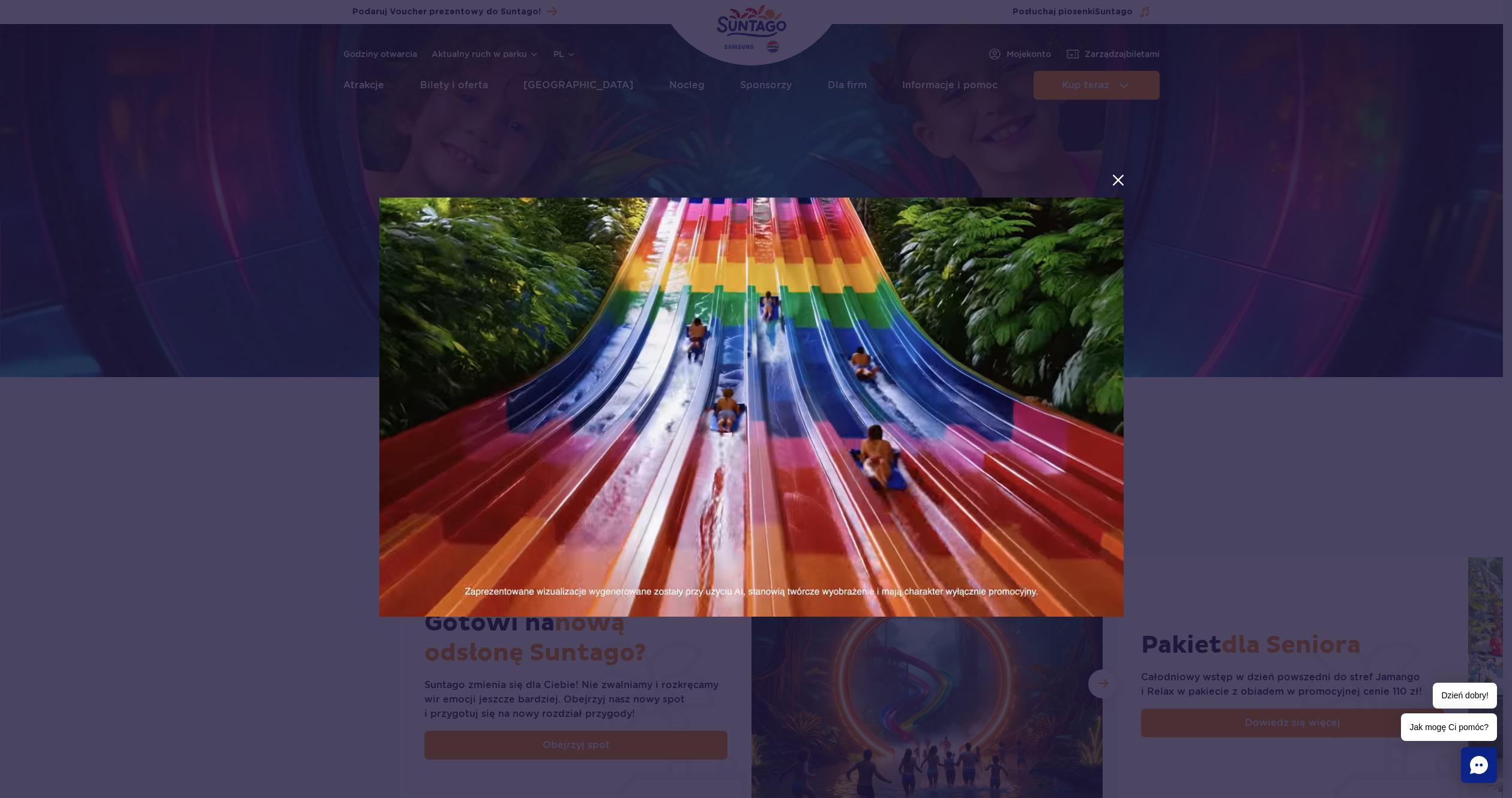
click at [811, 384] on video at bounding box center [751, 407] width 745 height 419
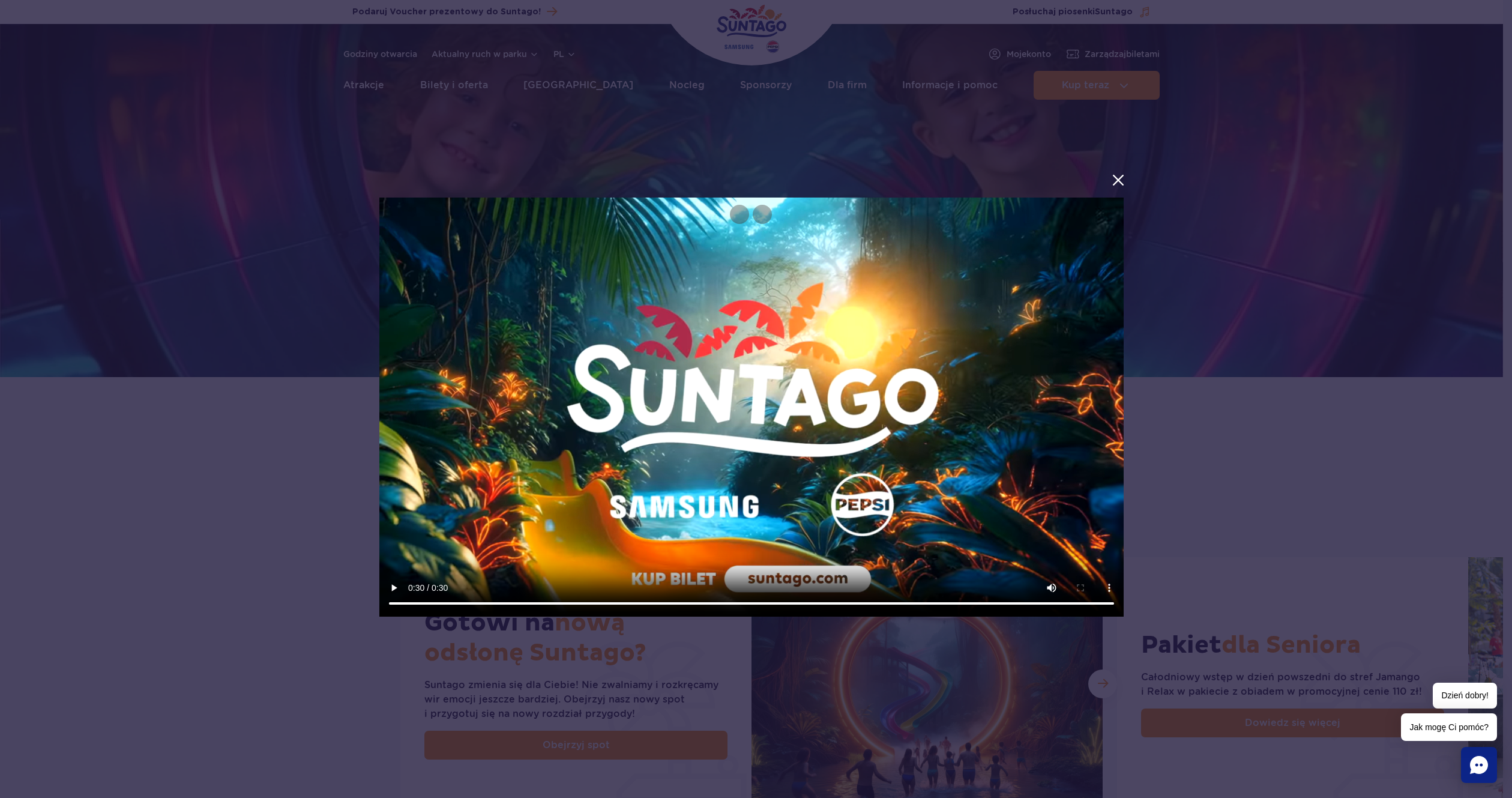
click at [816, 389] on video at bounding box center [751, 407] width 745 height 419
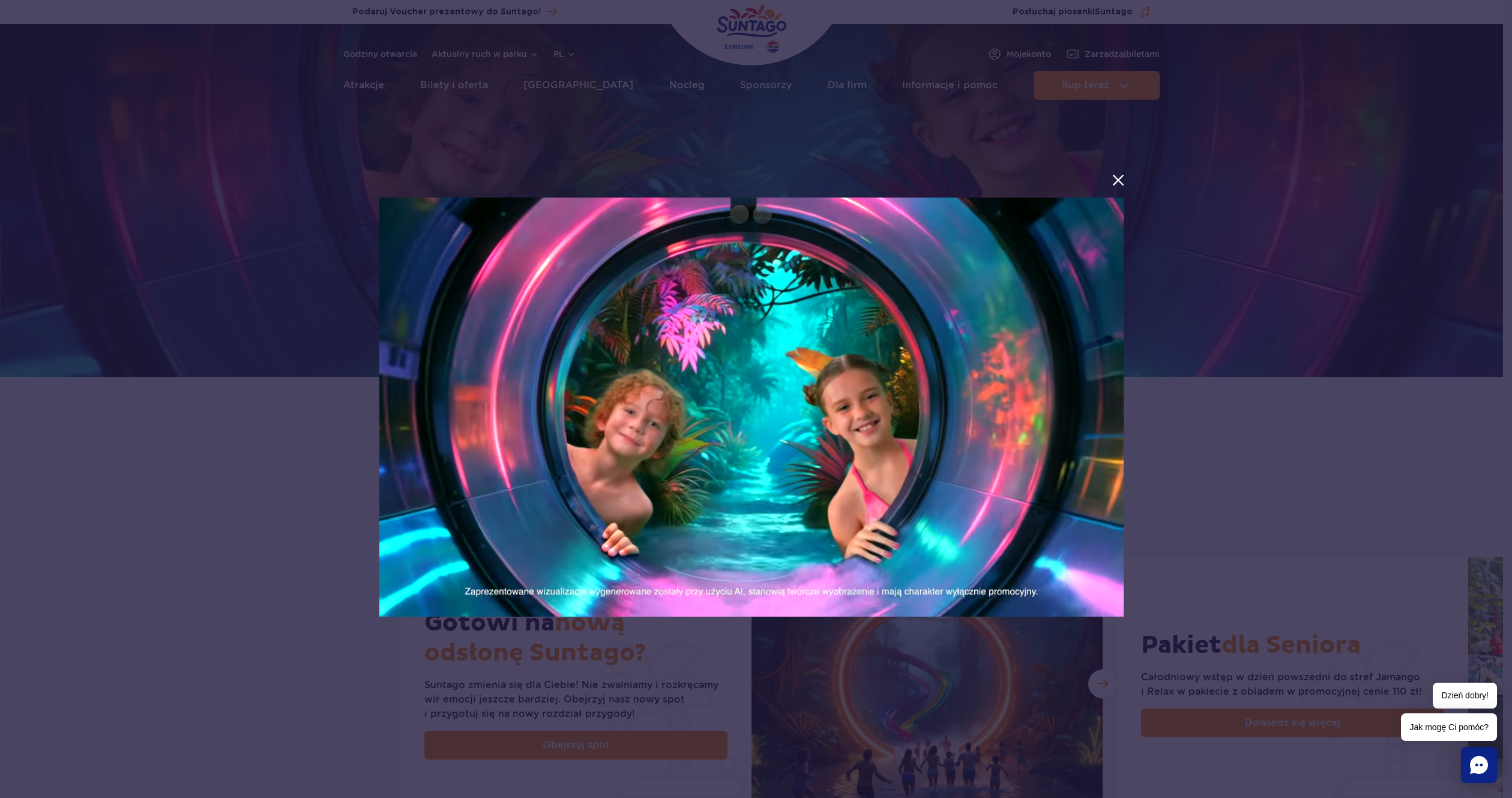
click at [816, 389] on video at bounding box center [751, 407] width 745 height 419
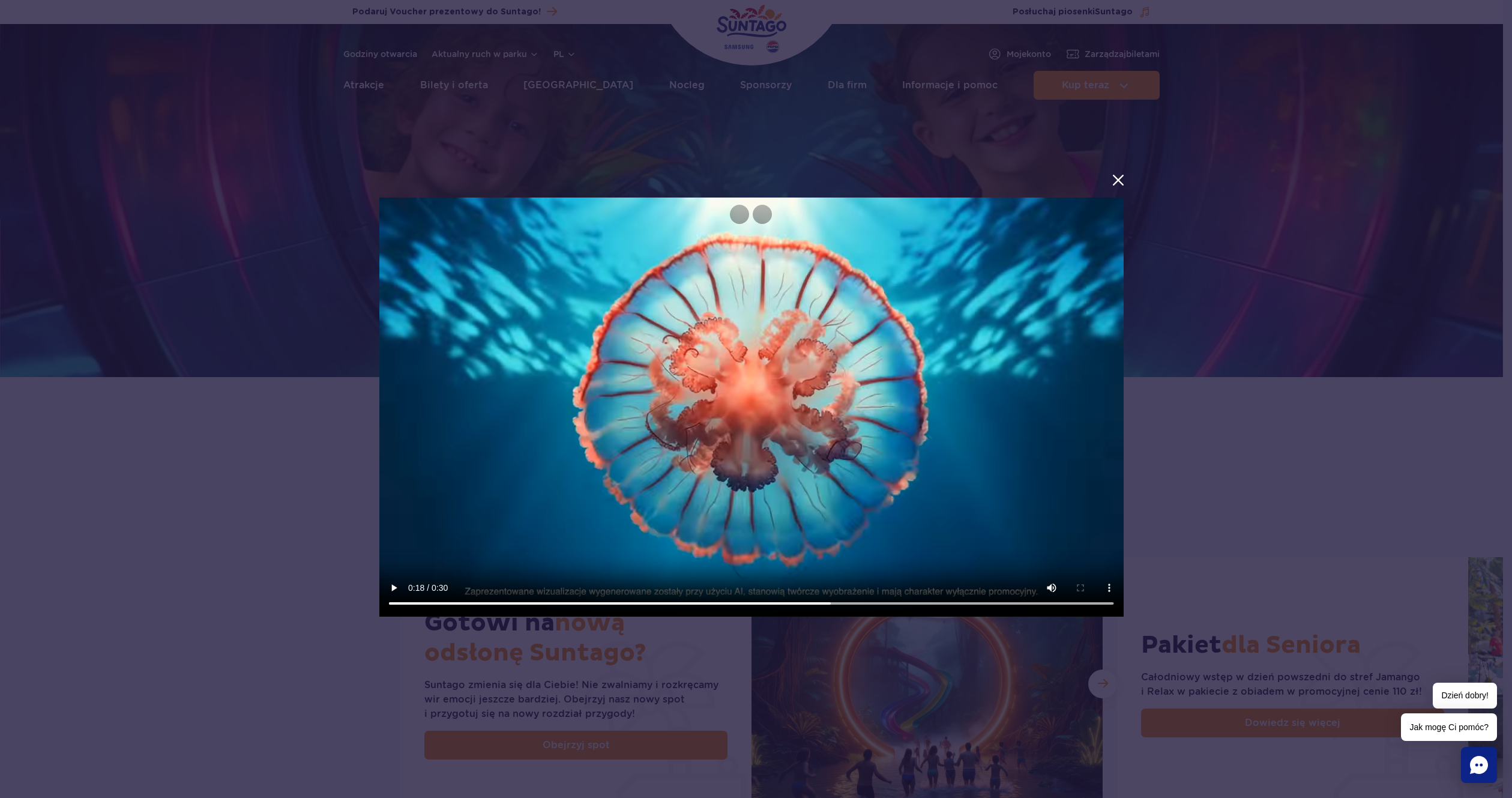
click at [816, 389] on video at bounding box center [751, 407] width 745 height 419
click at [1247, 468] on div at bounding box center [751, 399] width 1503 height 779
